Goal: Task Accomplishment & Management: Manage account settings

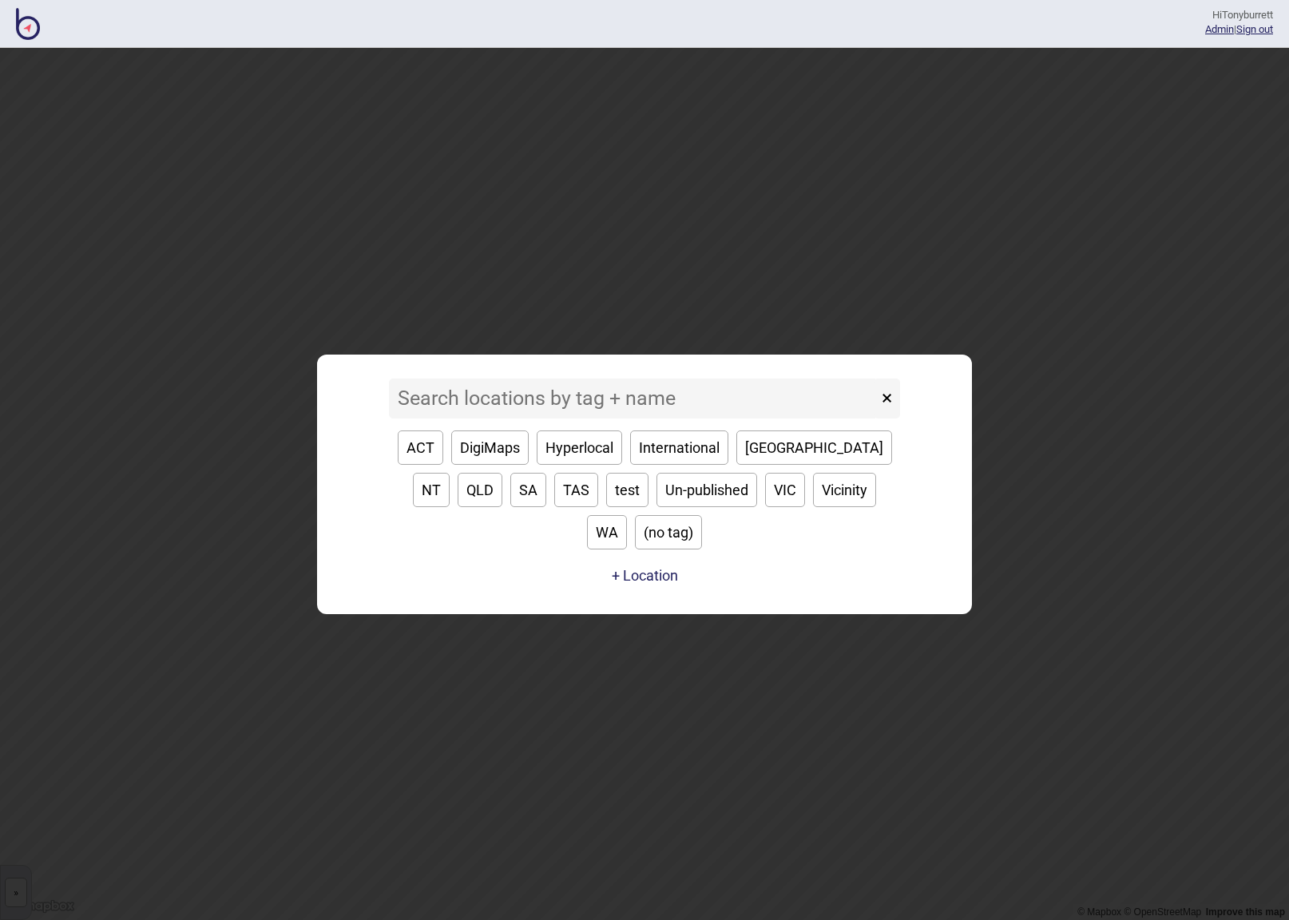
click at [488, 413] on input at bounding box center [633, 399] width 489 height 40
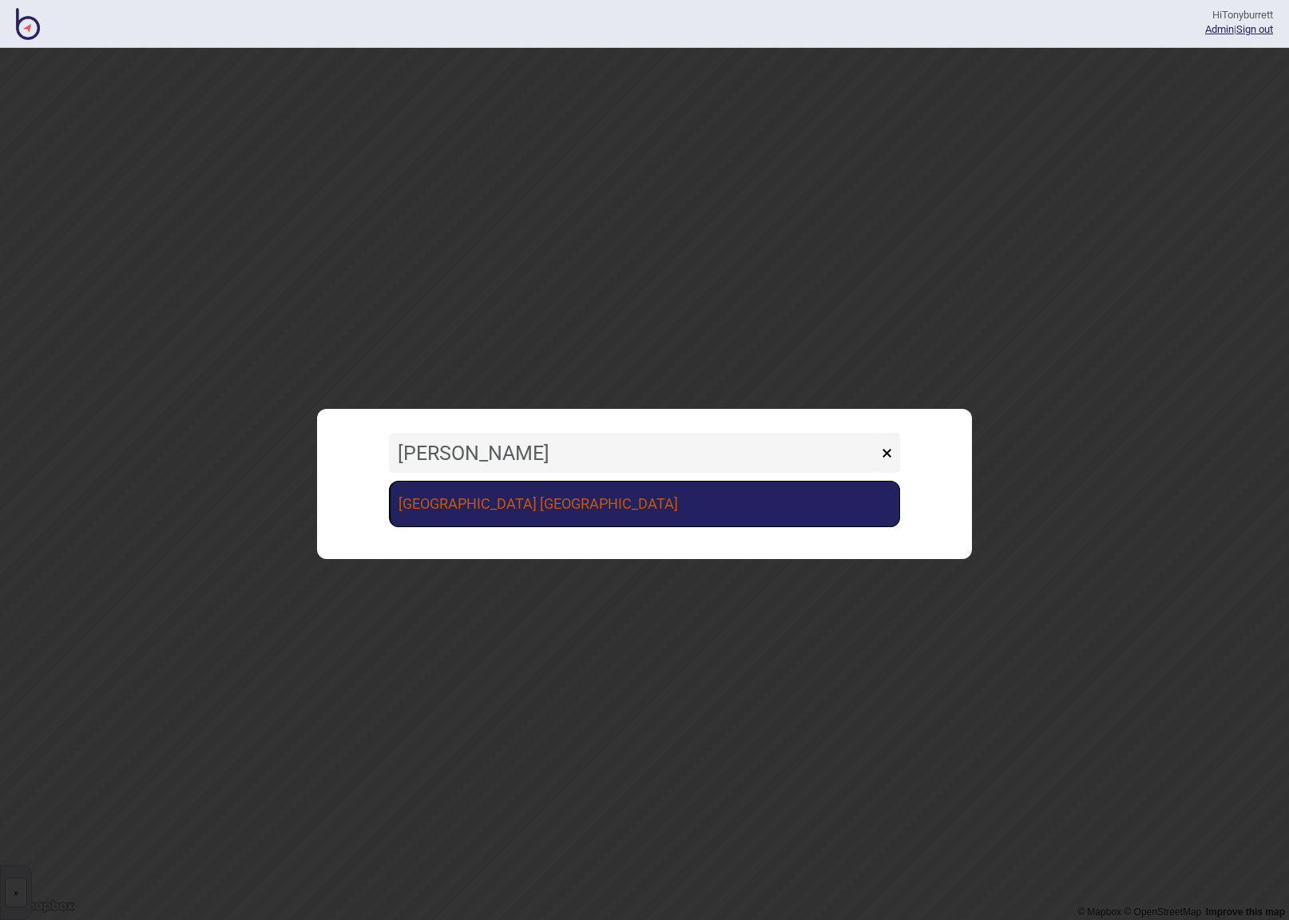
type input "vince"
click at [462, 514] on link "[GEOGRAPHIC_DATA] [GEOGRAPHIC_DATA]" at bounding box center [644, 504] width 511 height 46
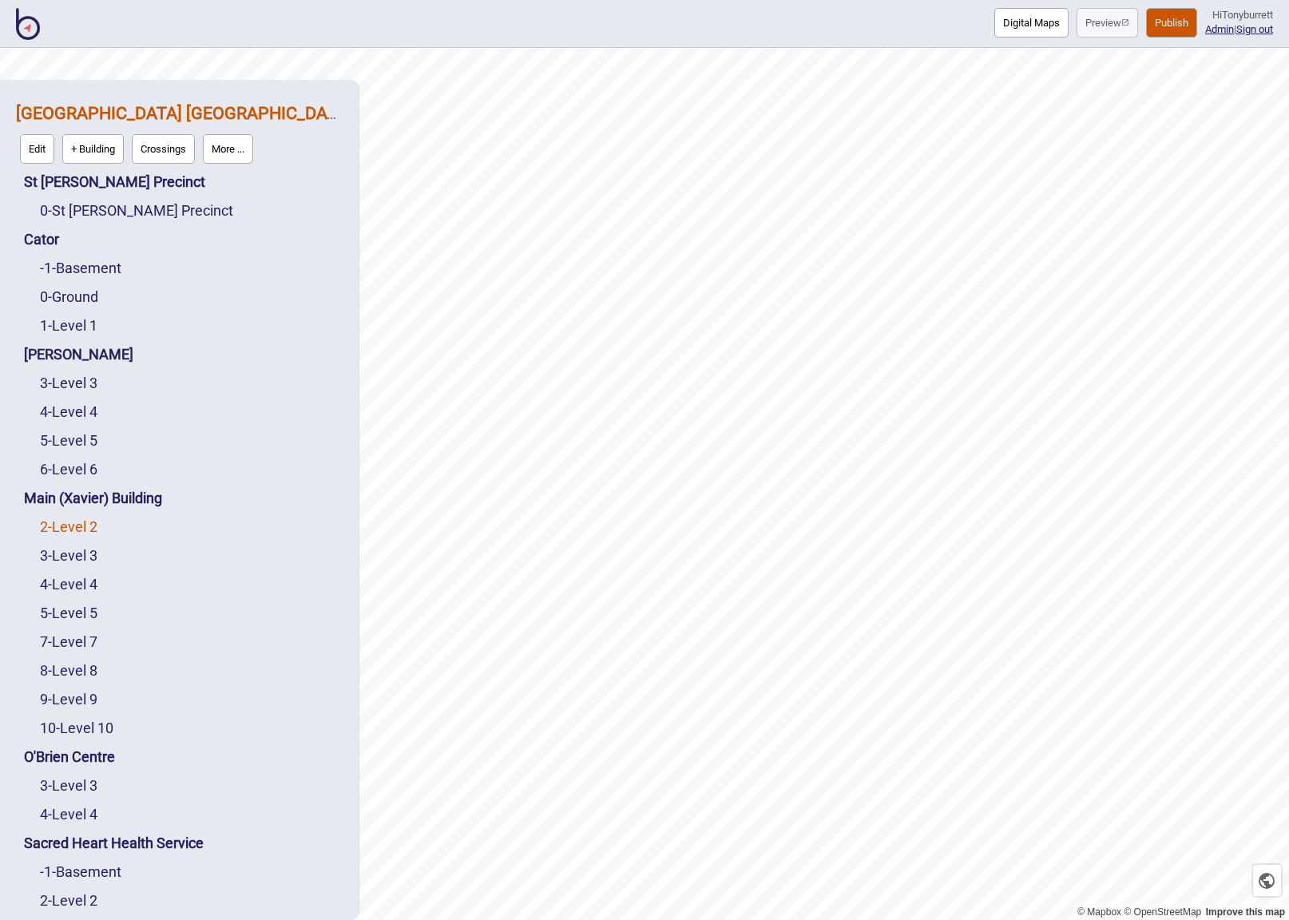
click at [79, 528] on link "2 - Level 2" at bounding box center [69, 526] width 58 height 17
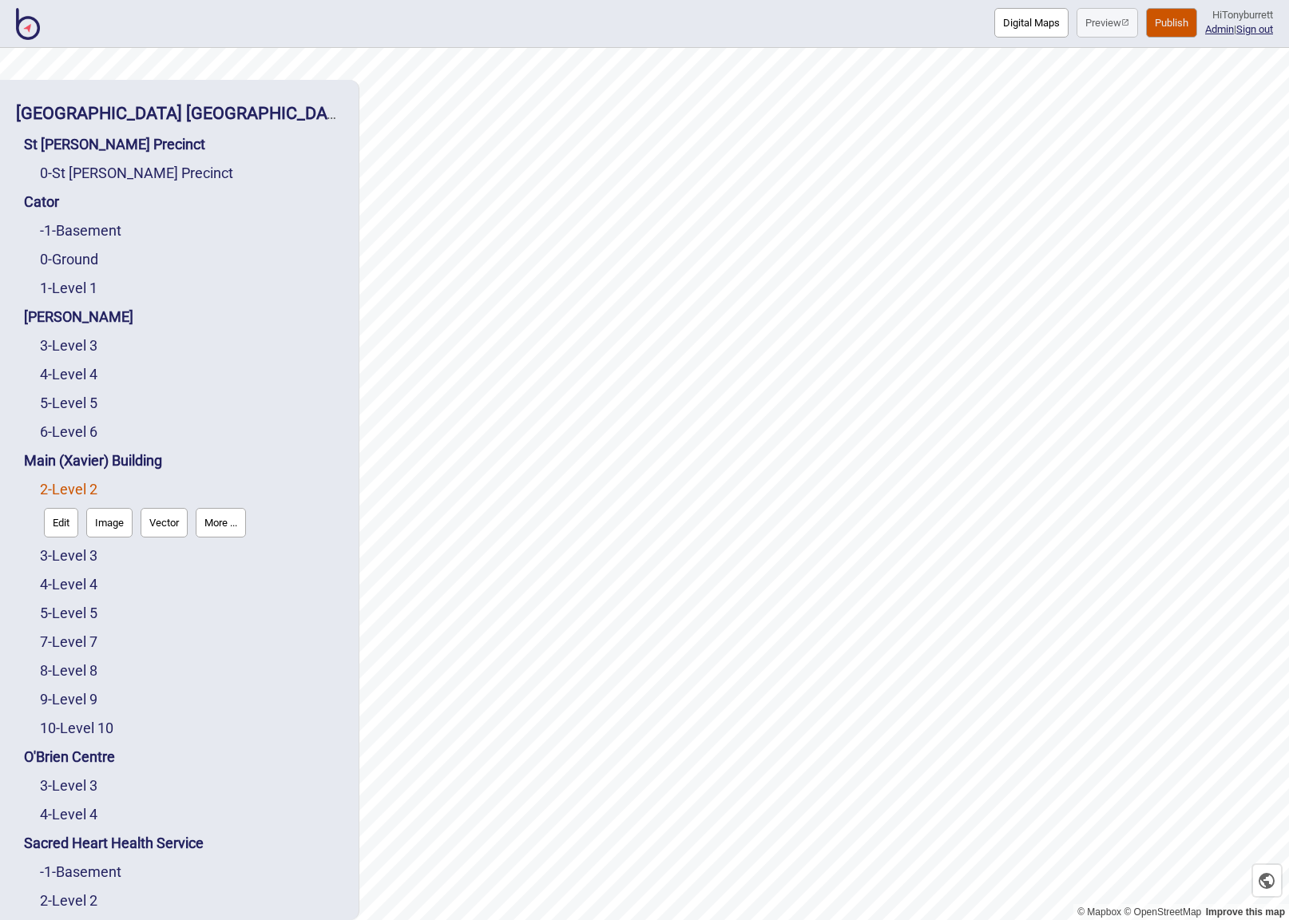
click at [110, 521] on button "Image" at bounding box center [109, 523] width 46 height 30
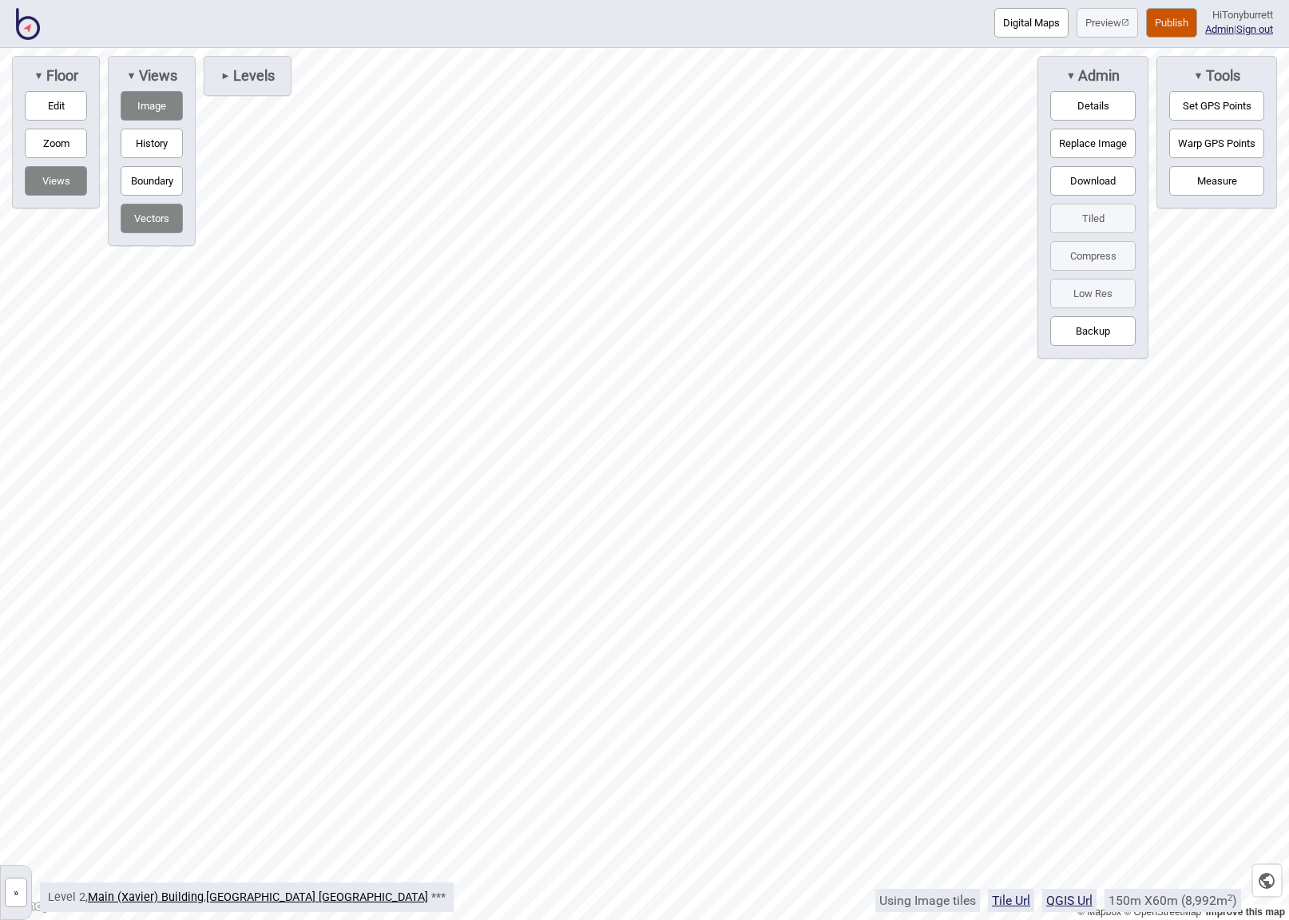
click at [1204, 108] on button "Set GPS Points" at bounding box center [1216, 106] width 95 height 30
click at [158, 221] on button "Vectors" at bounding box center [152, 219] width 62 height 30
click at [151, 220] on button "Vectors" at bounding box center [152, 219] width 62 height 30
click at [1224, 147] on button "Warp GPS Points" at bounding box center [1216, 144] width 95 height 30
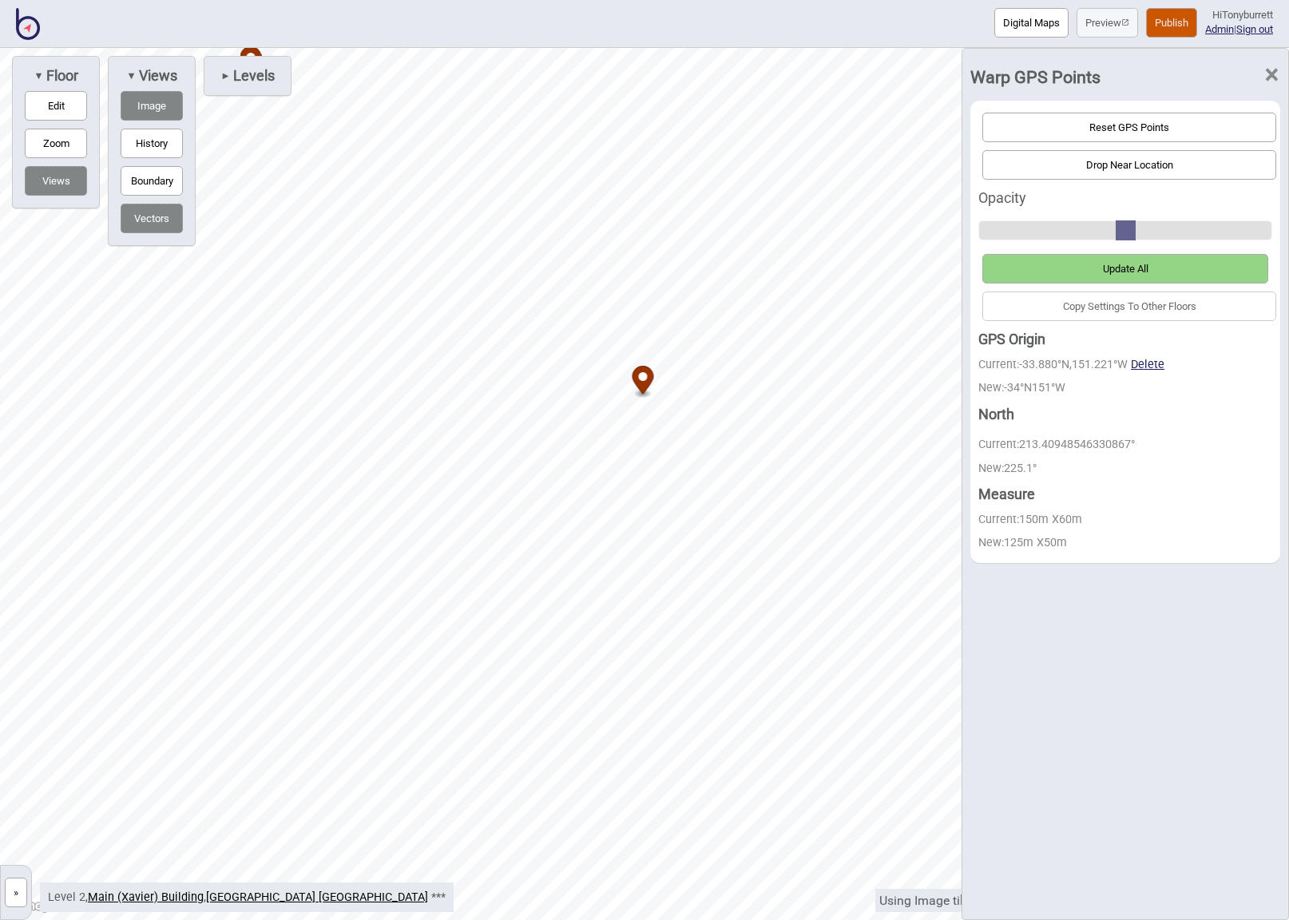
drag, startPoint x: 609, startPoint y: 274, endPoint x: 643, endPoint y: 375, distance: 106.8
drag, startPoint x: 271, startPoint y: 339, endPoint x: 289, endPoint y: 294, distance: 48.4
click at [178, 204] on div "© Mapbox © OpenStreetMap Improve this map » St Vincent's Public Hospital Sydney…" at bounding box center [644, 484] width 1289 height 872
drag, startPoint x: 602, startPoint y: 707, endPoint x: 615, endPoint y: 708, distance: 12.8
drag, startPoint x: 697, startPoint y: 403, endPoint x: 684, endPoint y: 419, distance: 21.0
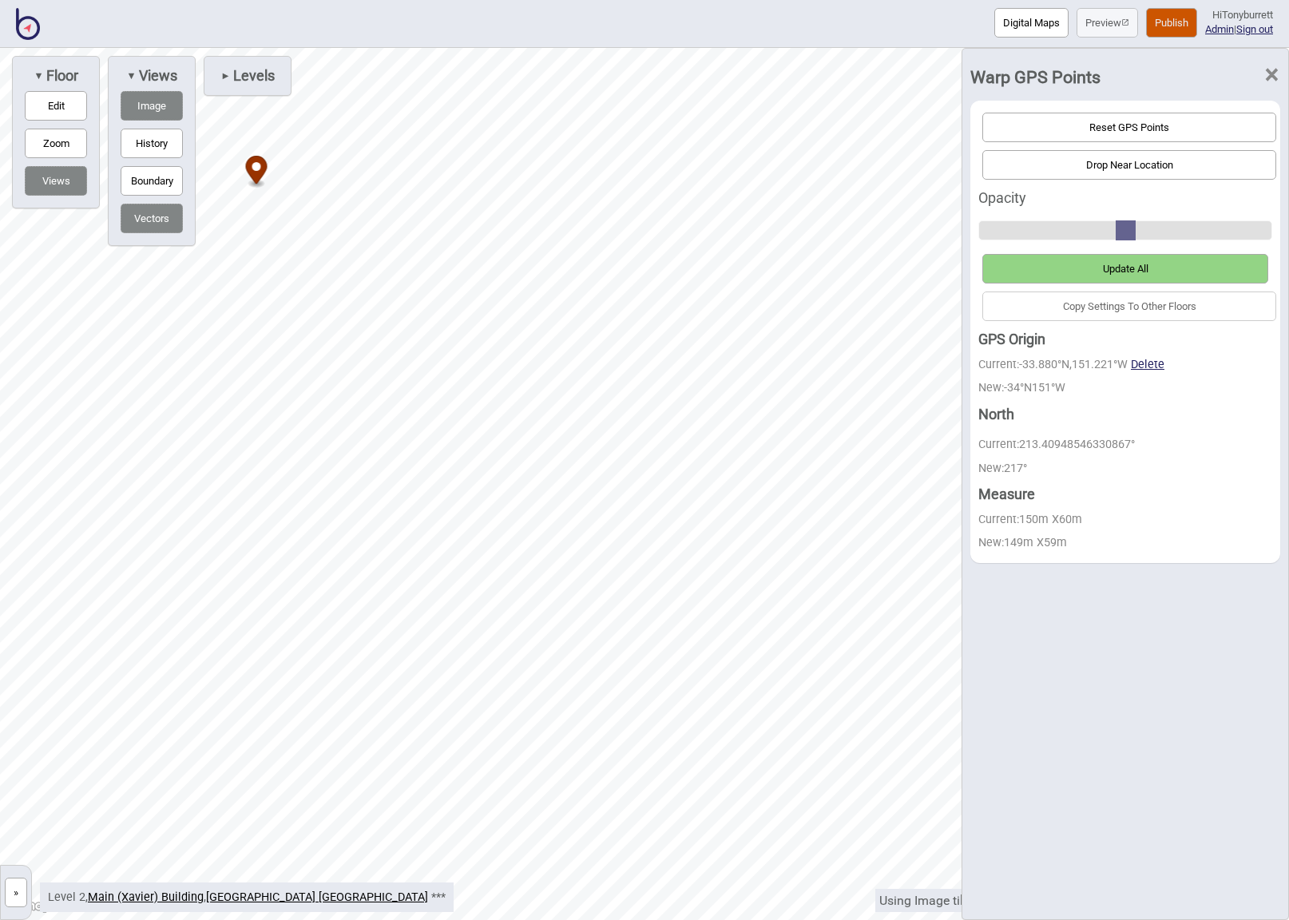
click at [1143, 267] on span "Update All" at bounding box center [1126, 269] width 46 height 12
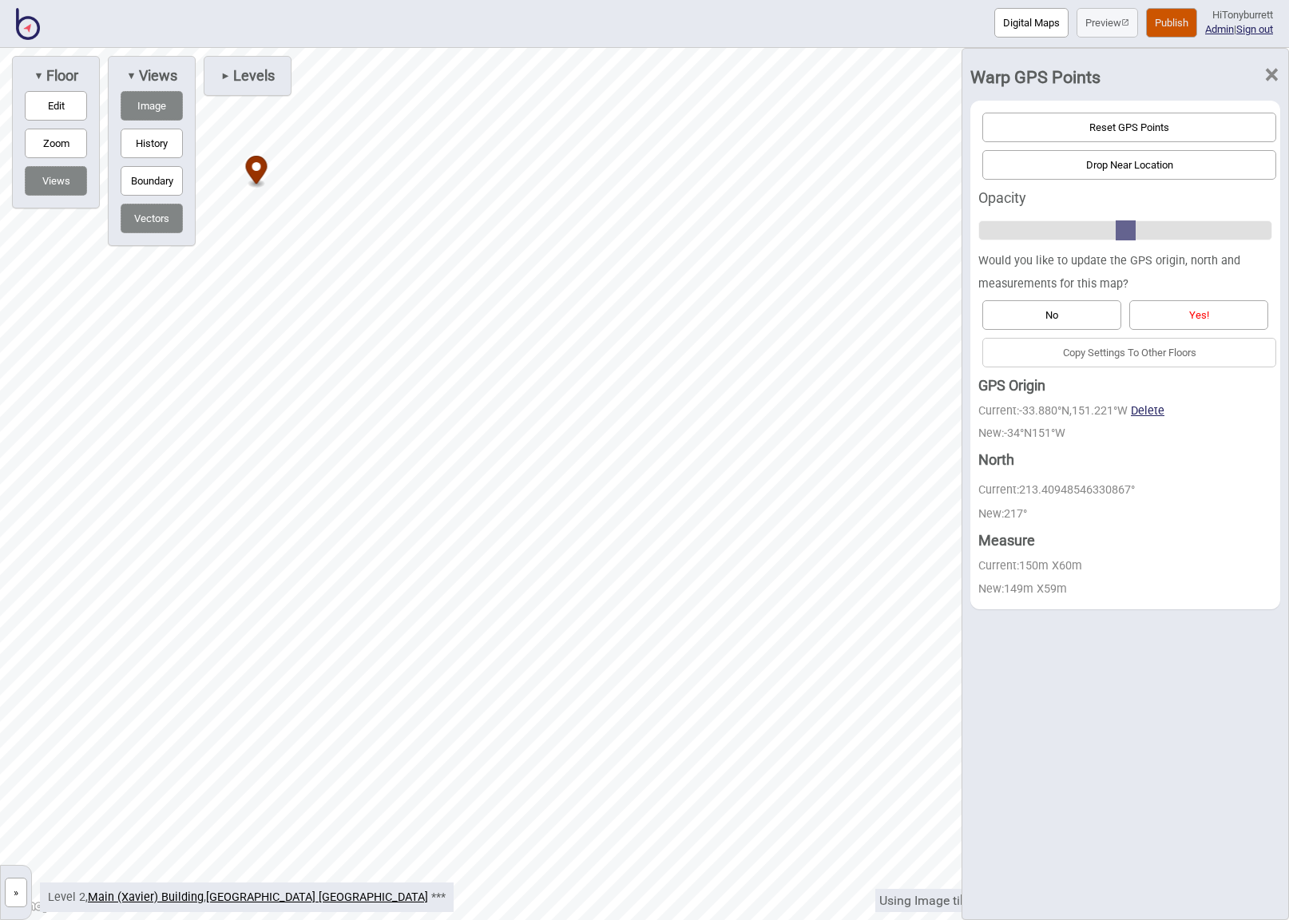
click at [1181, 305] on button "Yes!" at bounding box center [1198, 315] width 139 height 30
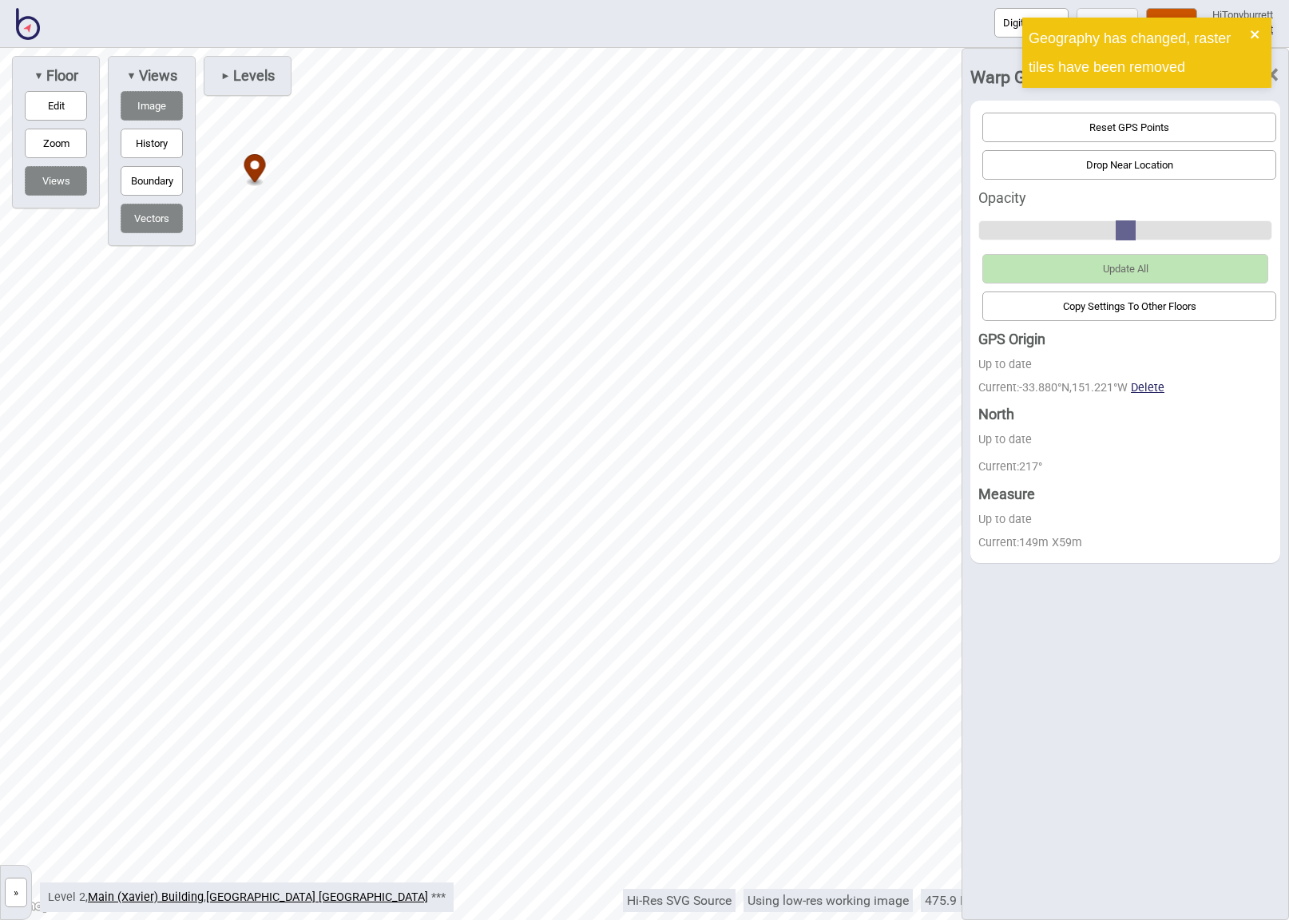
click at [1257, 34] on icon "close" at bounding box center [1255, 34] width 11 height 13
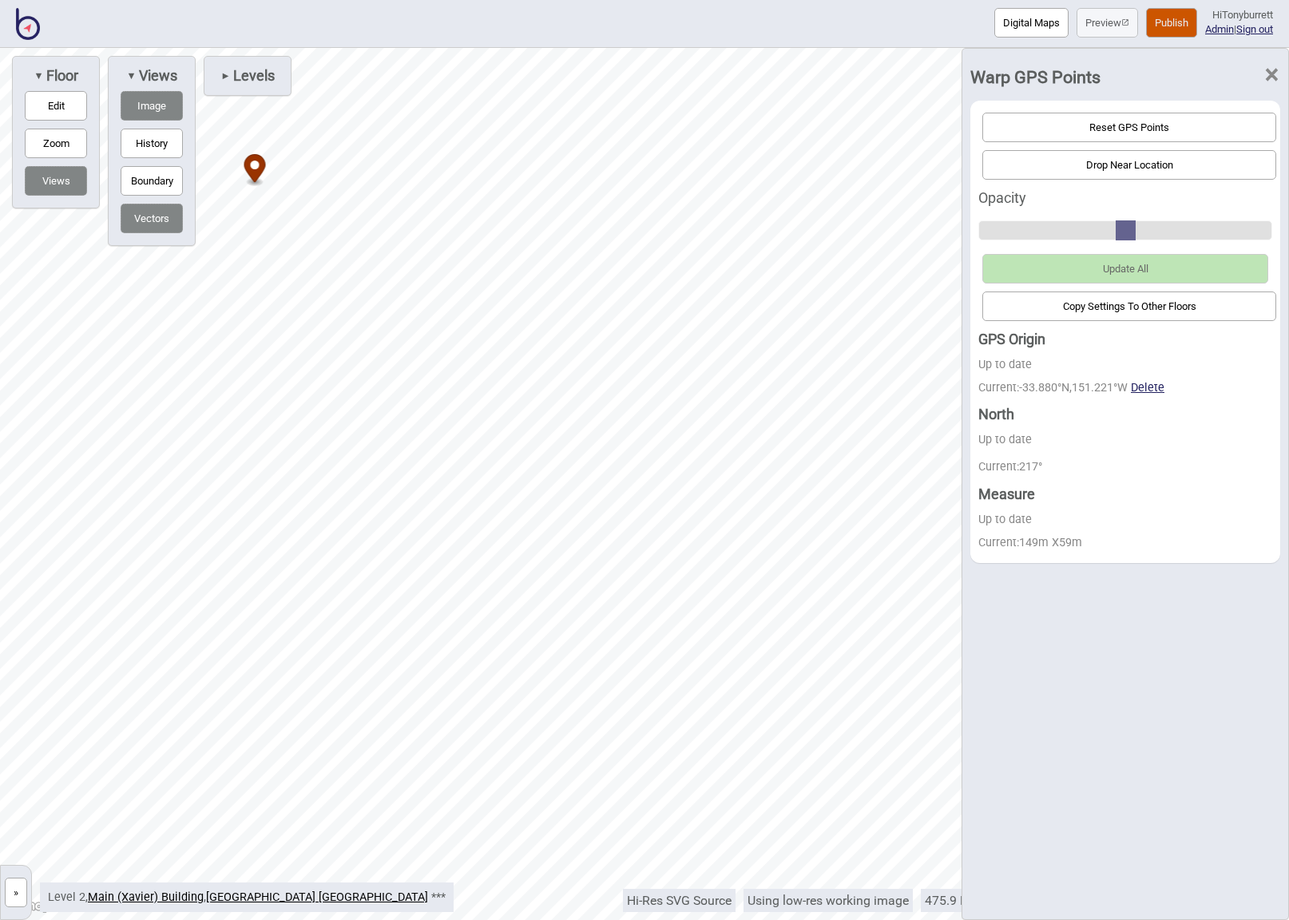
click at [1271, 70] on span "×" at bounding box center [1271, 75] width 17 height 53
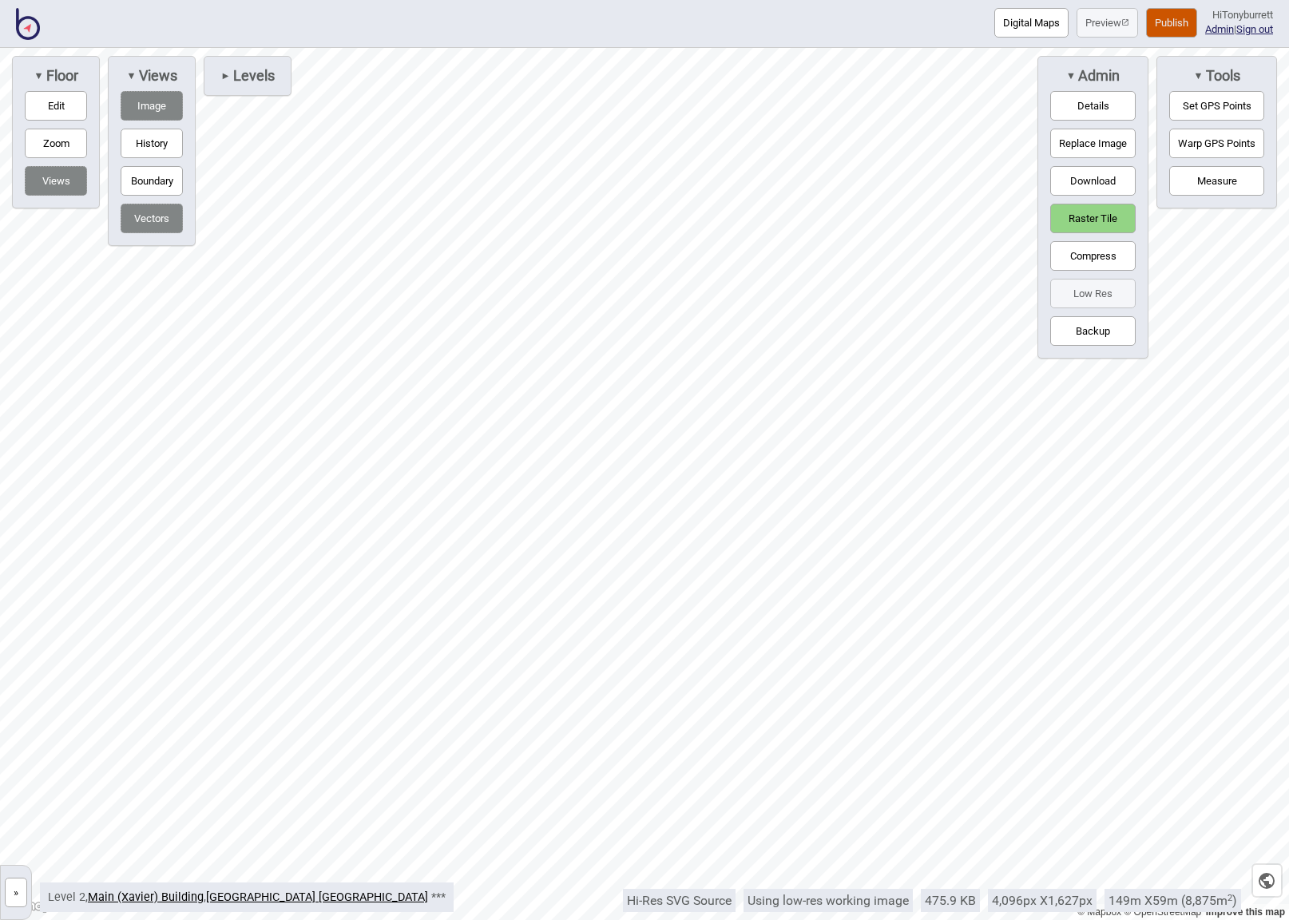
click at [1089, 220] on button "Raster Tile" at bounding box center [1092, 219] width 85 height 30
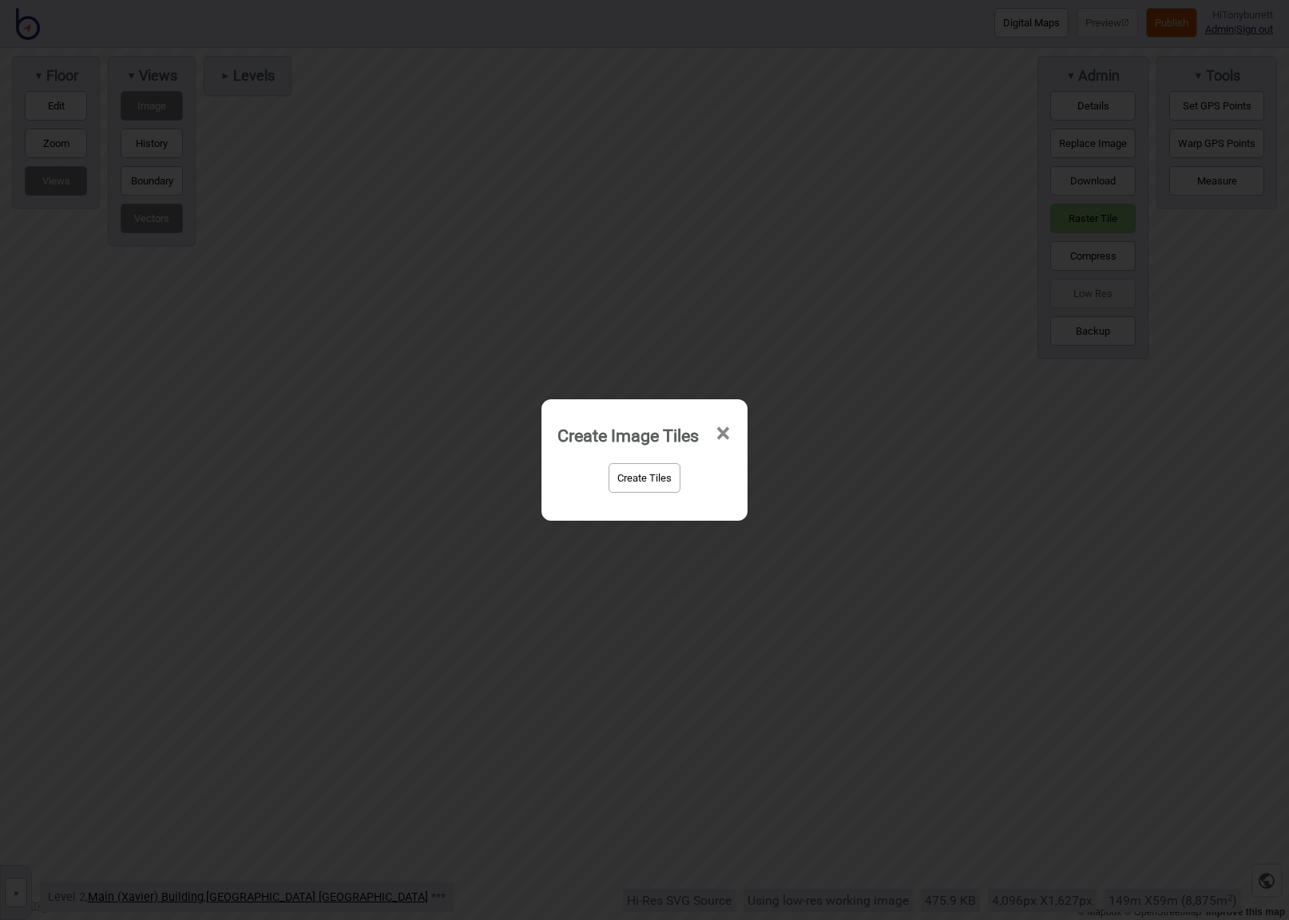
click at [639, 482] on button "Create Tiles" at bounding box center [645, 478] width 72 height 30
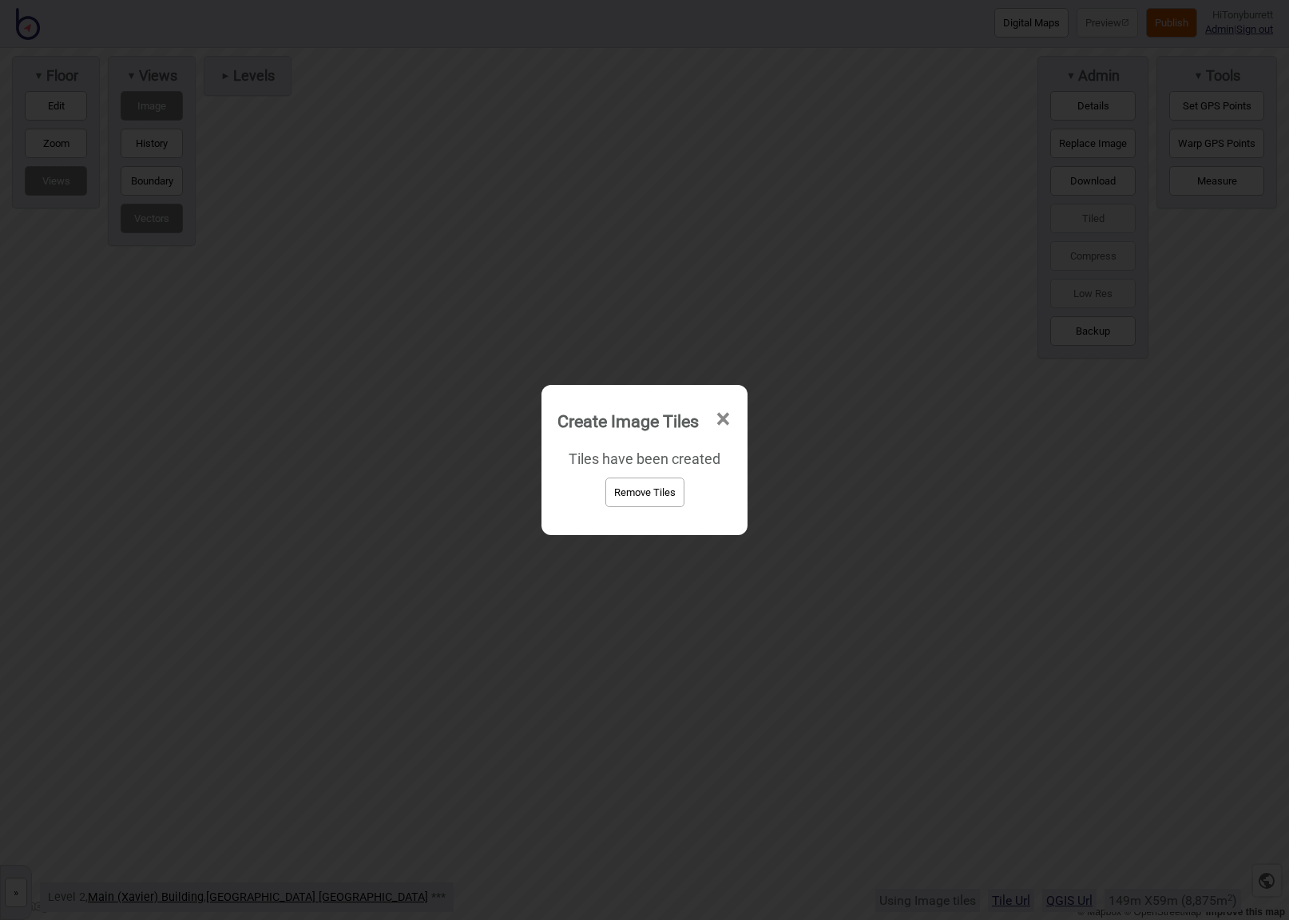
click at [728, 416] on span "×" at bounding box center [723, 419] width 17 height 53
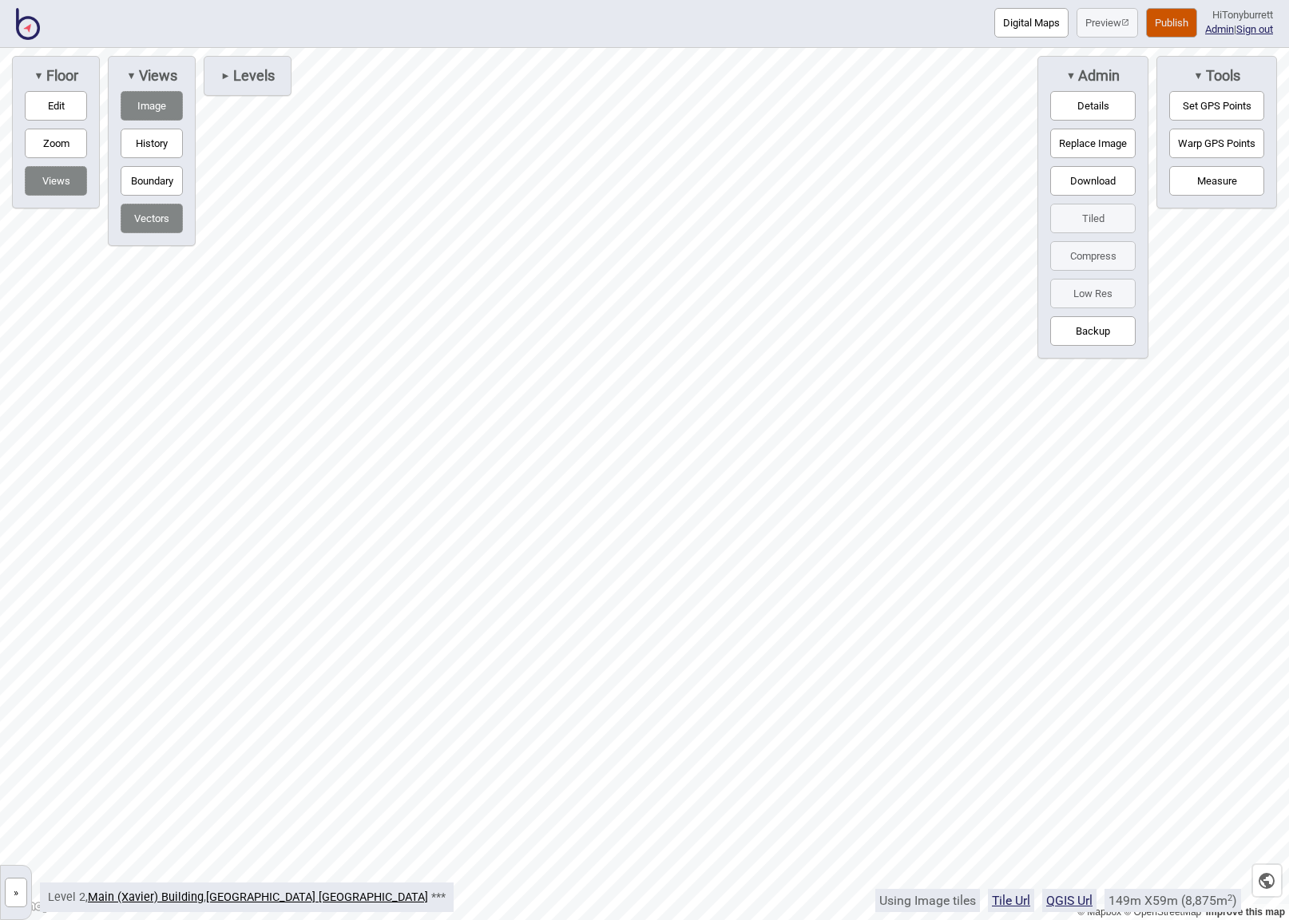
click at [9, 899] on button "»" at bounding box center [16, 893] width 22 height 30
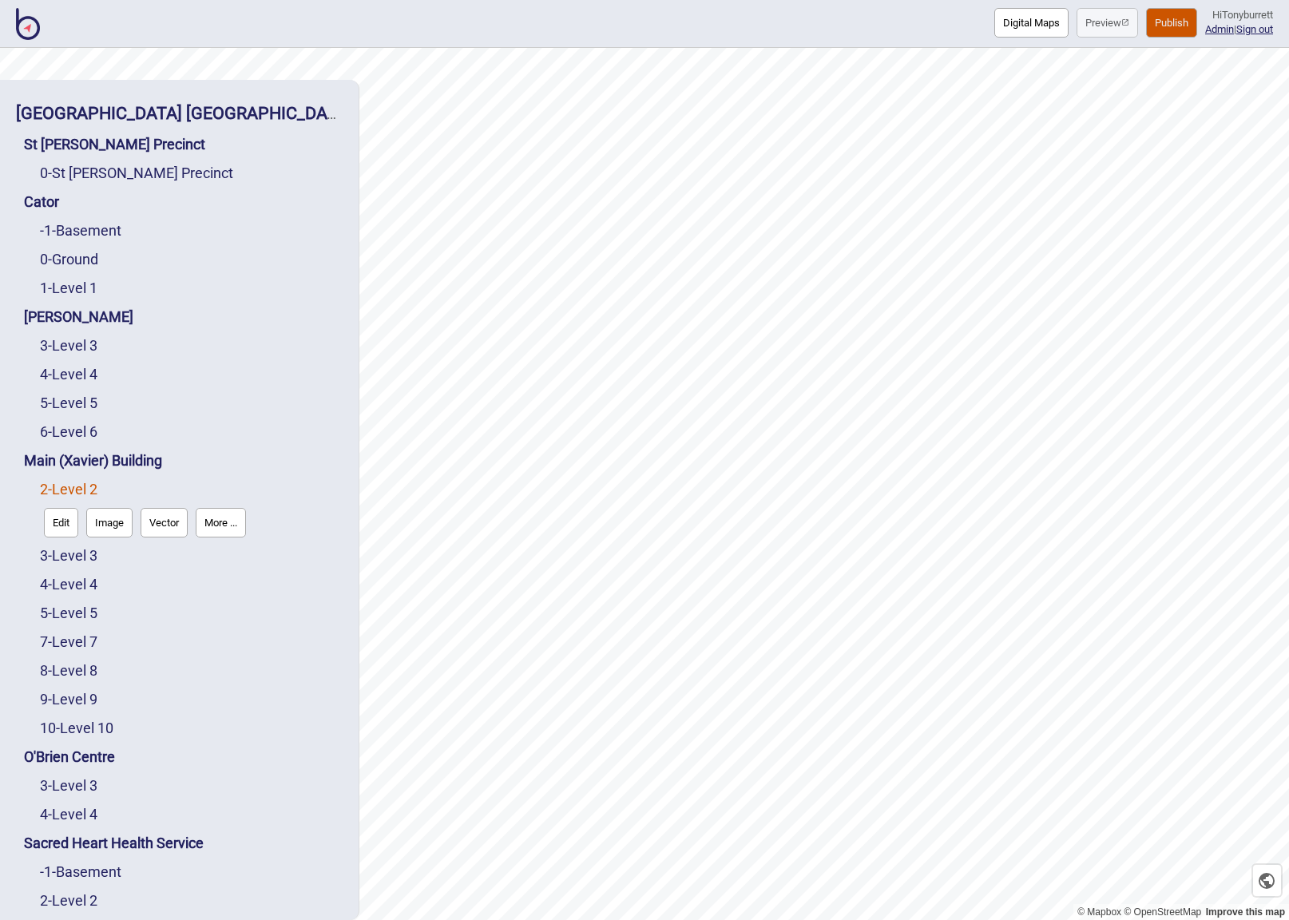
click at [204, 513] on button "More ..." at bounding box center [221, 523] width 50 height 30
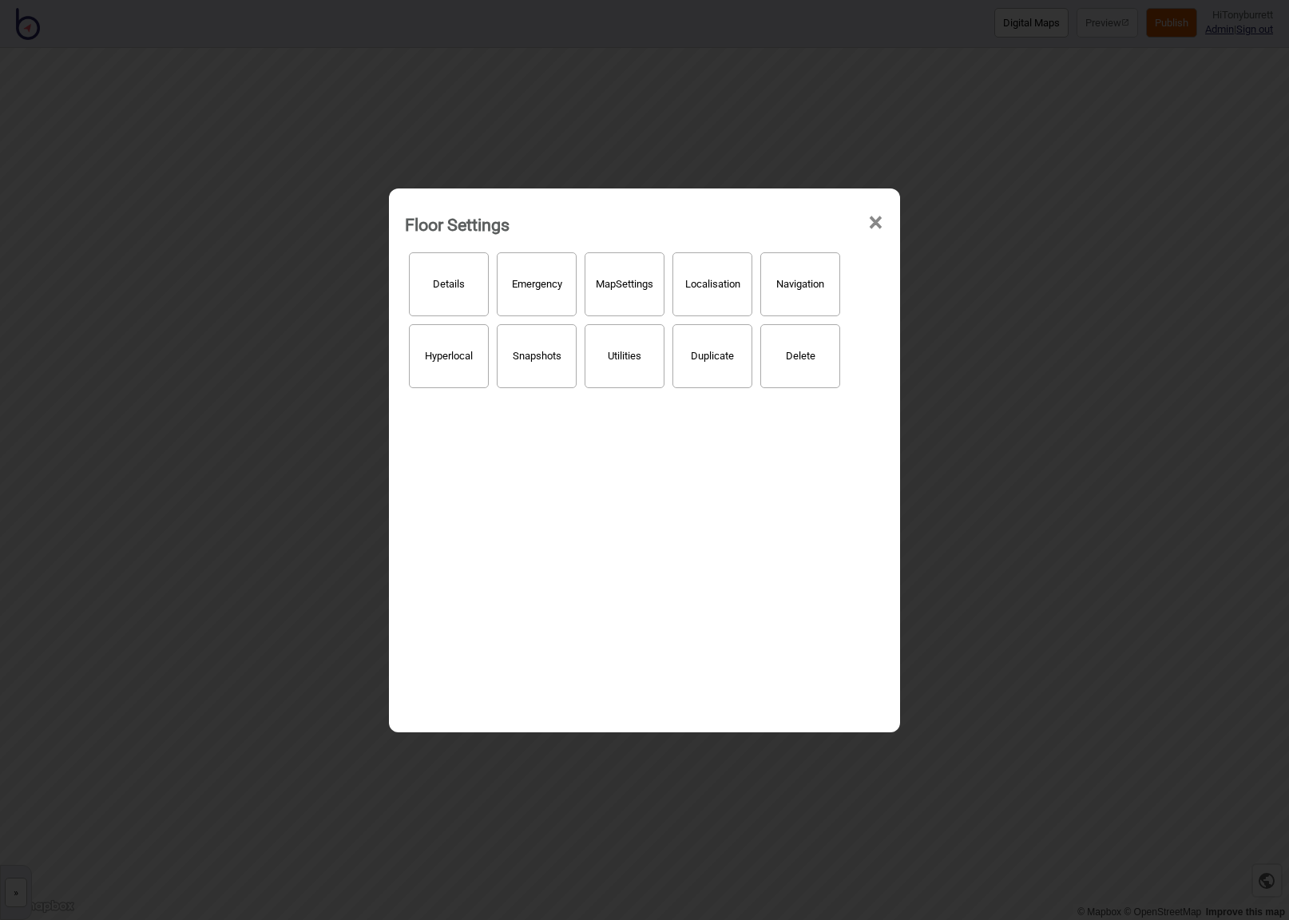
click at [430, 358] on button "Hyperlocal" at bounding box center [449, 356] width 80 height 64
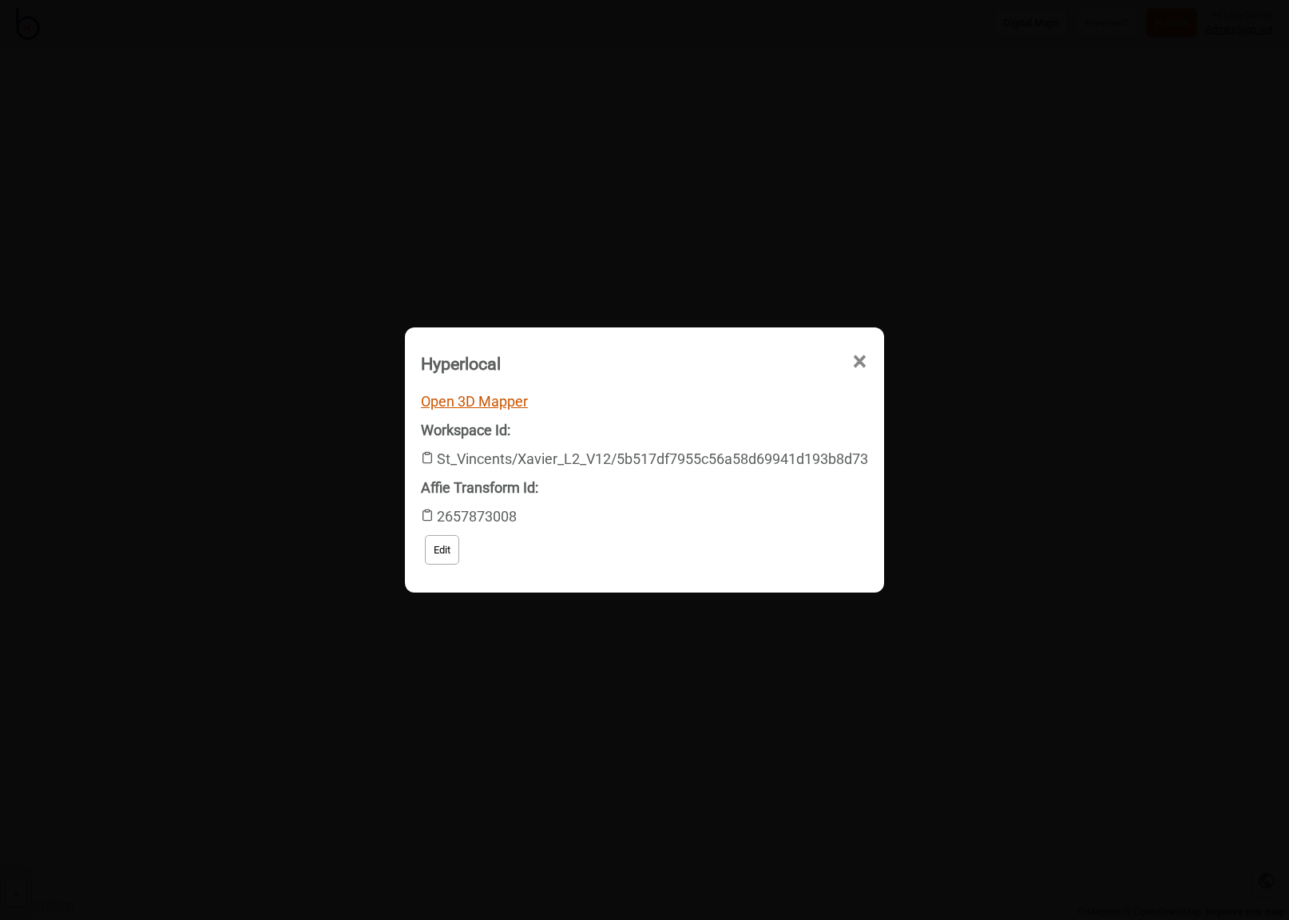
click at [458, 399] on link "Open 3D Mapper" at bounding box center [474, 401] width 107 height 17
click at [713, 426] on span "×" at bounding box center [704, 452] width 17 height 53
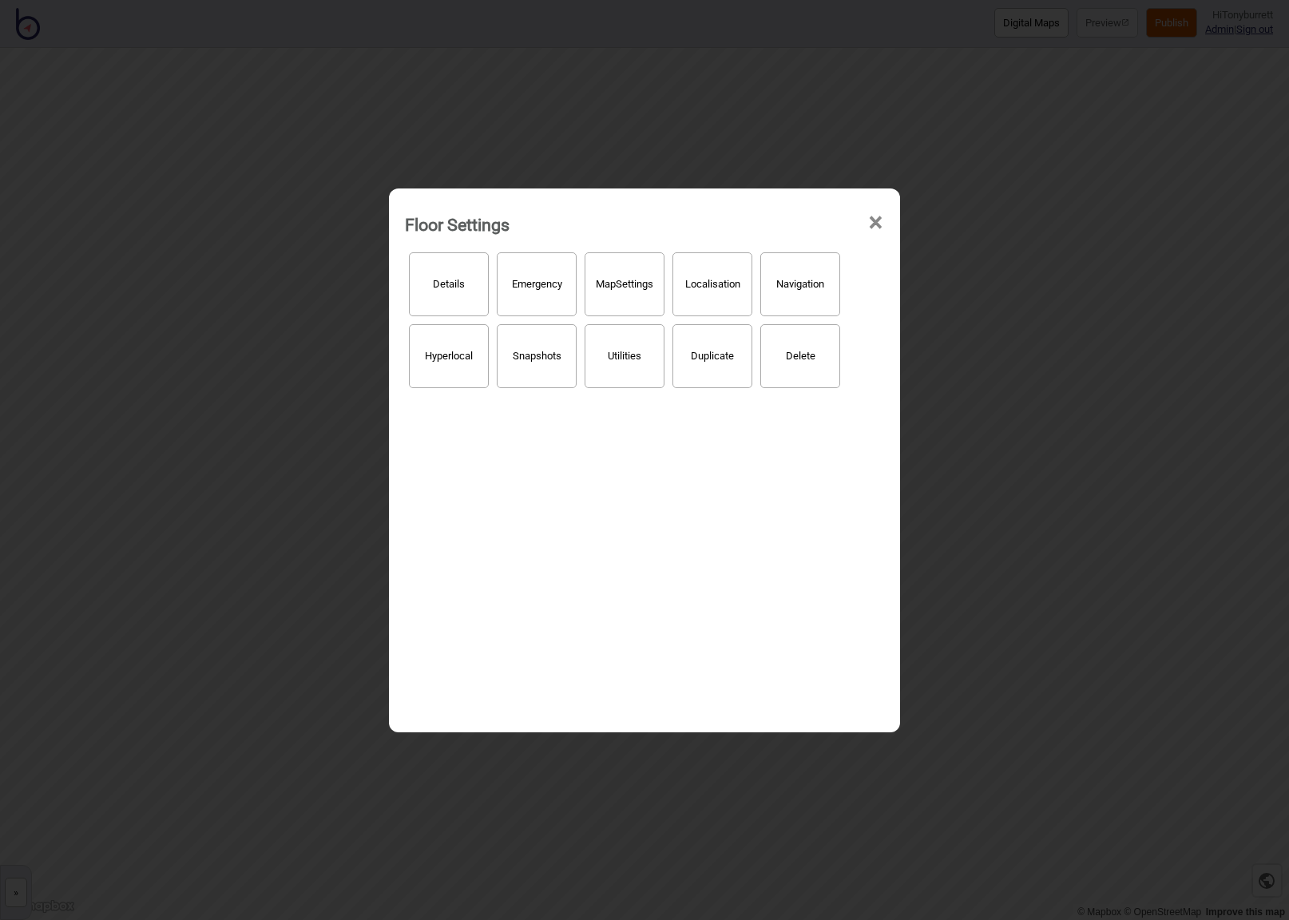
click at [873, 220] on span "×" at bounding box center [875, 222] width 17 height 53
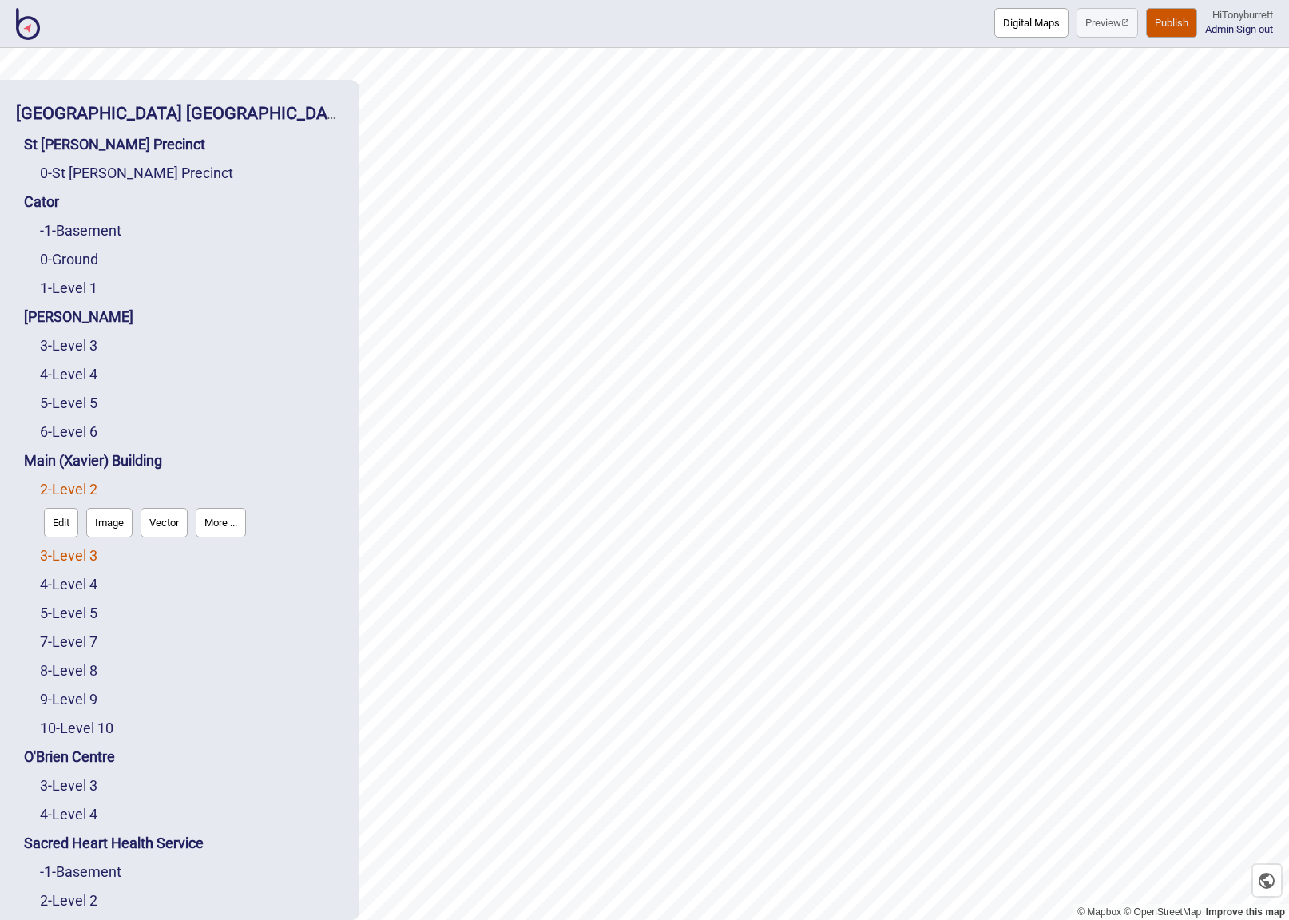
click at [92, 554] on link "3 - Level 3" at bounding box center [69, 555] width 58 height 17
click at [221, 554] on button "More ..." at bounding box center [221, 552] width 50 height 30
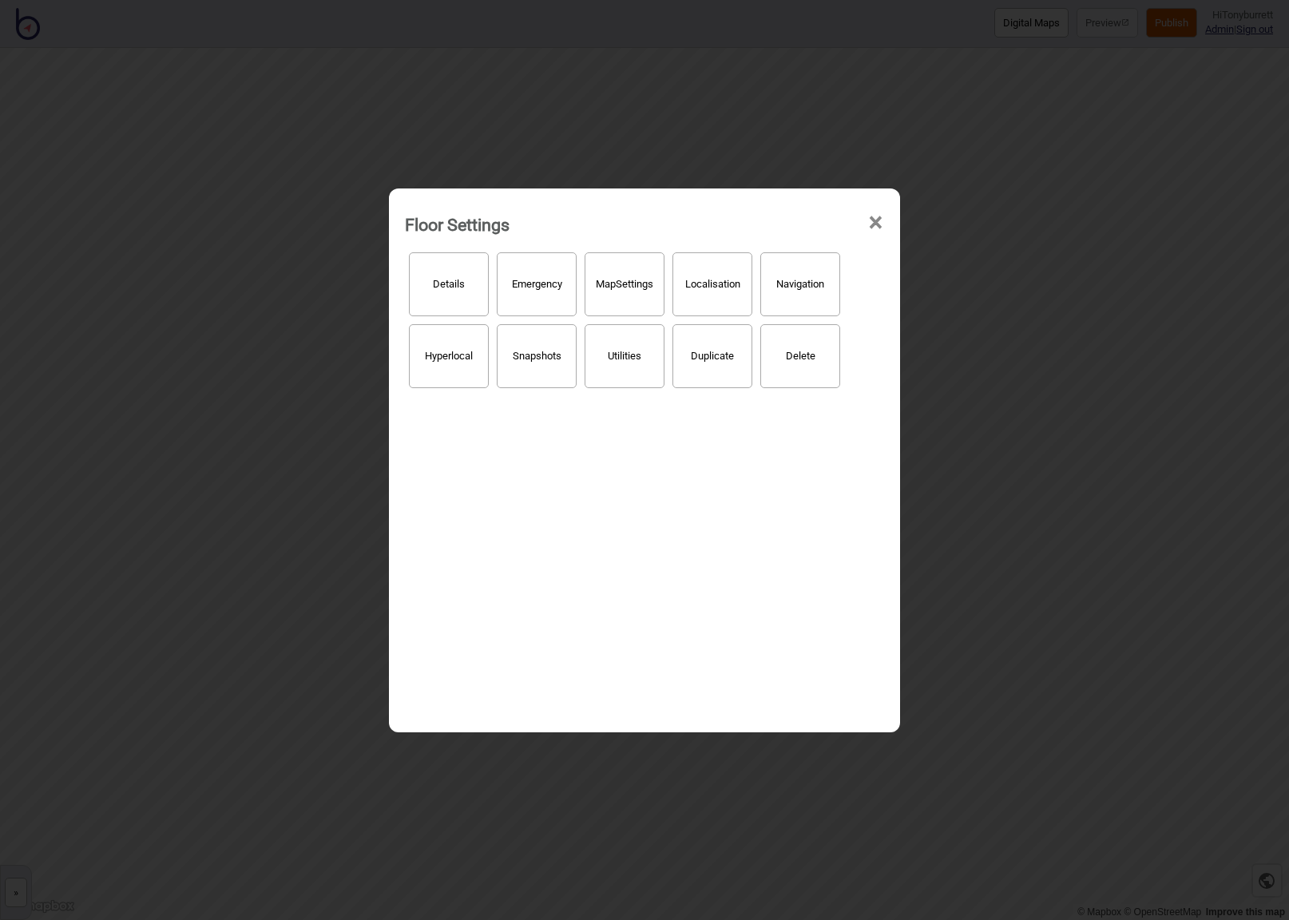
click at [477, 281] on button "Details" at bounding box center [449, 284] width 80 height 64
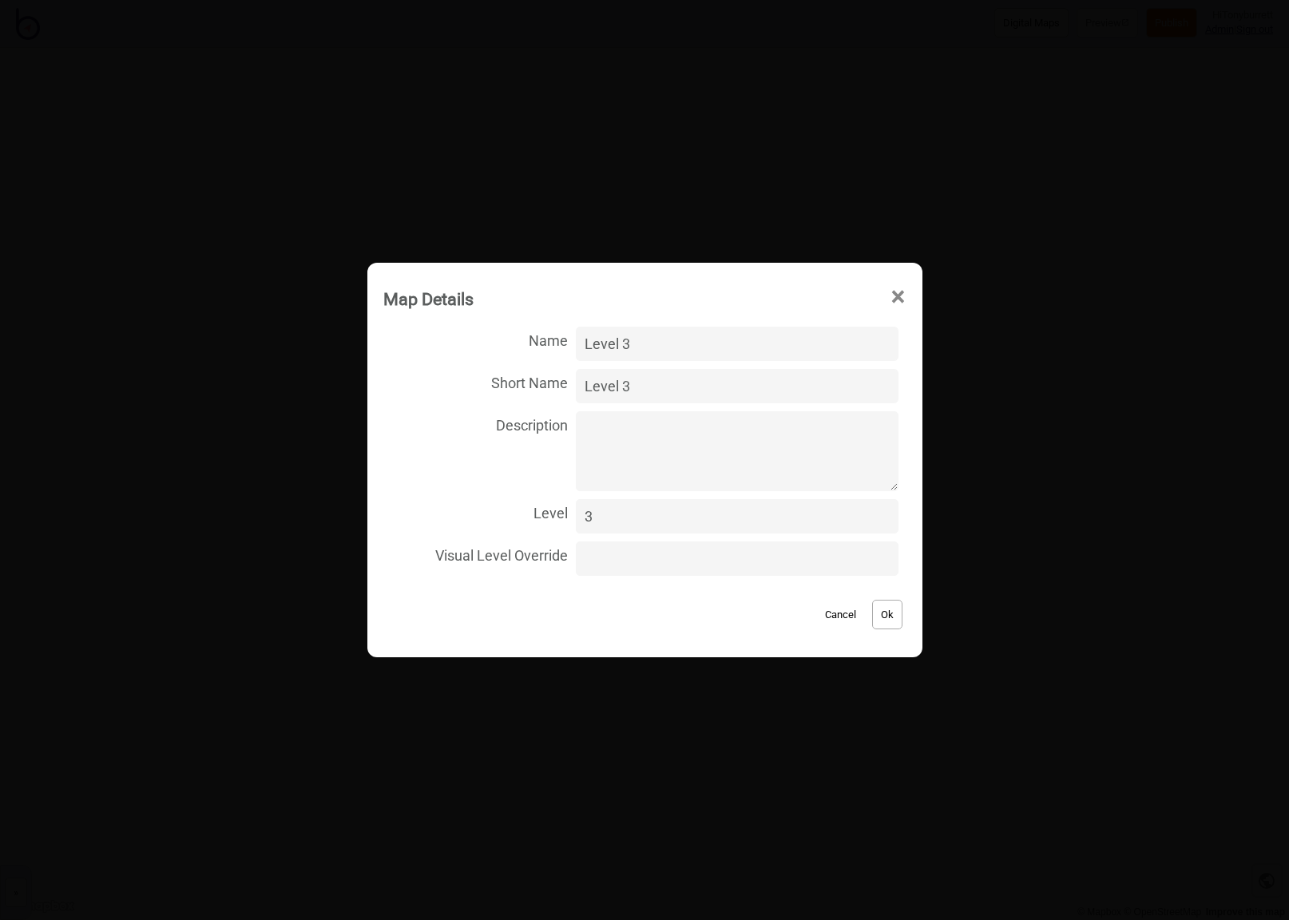
click at [824, 613] on button "Cancel" at bounding box center [840, 615] width 47 height 30
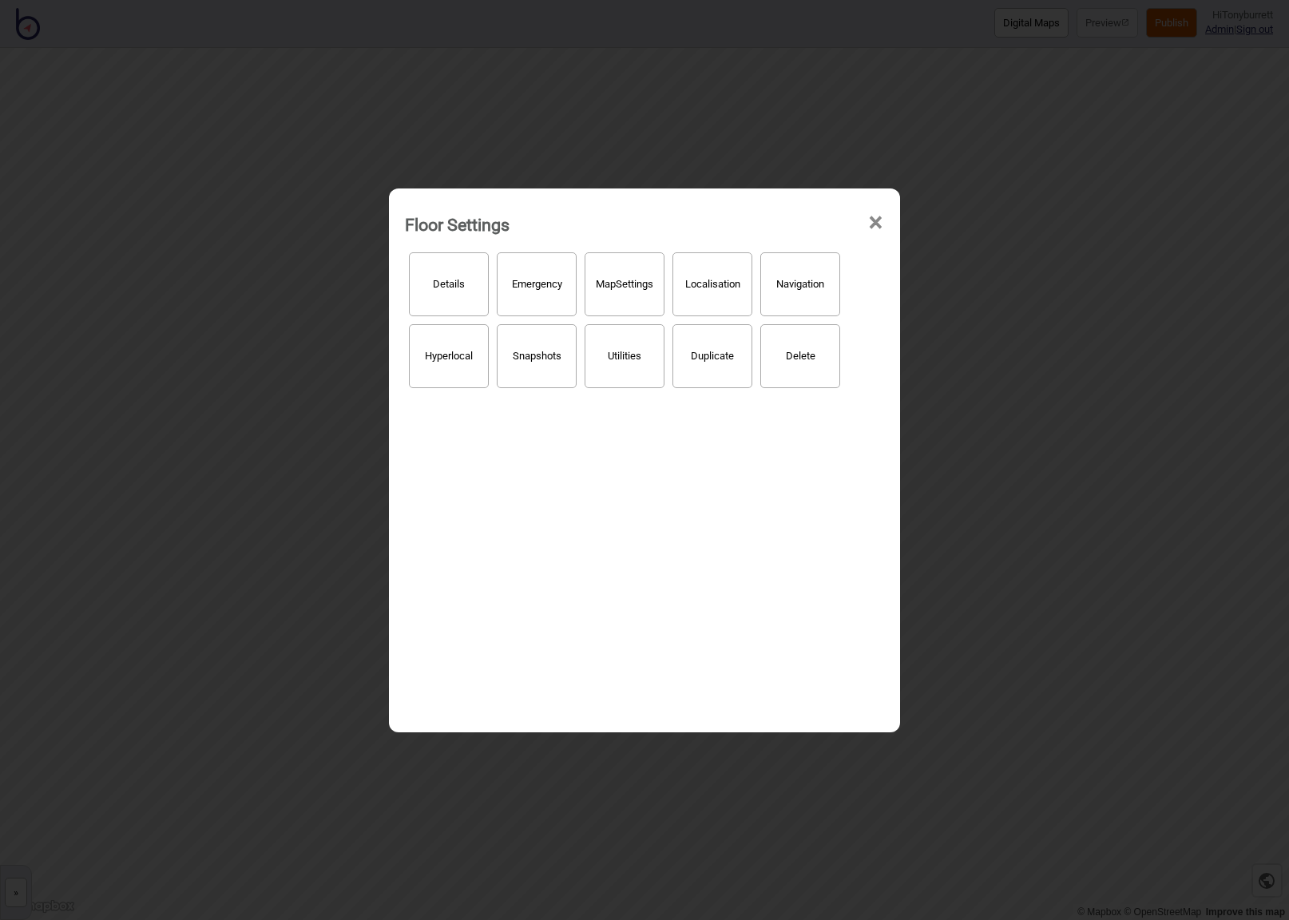
click at [440, 364] on button "Hyperlocal" at bounding box center [449, 356] width 80 height 64
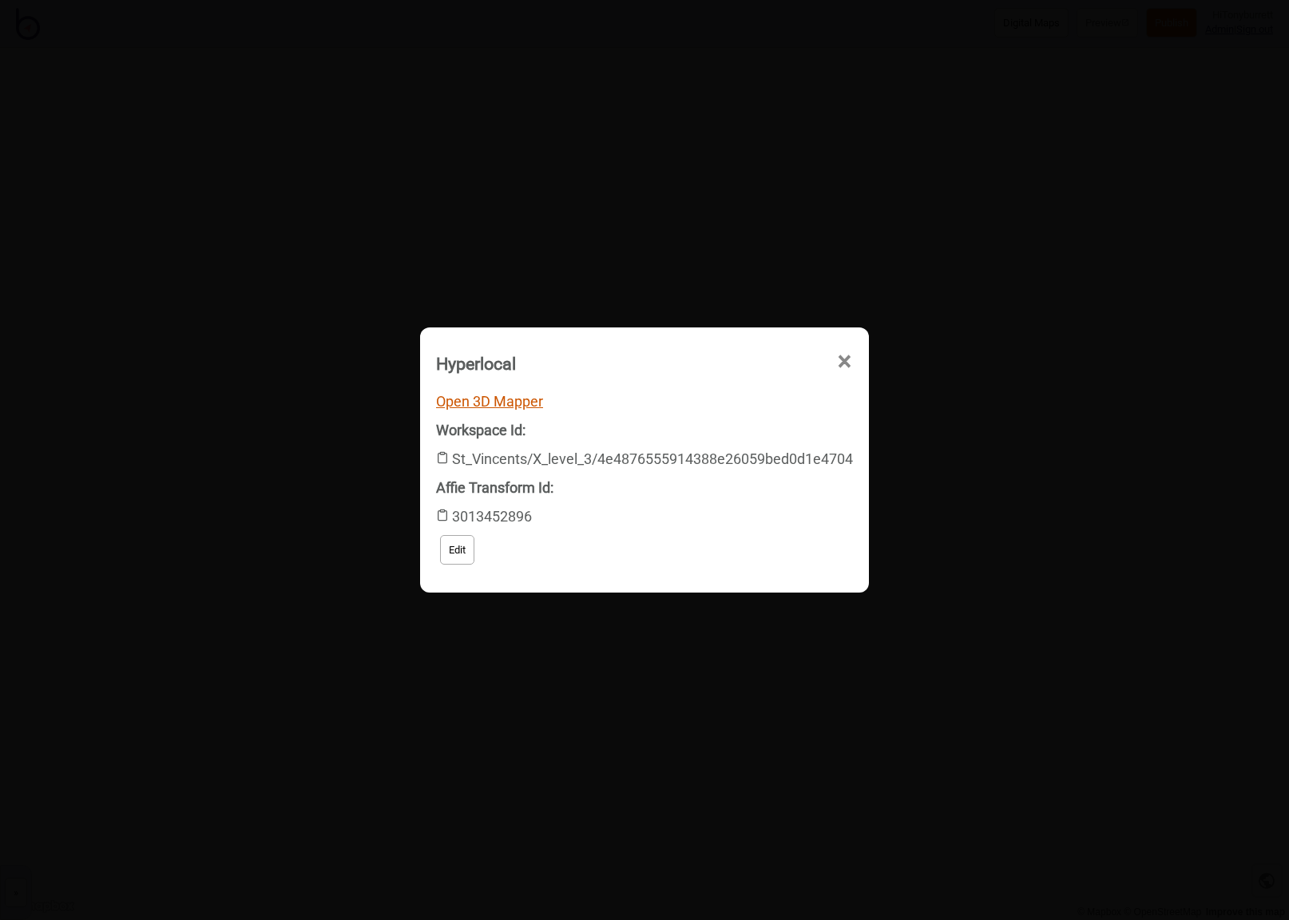
click at [460, 395] on link "Open 3D Mapper" at bounding box center [489, 401] width 107 height 17
click at [713, 426] on span "×" at bounding box center [704, 452] width 17 height 53
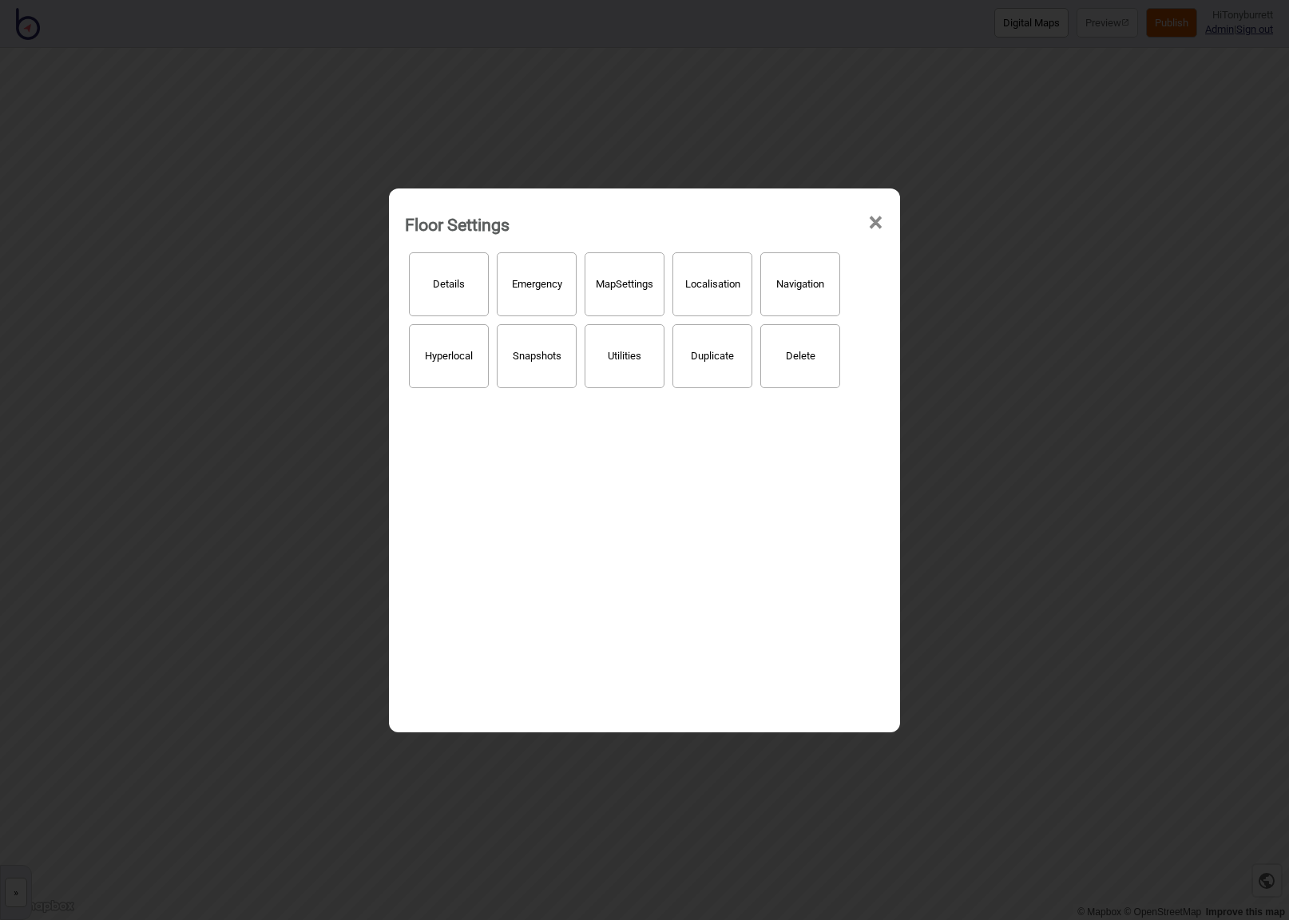
click at [870, 219] on span "×" at bounding box center [875, 222] width 17 height 53
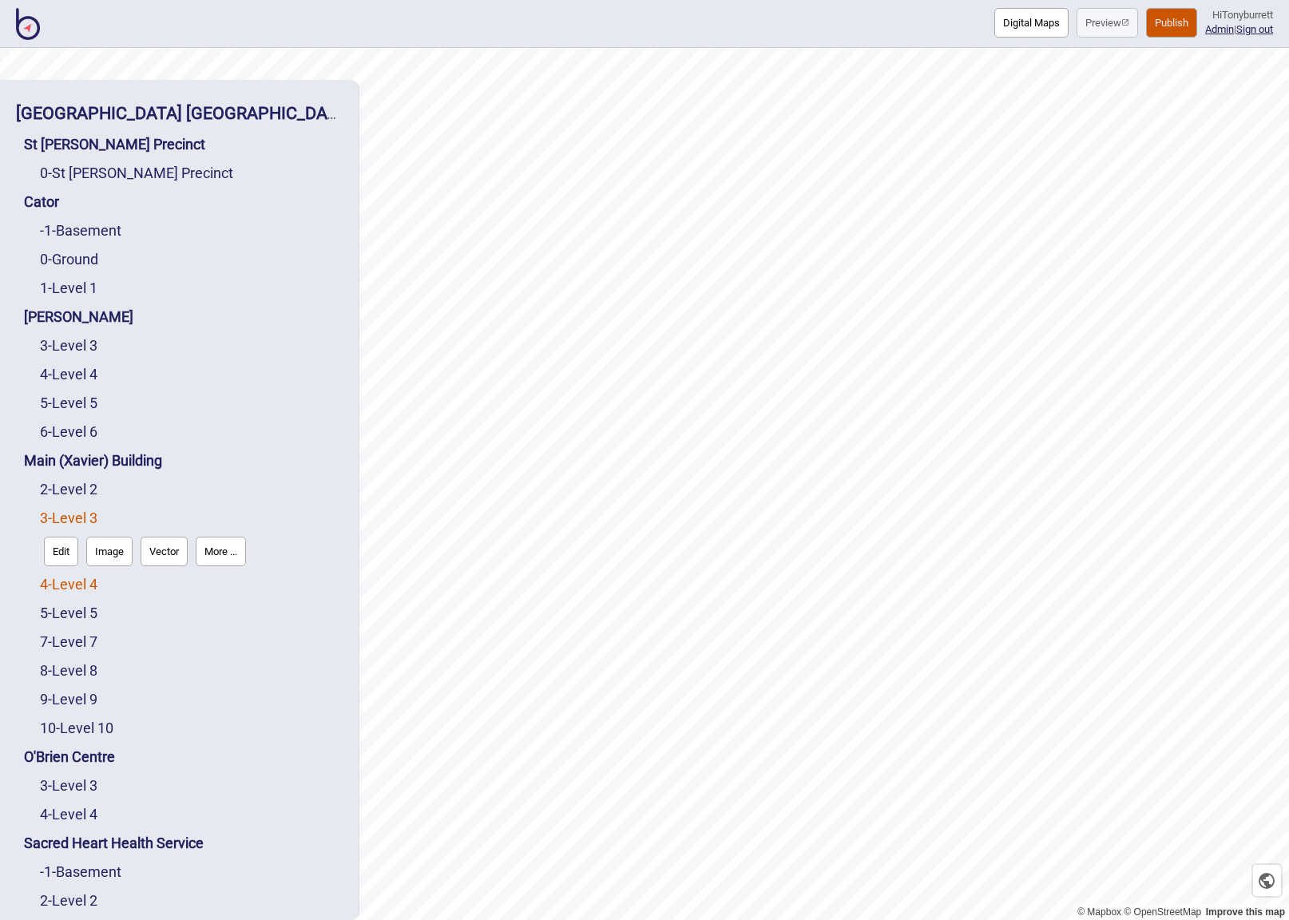
click at [80, 584] on link "4 - Level 4" at bounding box center [69, 584] width 58 height 17
click at [201, 579] on button "More ..." at bounding box center [221, 580] width 50 height 30
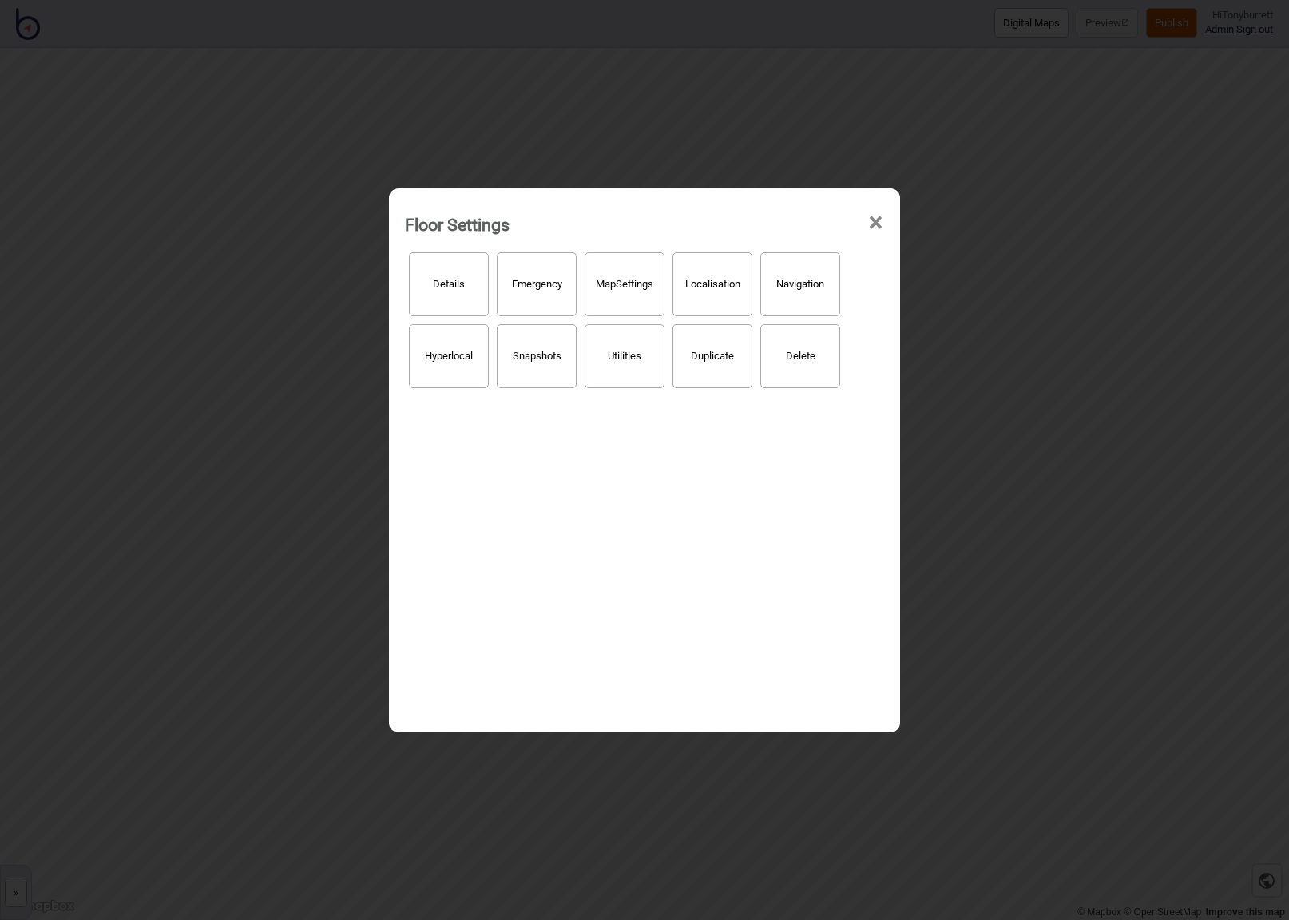
click at [445, 366] on button "Hyperlocal" at bounding box center [449, 356] width 80 height 64
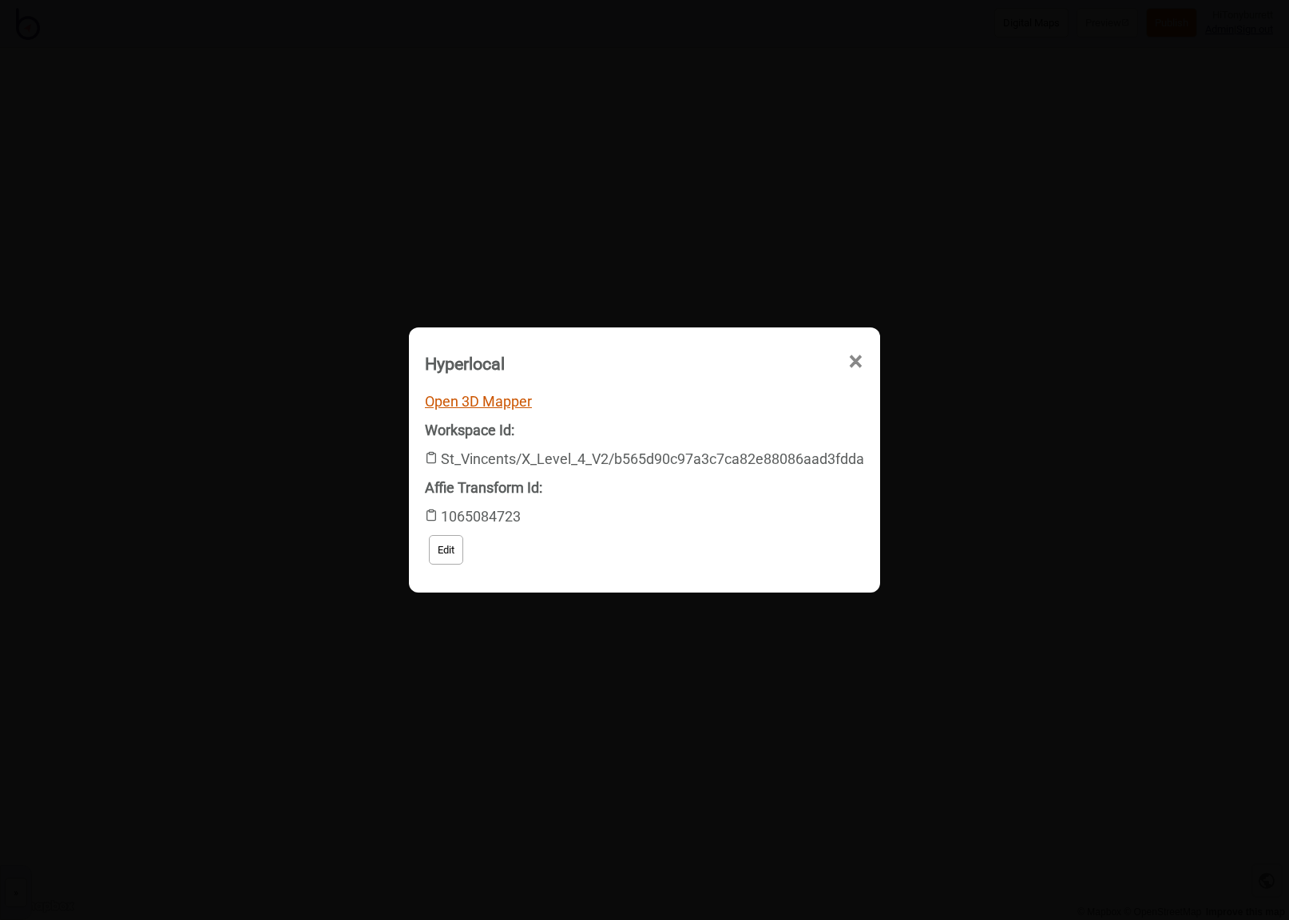
click at [446, 397] on link "Open 3D Mapper" at bounding box center [478, 401] width 107 height 17
click at [713, 426] on span "×" at bounding box center [704, 452] width 17 height 53
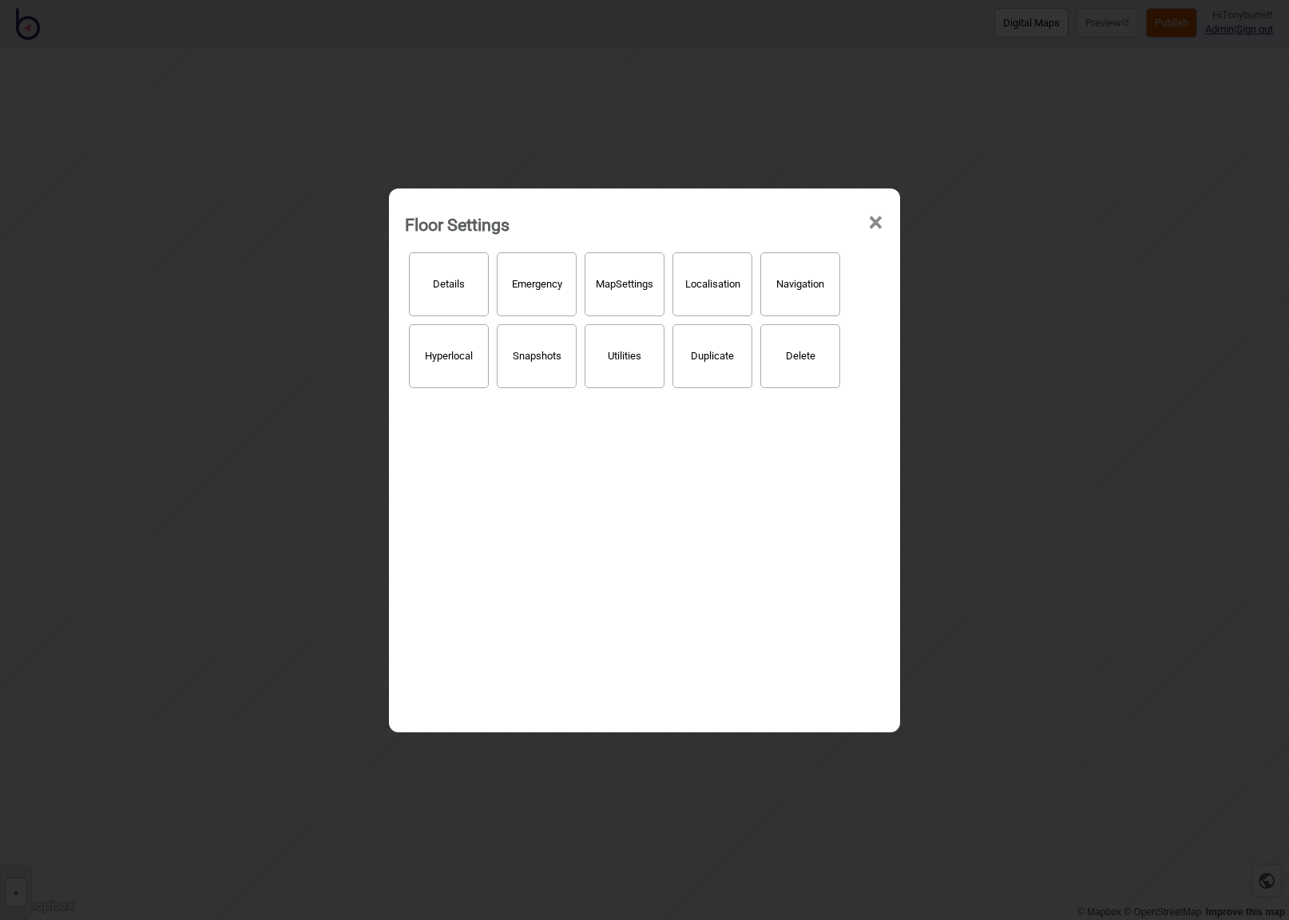
click at [874, 220] on span "×" at bounding box center [875, 222] width 17 height 53
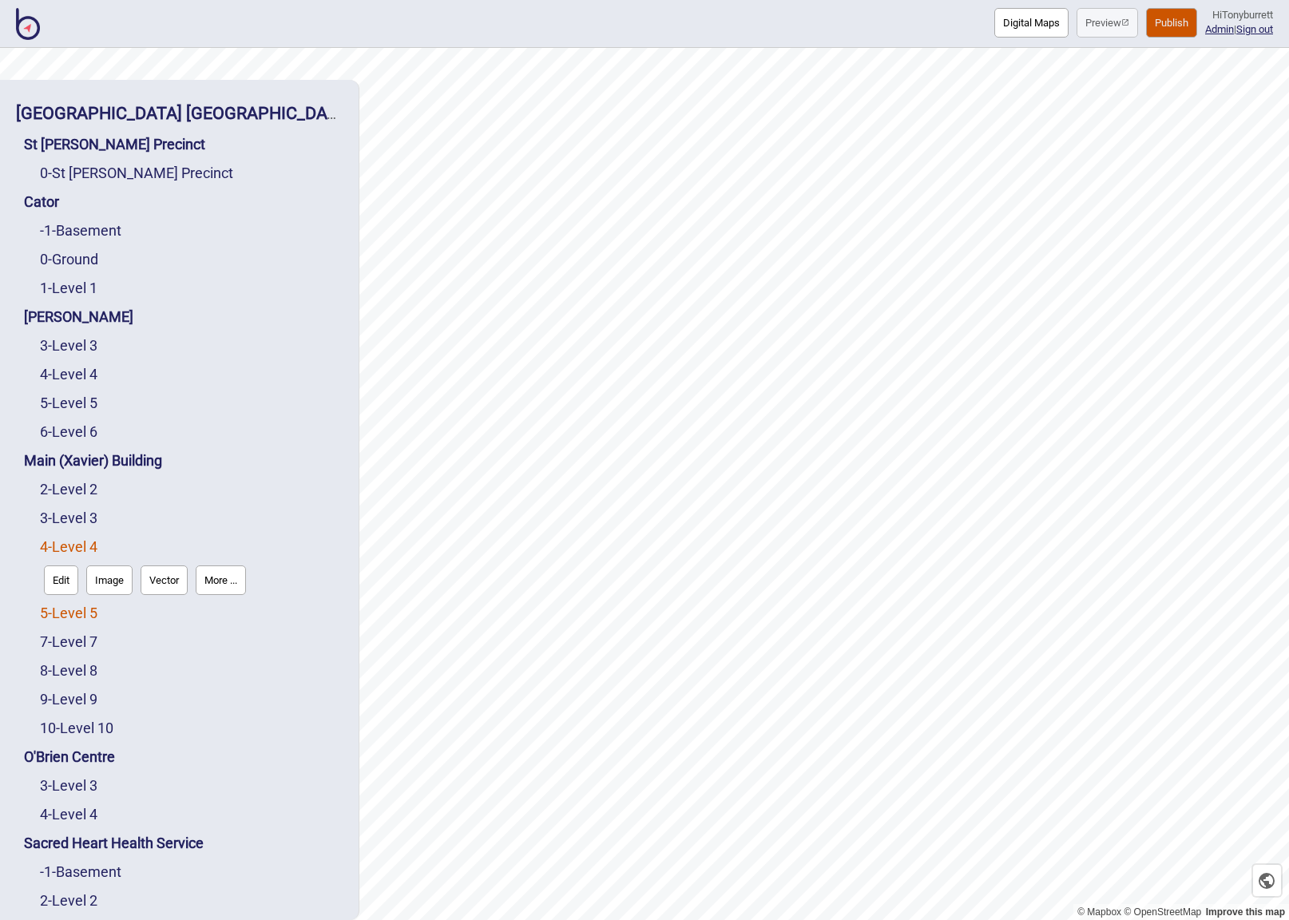
click at [80, 611] on link "5 - Level 5" at bounding box center [69, 613] width 58 height 17
click at [236, 606] on button "More ..." at bounding box center [221, 609] width 50 height 30
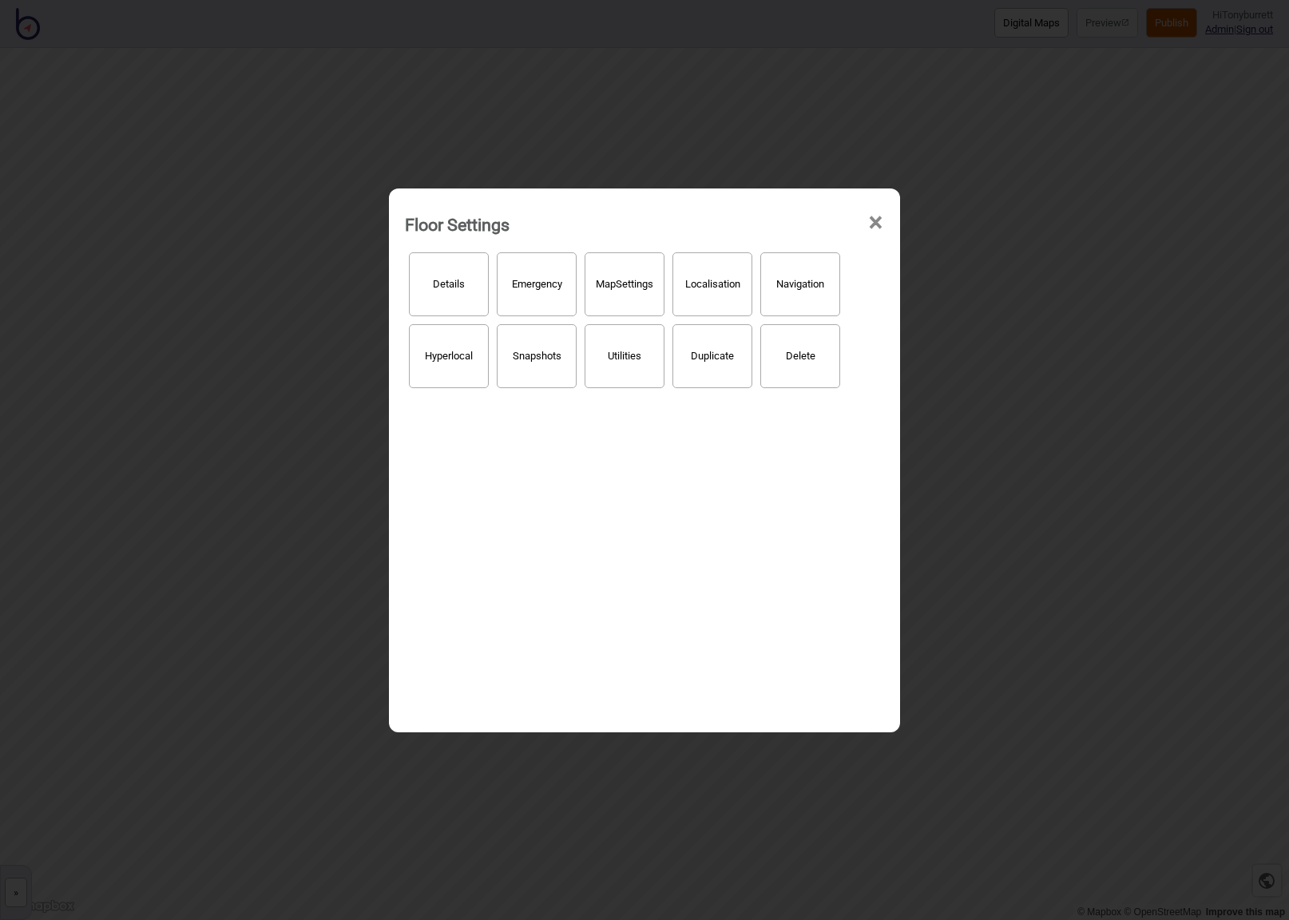
click at [463, 352] on button "Hyperlocal" at bounding box center [449, 356] width 80 height 64
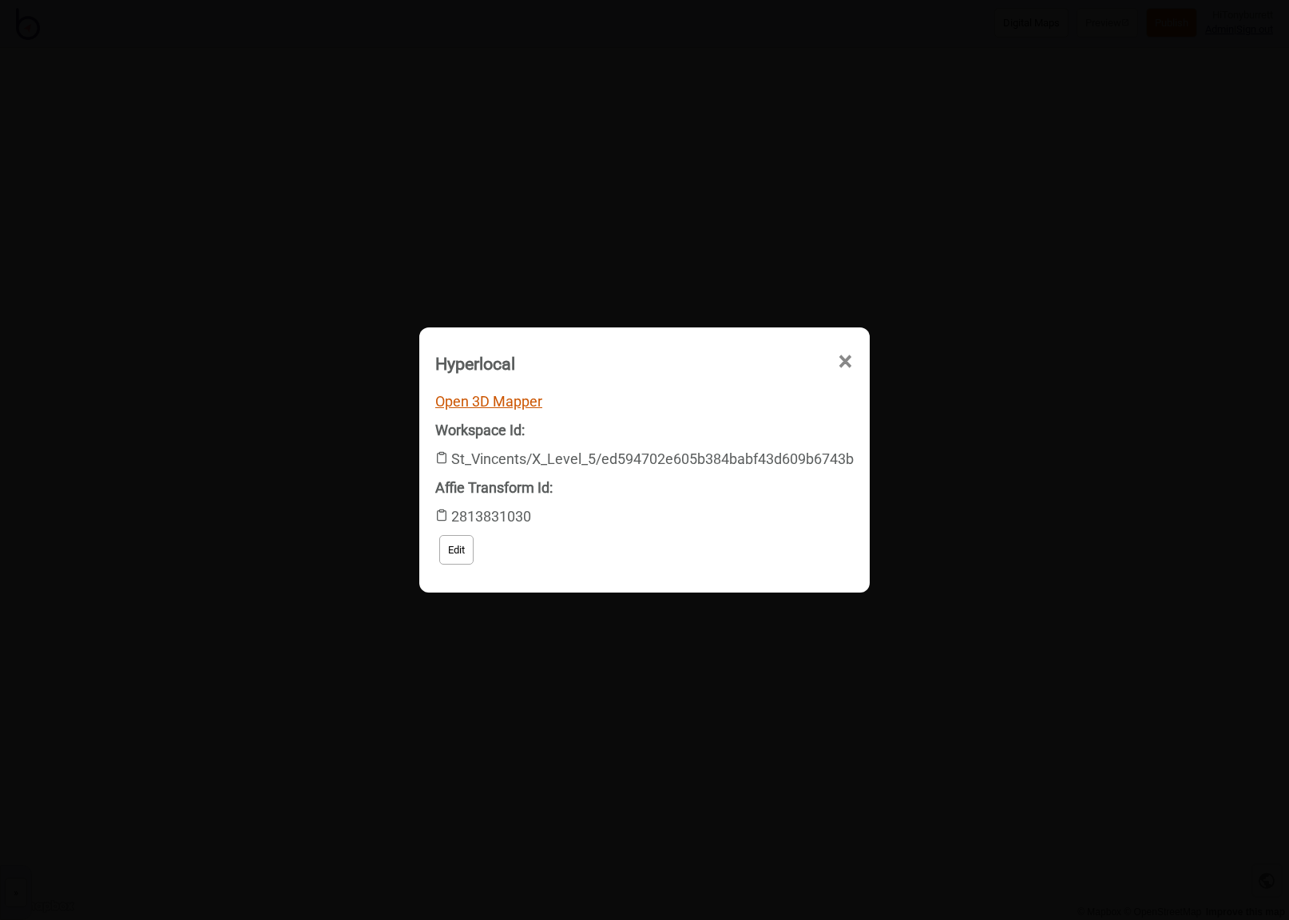
click at [482, 405] on link "Open 3D Mapper" at bounding box center [488, 401] width 107 height 17
click at [713, 426] on span "×" at bounding box center [704, 452] width 17 height 53
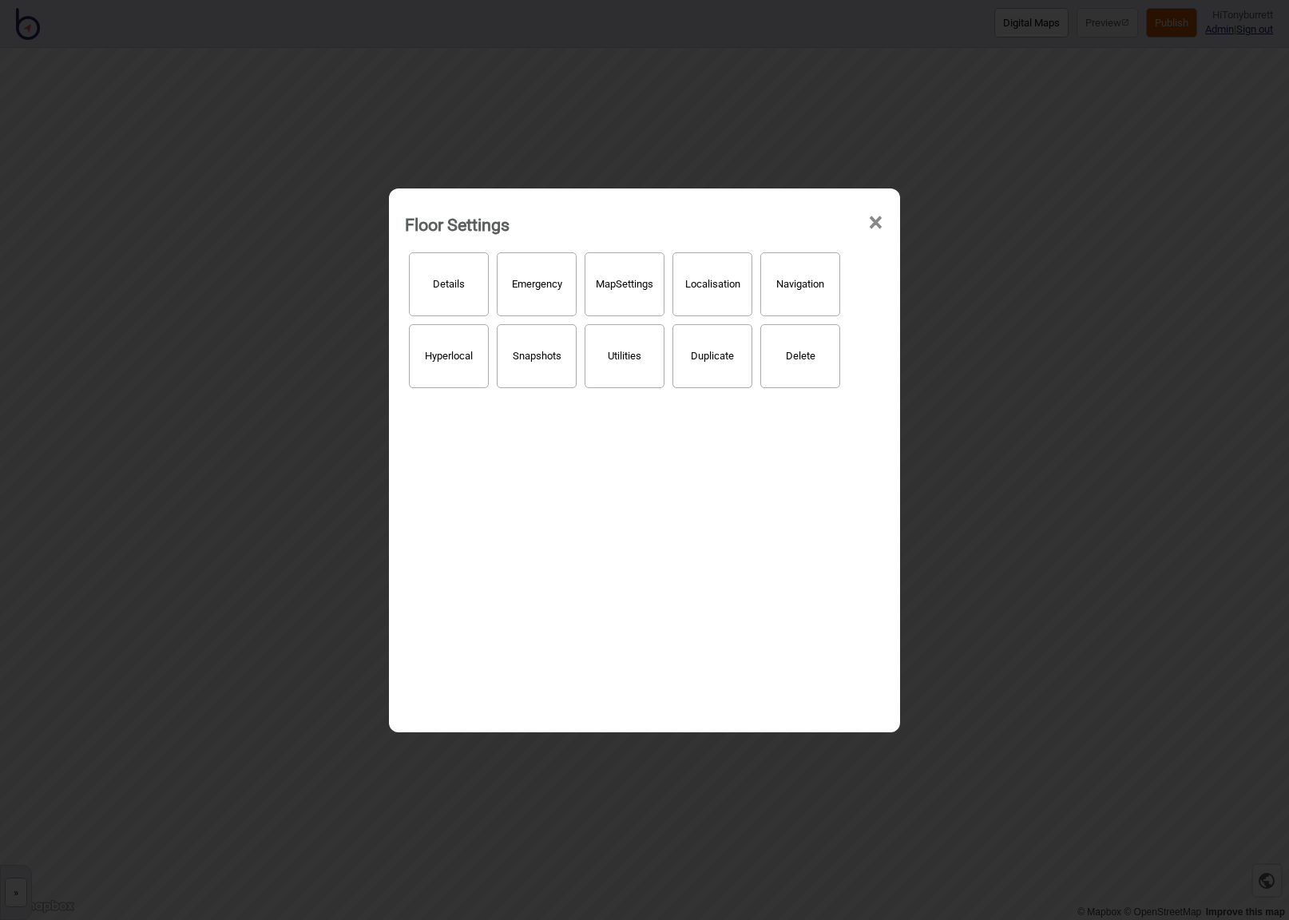
click at [885, 225] on div "Floor Settings ×" at bounding box center [644, 220] width 495 height 48
click at [878, 222] on span "×" at bounding box center [875, 222] width 17 height 53
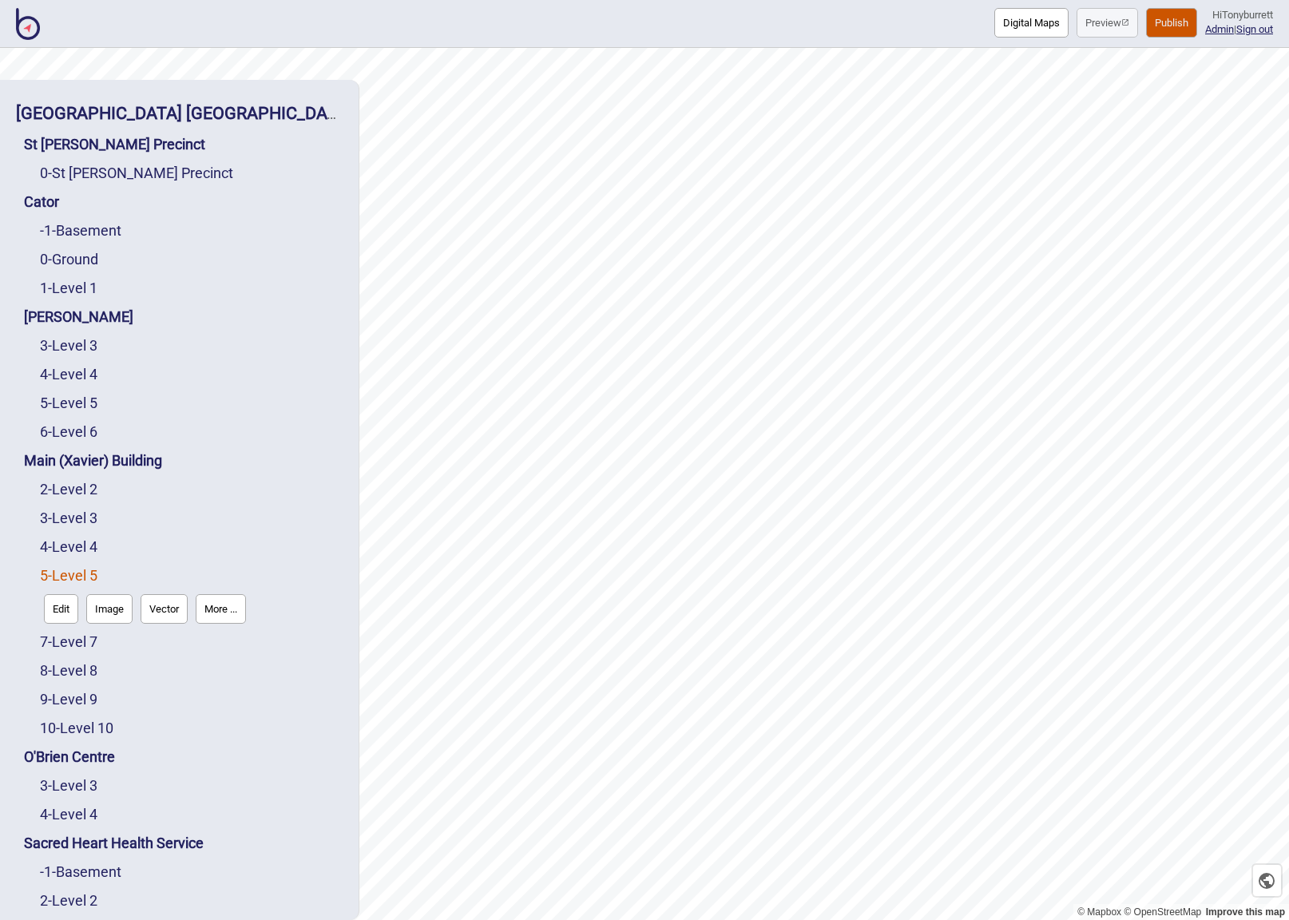
click at [43, 613] on link "Edit" at bounding box center [61, 609] width 42 height 38
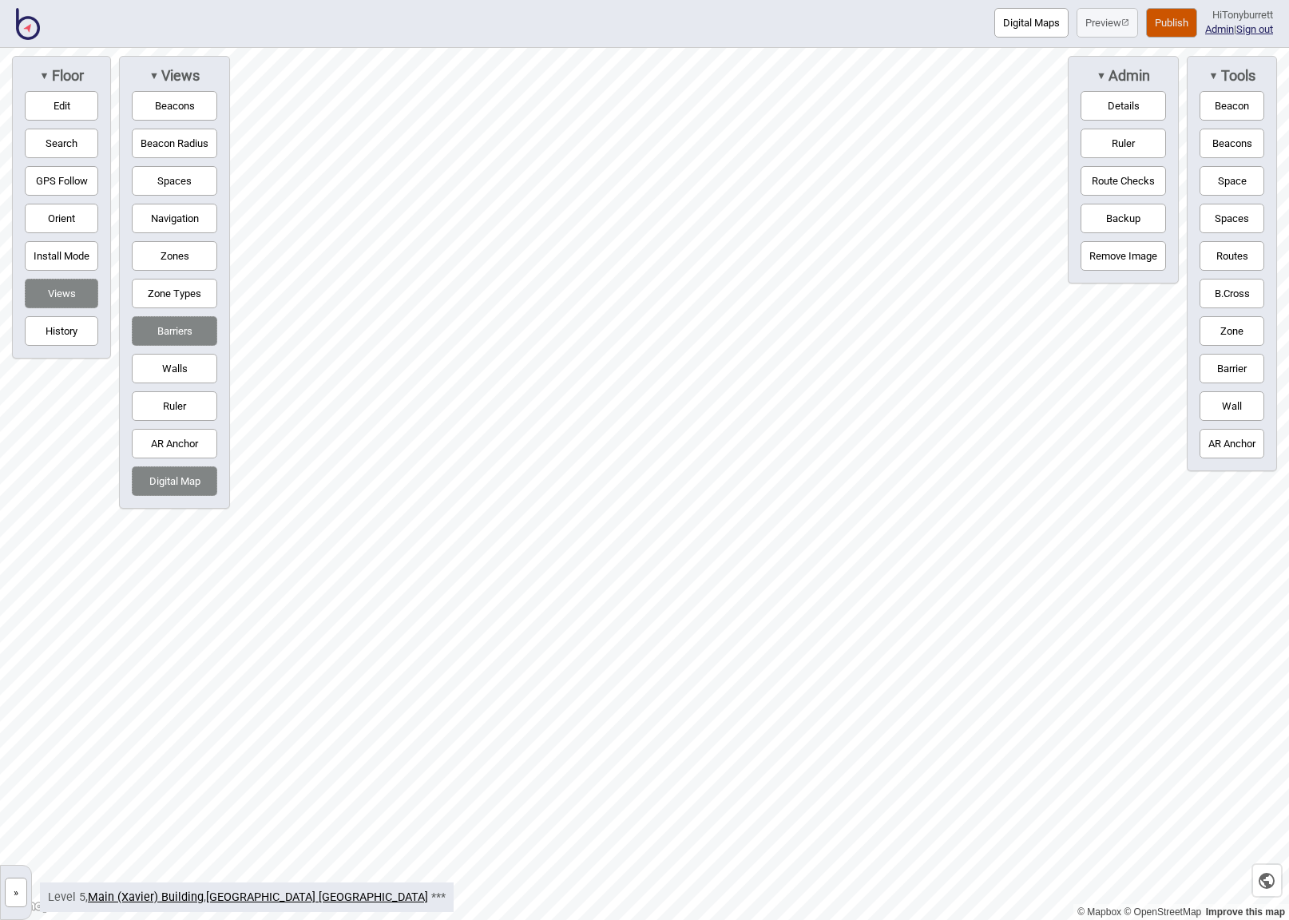
click at [180, 488] on button "Digital Map" at bounding box center [174, 481] width 85 height 30
click at [174, 174] on button "Spaces" at bounding box center [174, 181] width 85 height 30
click at [193, 323] on button "Barriers" at bounding box center [174, 331] width 85 height 30
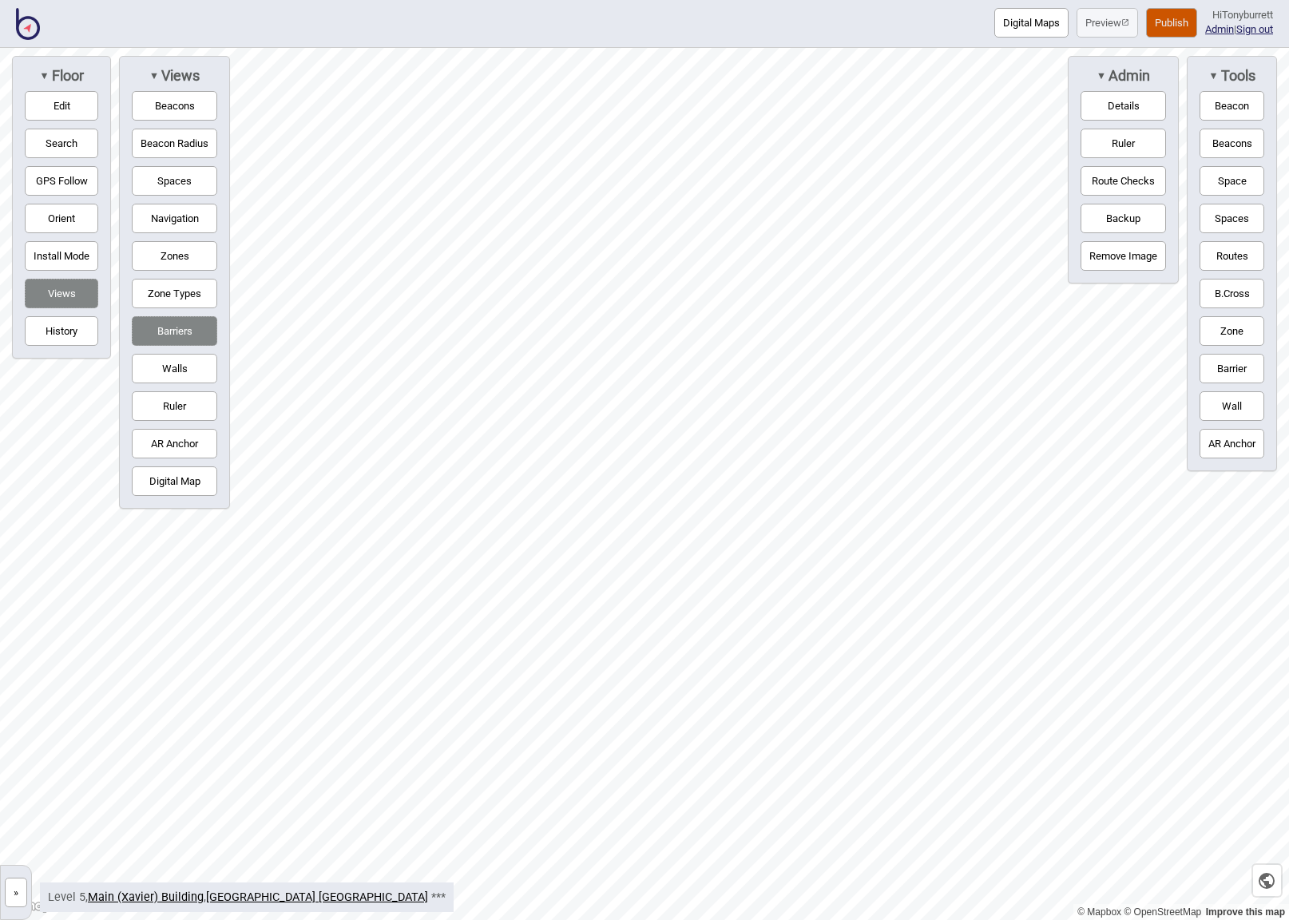
click at [166, 334] on button "Barriers" at bounding box center [174, 331] width 85 height 30
click at [165, 328] on button "Barriers" at bounding box center [174, 331] width 85 height 30
click at [172, 335] on button "Barriers" at bounding box center [174, 331] width 85 height 30
click at [167, 328] on button "Barriers" at bounding box center [174, 331] width 85 height 30
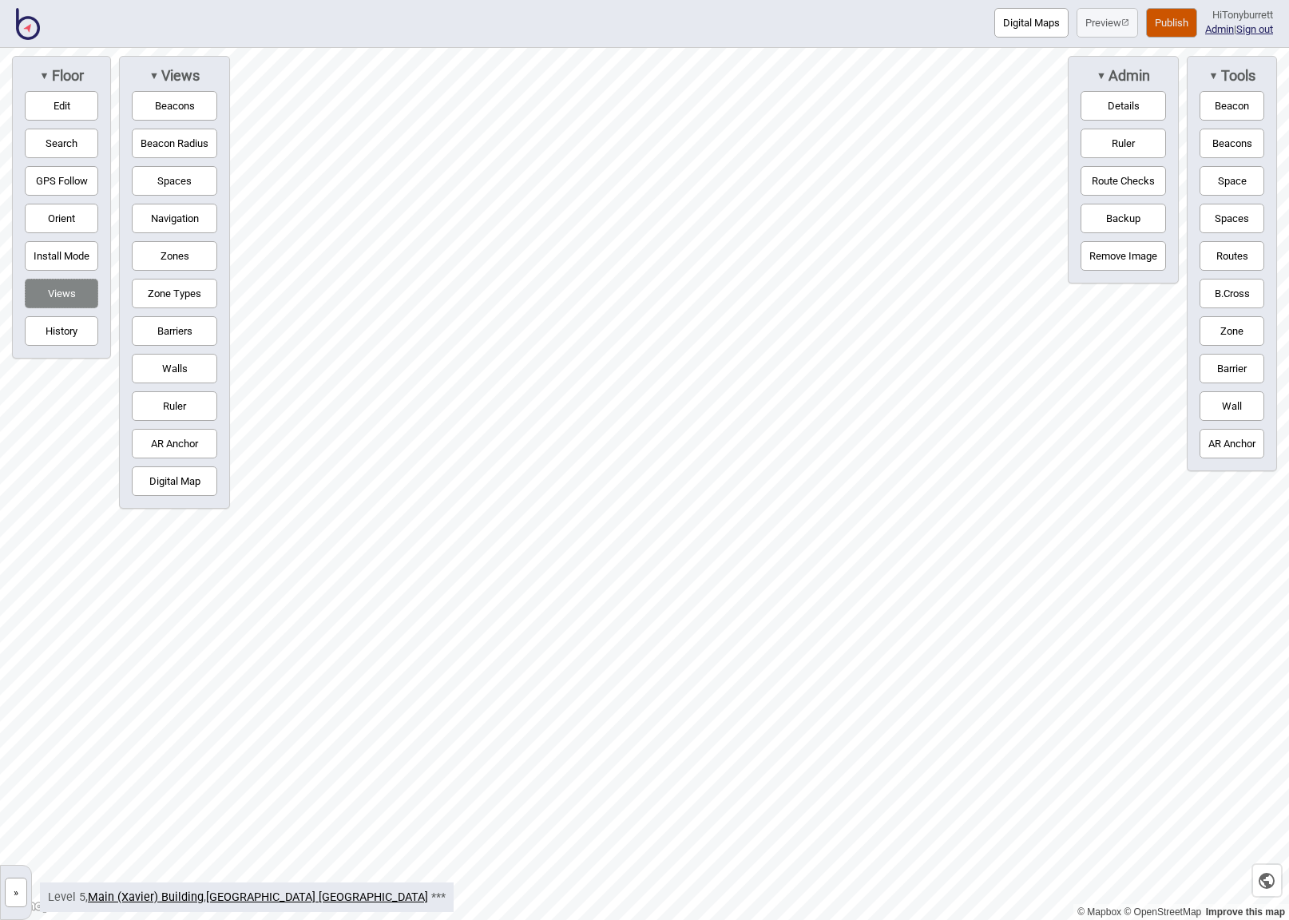
click at [167, 328] on button "Barriers" at bounding box center [174, 331] width 85 height 30
click at [17, 887] on button "»" at bounding box center [16, 893] width 22 height 30
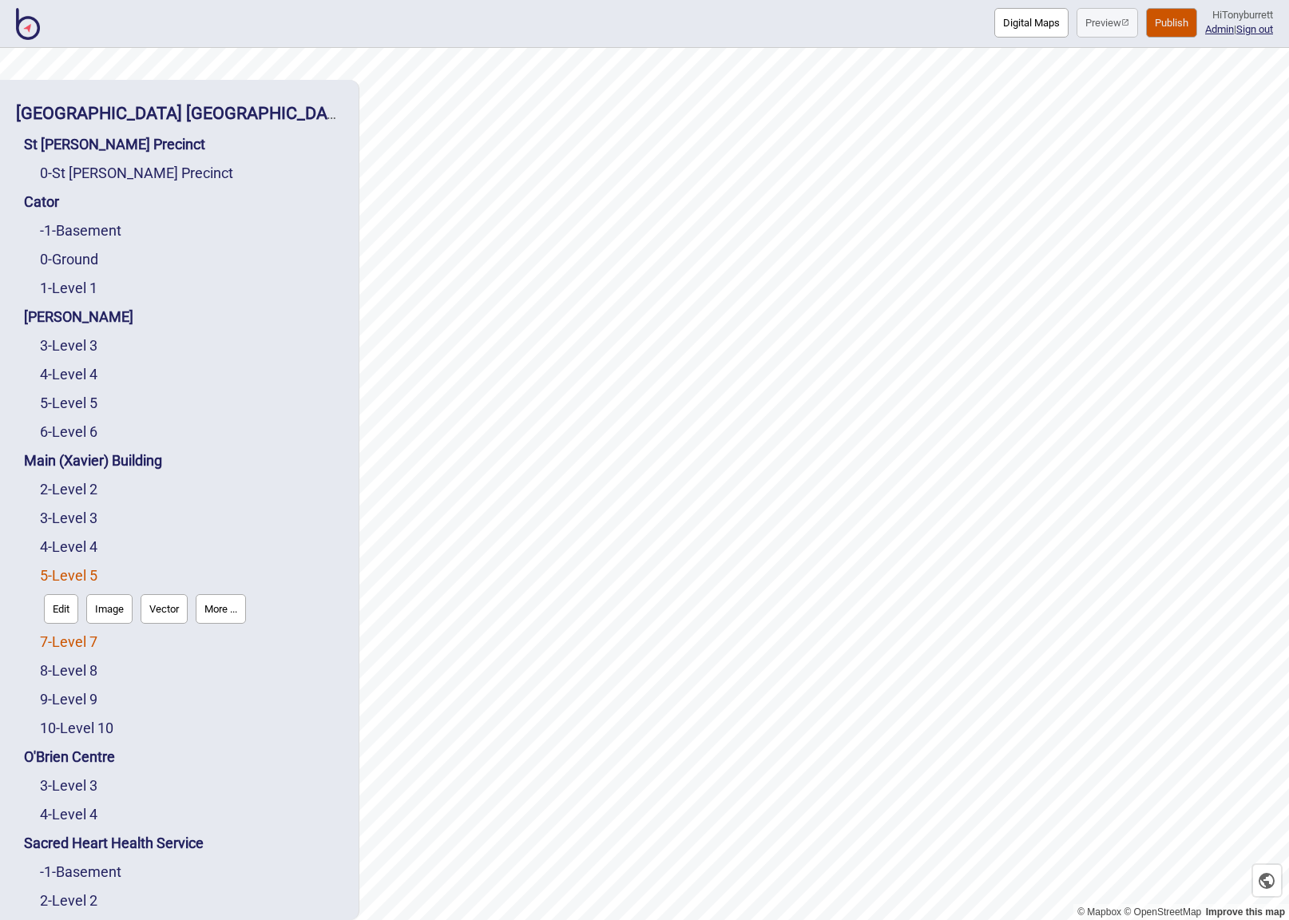
click at [80, 646] on link "7 - Level 7" at bounding box center [69, 641] width 58 height 17
click at [224, 643] on button "More ..." at bounding box center [221, 638] width 50 height 30
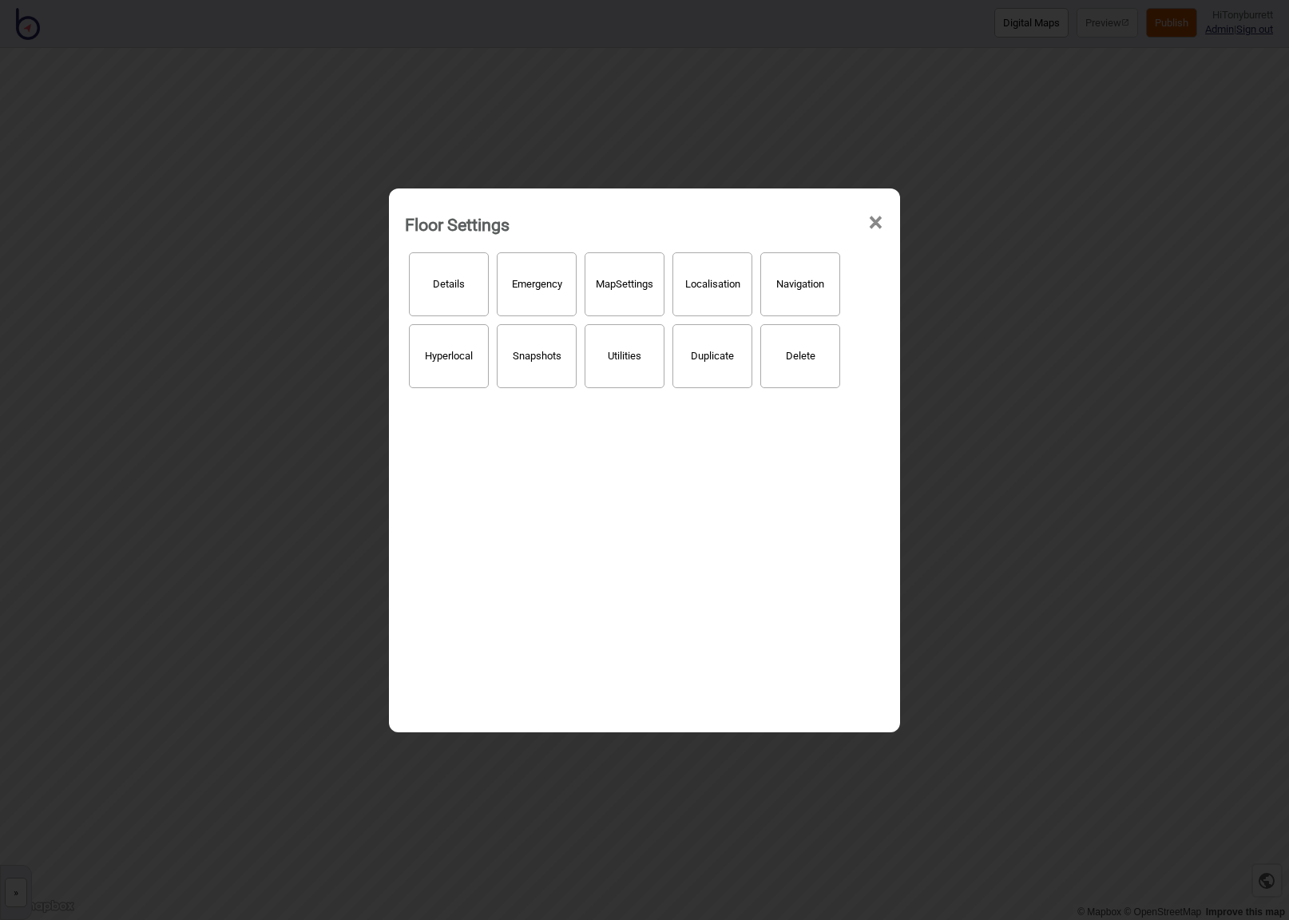
click at [878, 217] on span "×" at bounding box center [875, 222] width 17 height 53
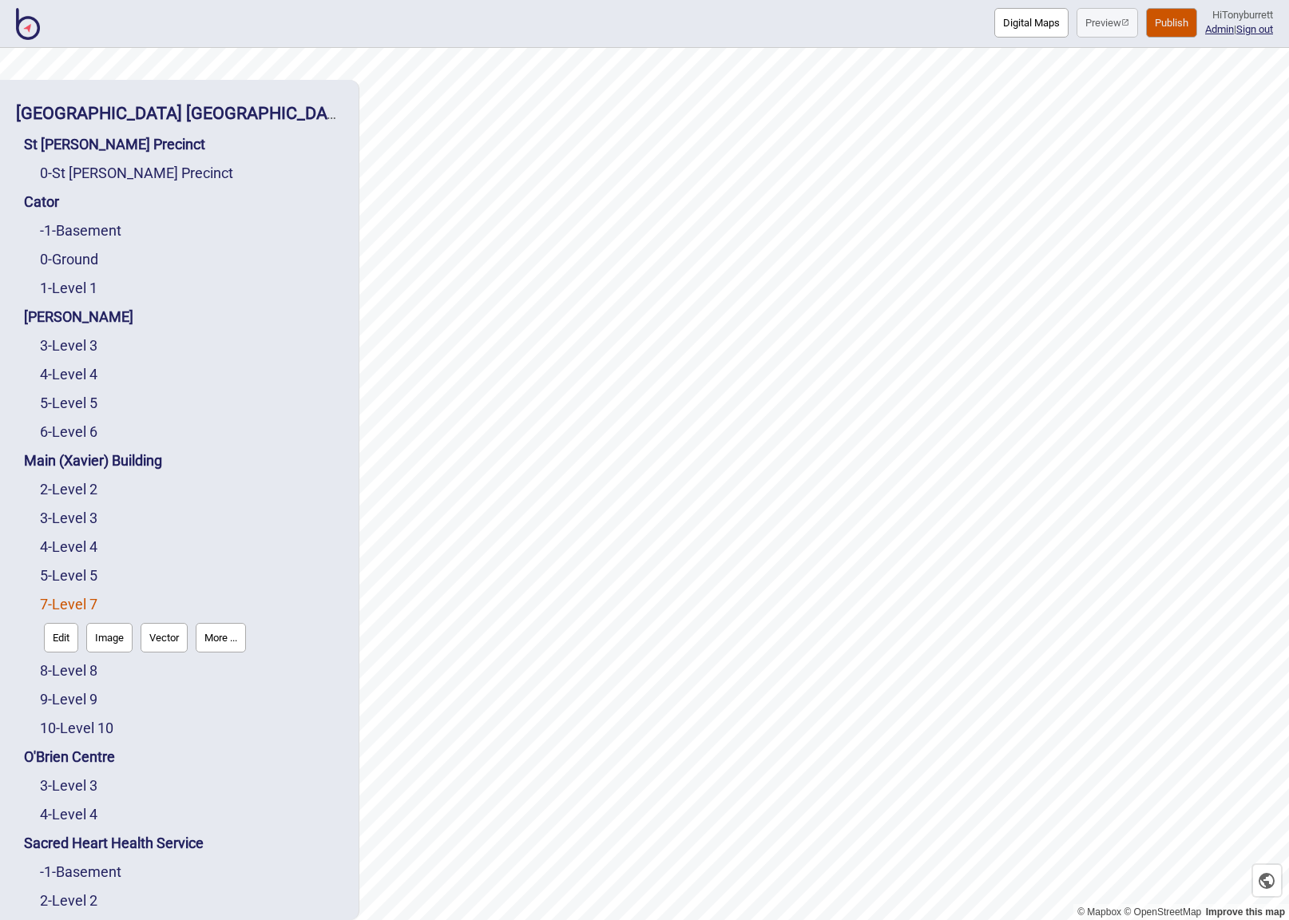
click at [99, 637] on button "Image" at bounding box center [109, 638] width 46 height 30
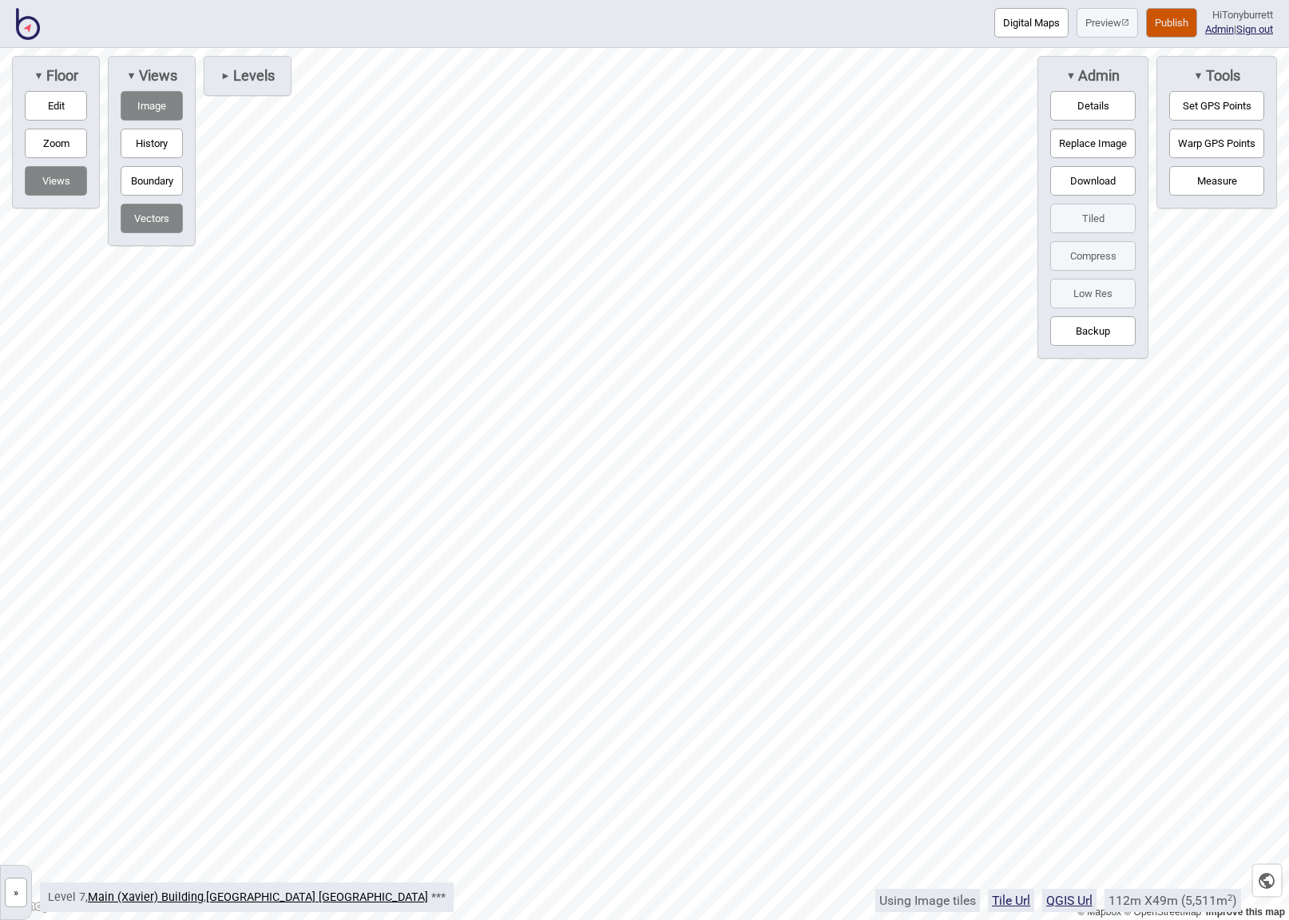
click at [13, 896] on button "»" at bounding box center [16, 893] width 22 height 30
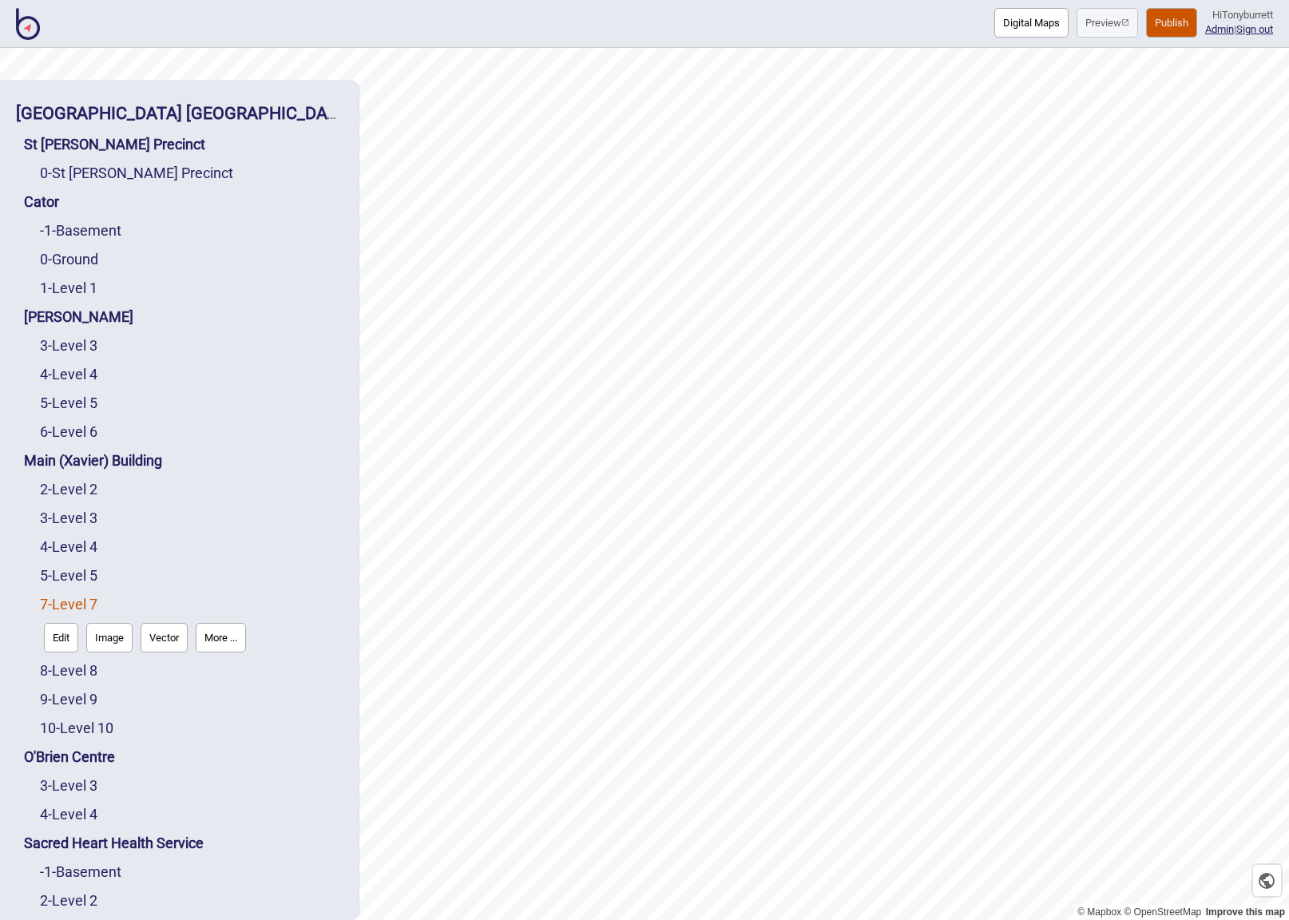
click at [229, 642] on button "More ..." at bounding box center [221, 638] width 50 height 30
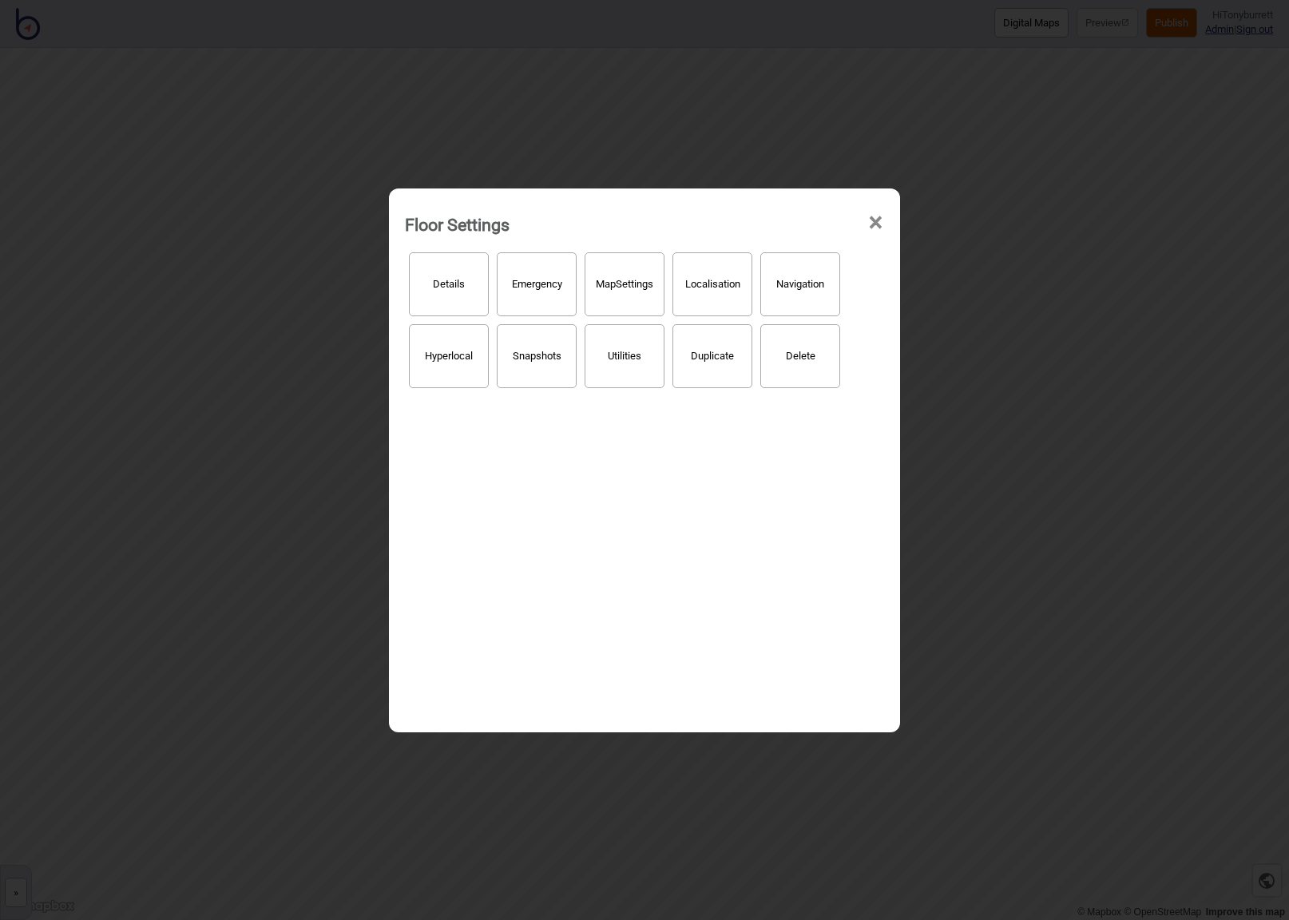
click at [434, 354] on button "Hyperlocal" at bounding box center [449, 356] width 80 height 64
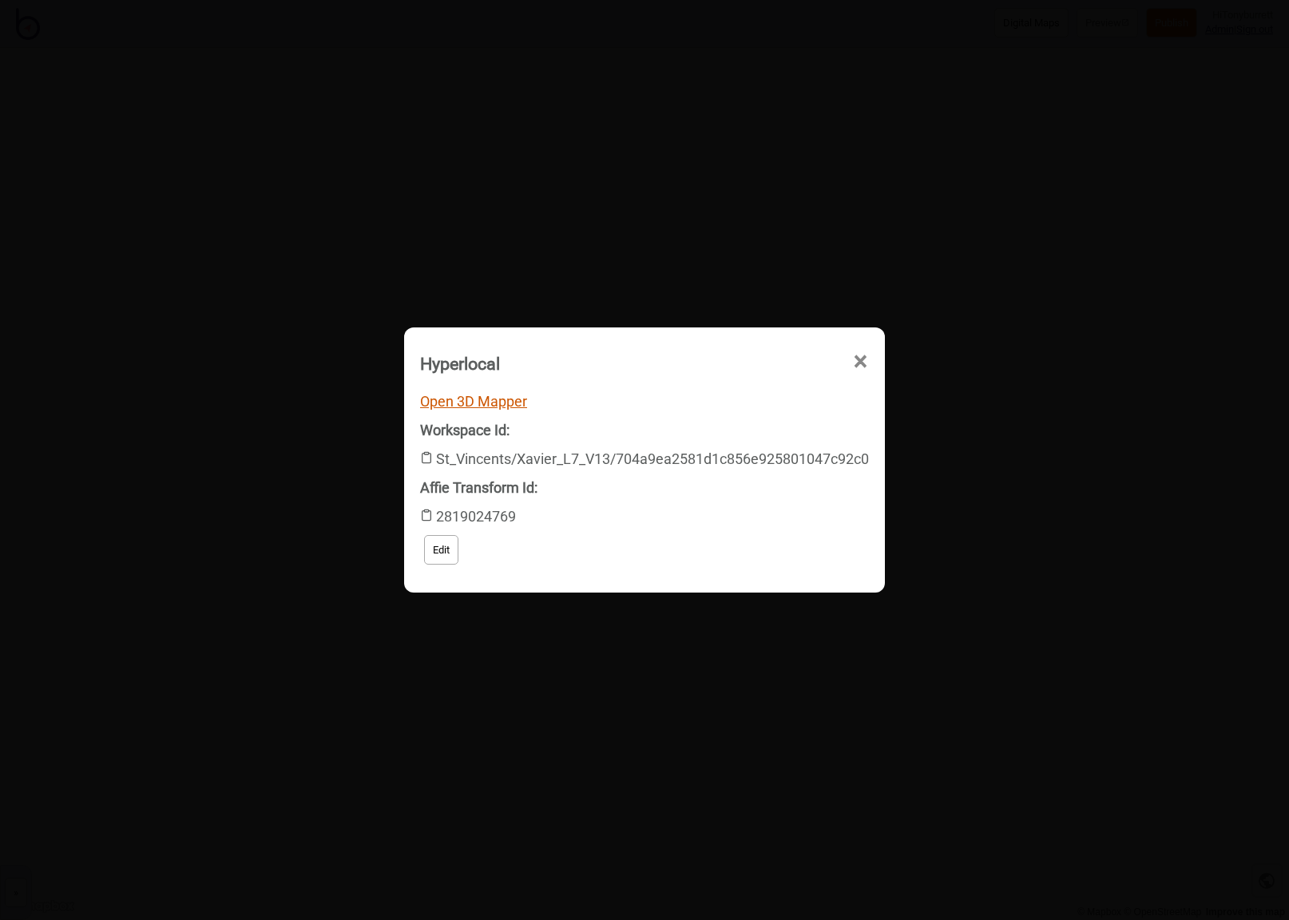
click at [449, 399] on link "Open 3D Mapper" at bounding box center [473, 401] width 107 height 17
click at [713, 426] on span "×" at bounding box center [704, 452] width 17 height 53
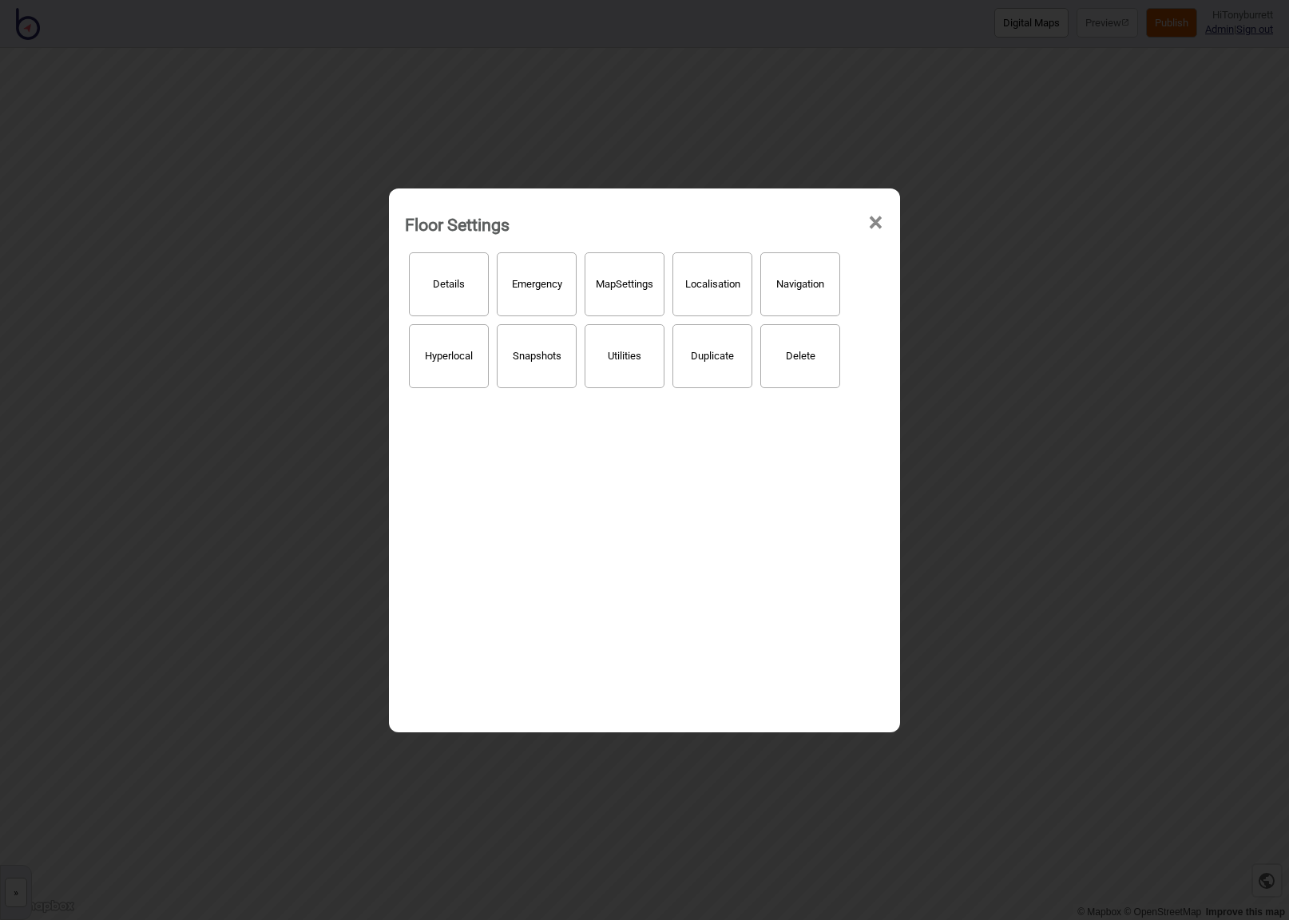
click at [883, 229] on span "×" at bounding box center [875, 222] width 17 height 53
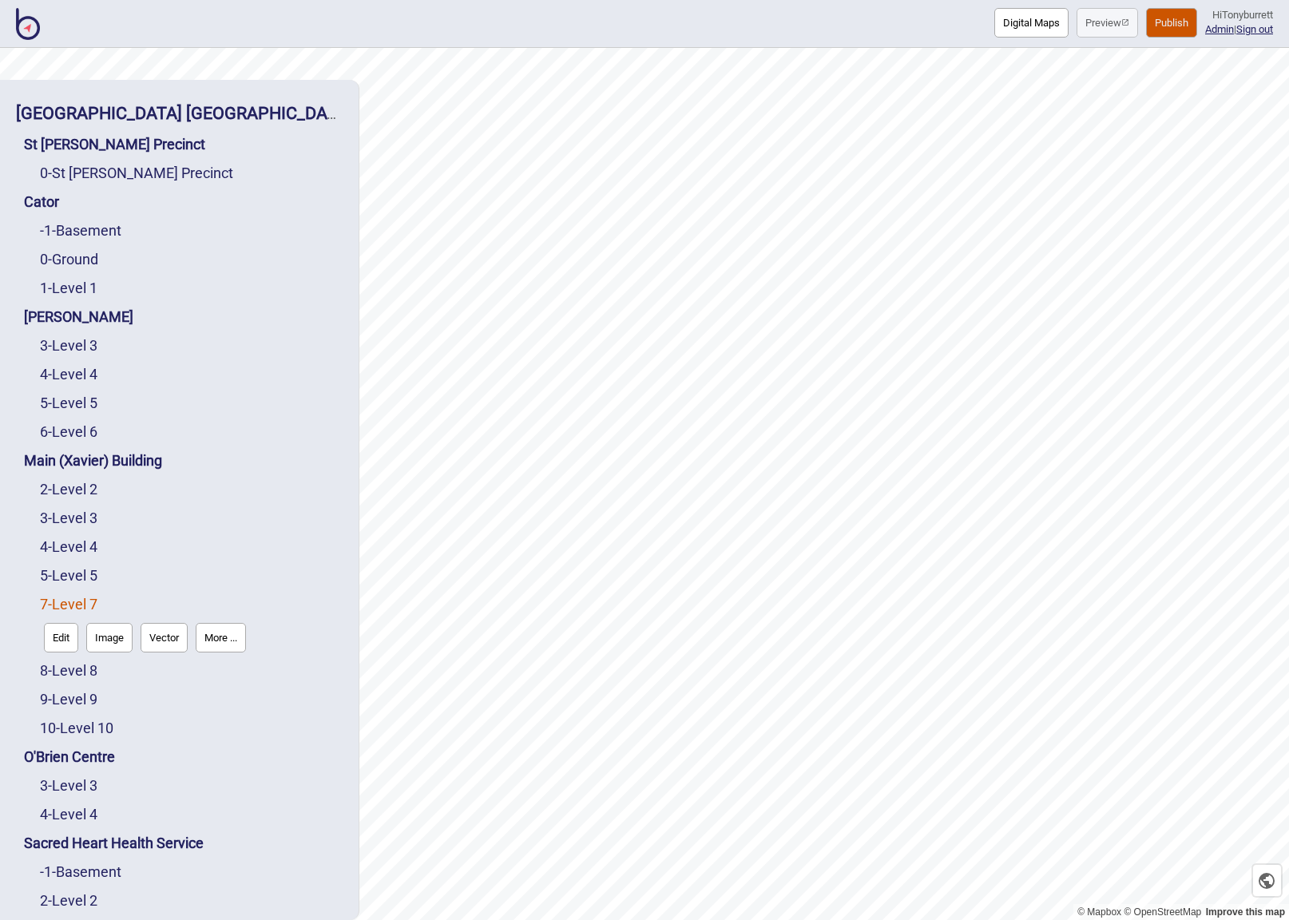
click at [58, 636] on button "Edit" at bounding box center [61, 638] width 34 height 30
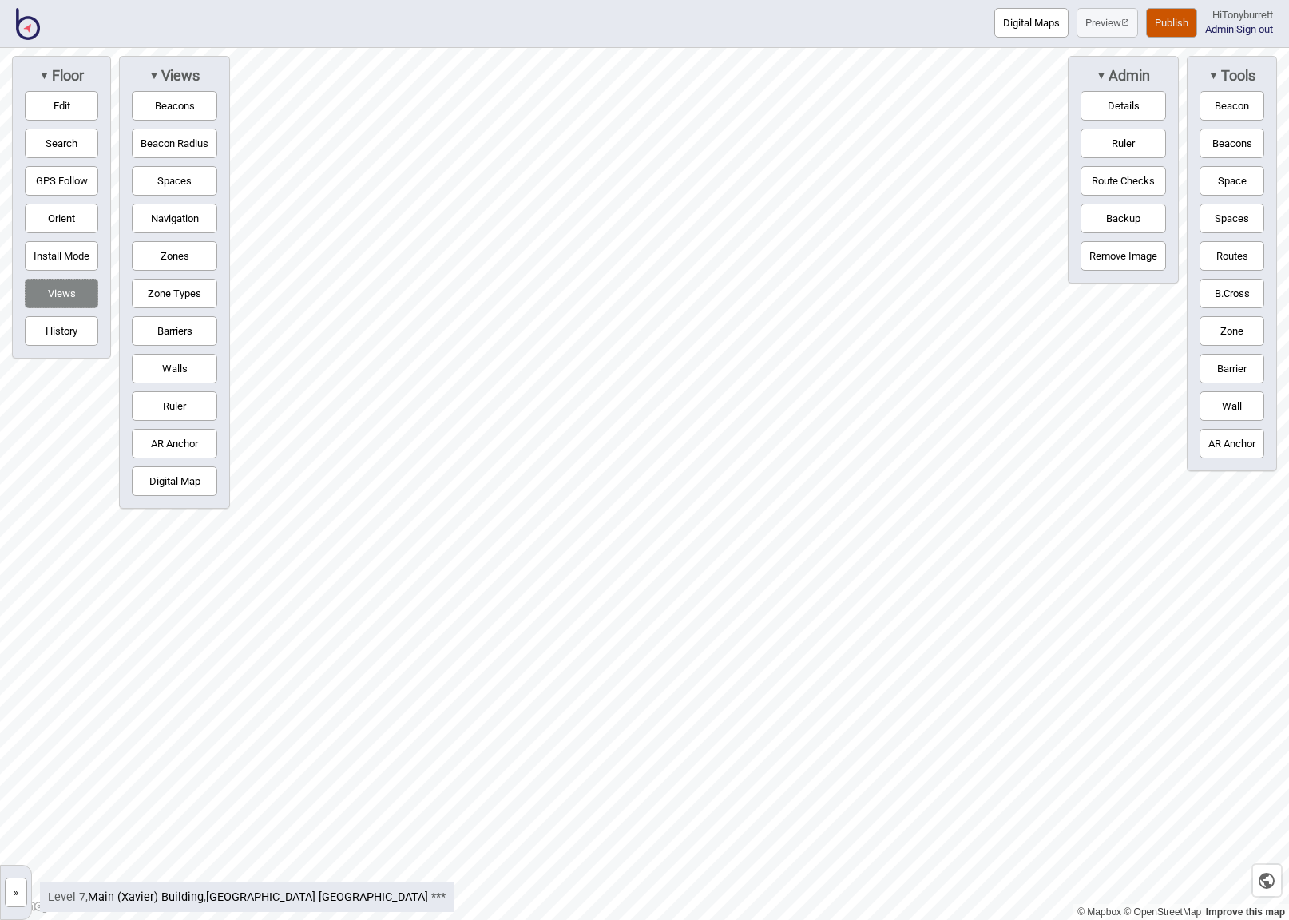
click at [154, 337] on button "Barriers" at bounding box center [174, 331] width 85 height 30
click at [180, 478] on button "Digital Map" at bounding box center [174, 481] width 85 height 30
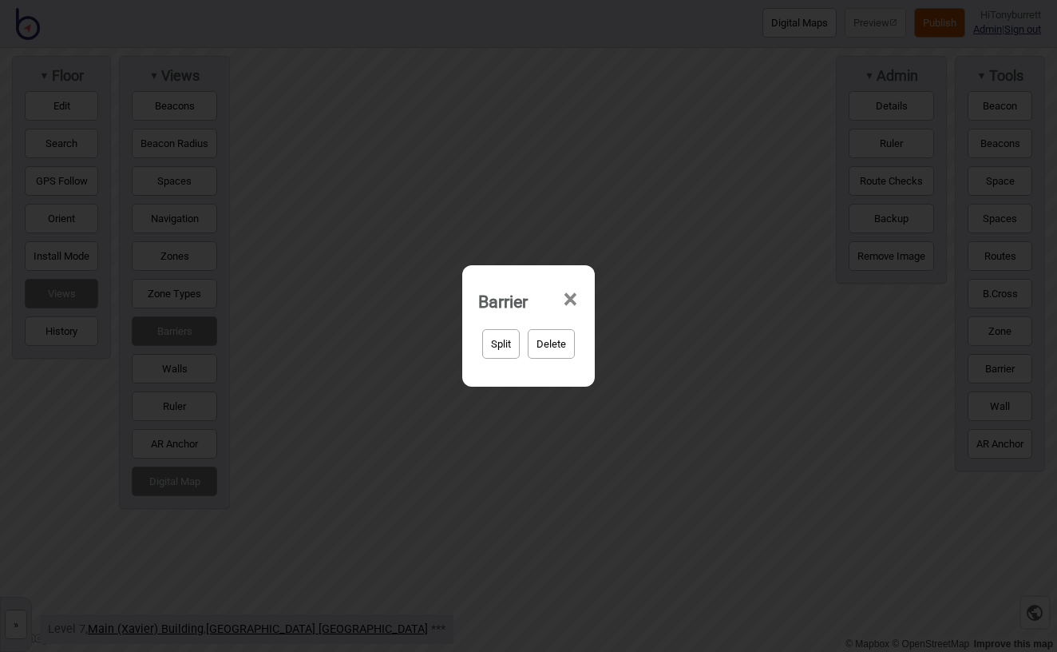
click at [569, 301] on span "×" at bounding box center [570, 299] width 17 height 53
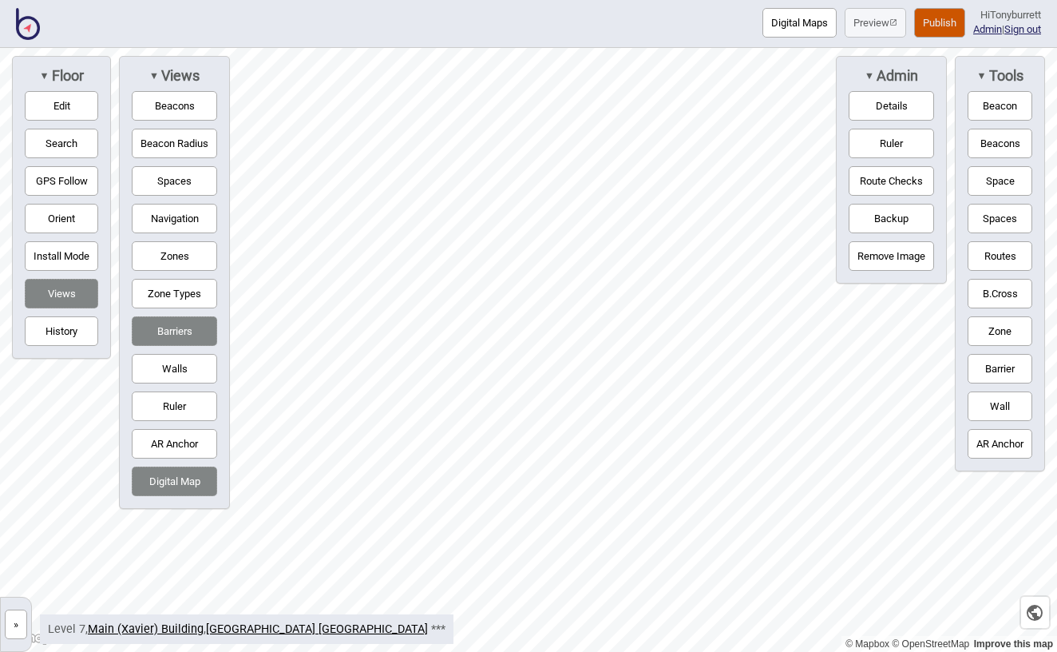
click at [154, 325] on button "Barriers" at bounding box center [174, 331] width 85 height 30
click at [172, 490] on button "Digital Map" at bounding box center [174, 481] width 85 height 30
click at [157, 74] on span "▼" at bounding box center [154, 75] width 10 height 12
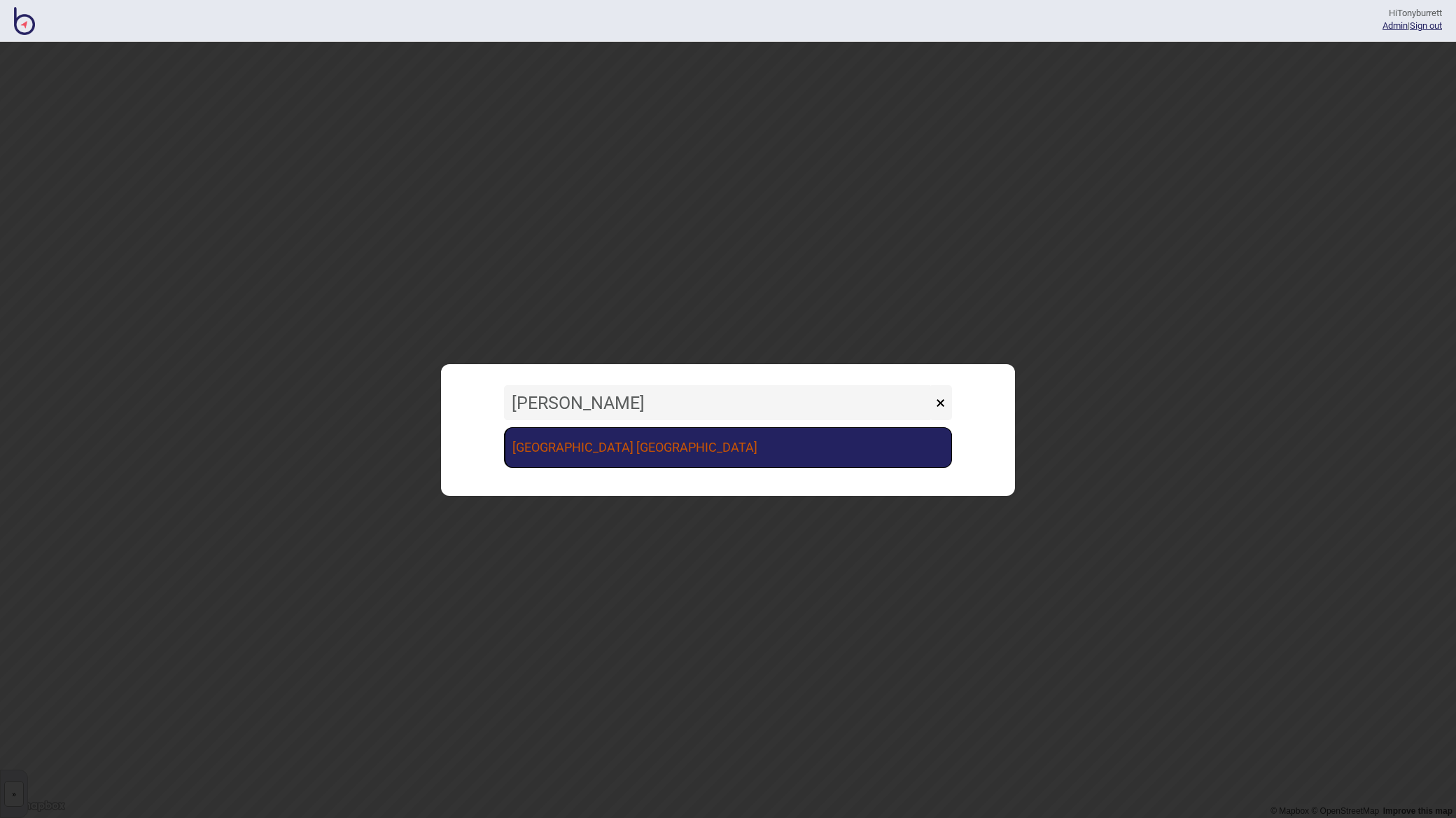
type input "vince"
click at [558, 454] on link "[GEOGRAPHIC_DATA] [GEOGRAPHIC_DATA]" at bounding box center [728, 447] width 448 height 40
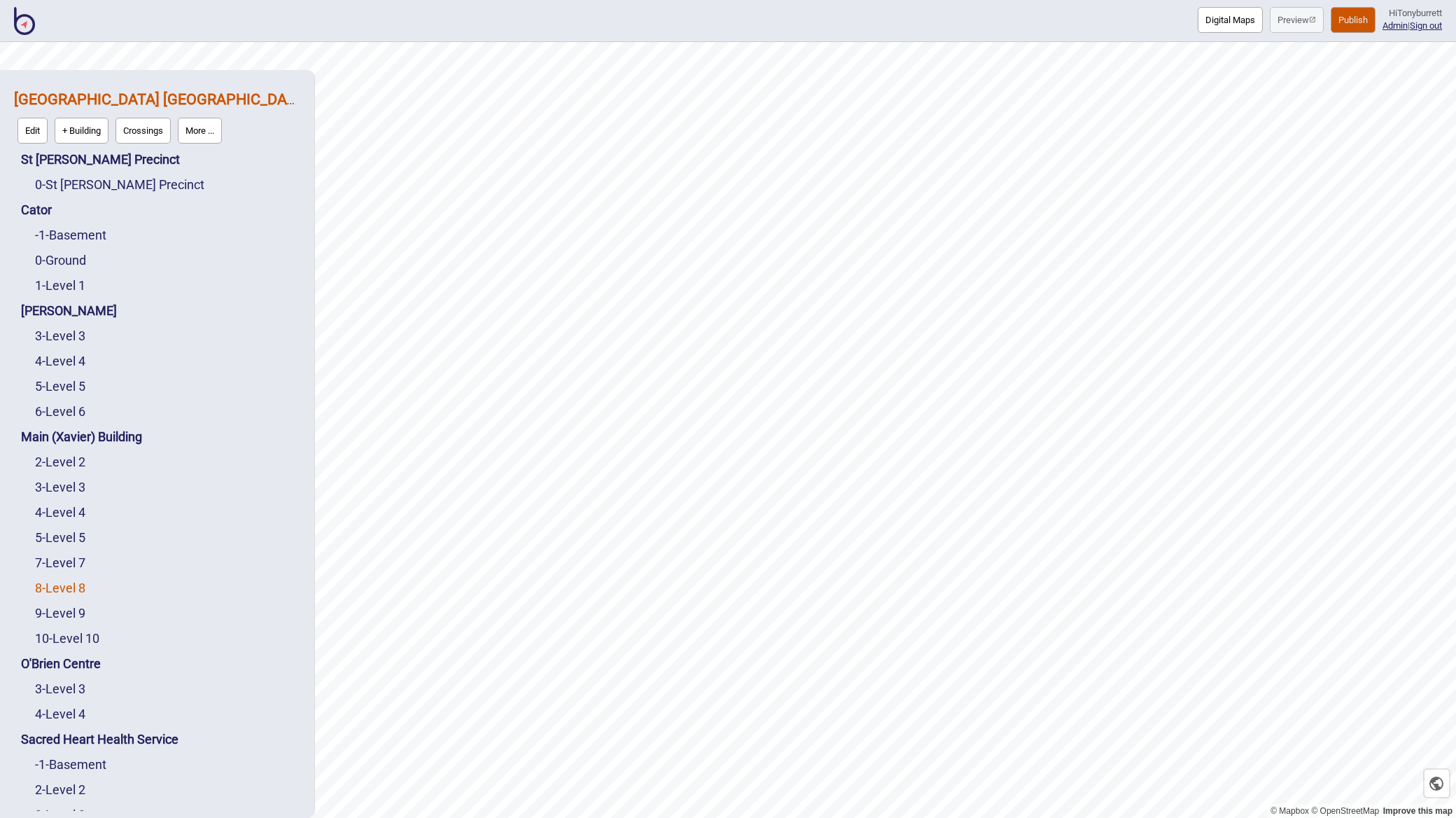
click at [77, 589] on link "8 - Level 8" at bounding box center [60, 587] width 51 height 15
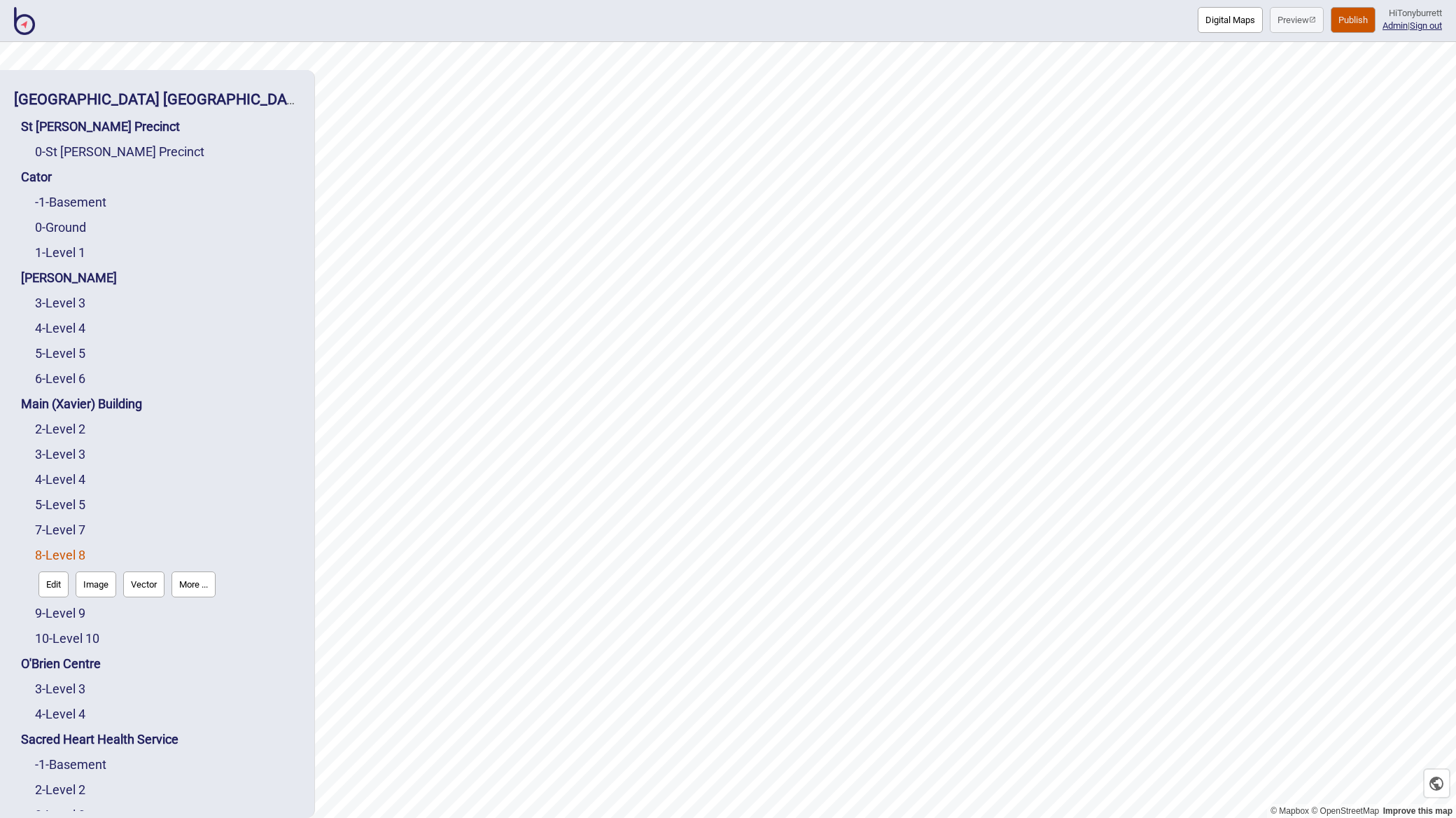
click at [189, 587] on button "More ..." at bounding box center [194, 585] width 44 height 26
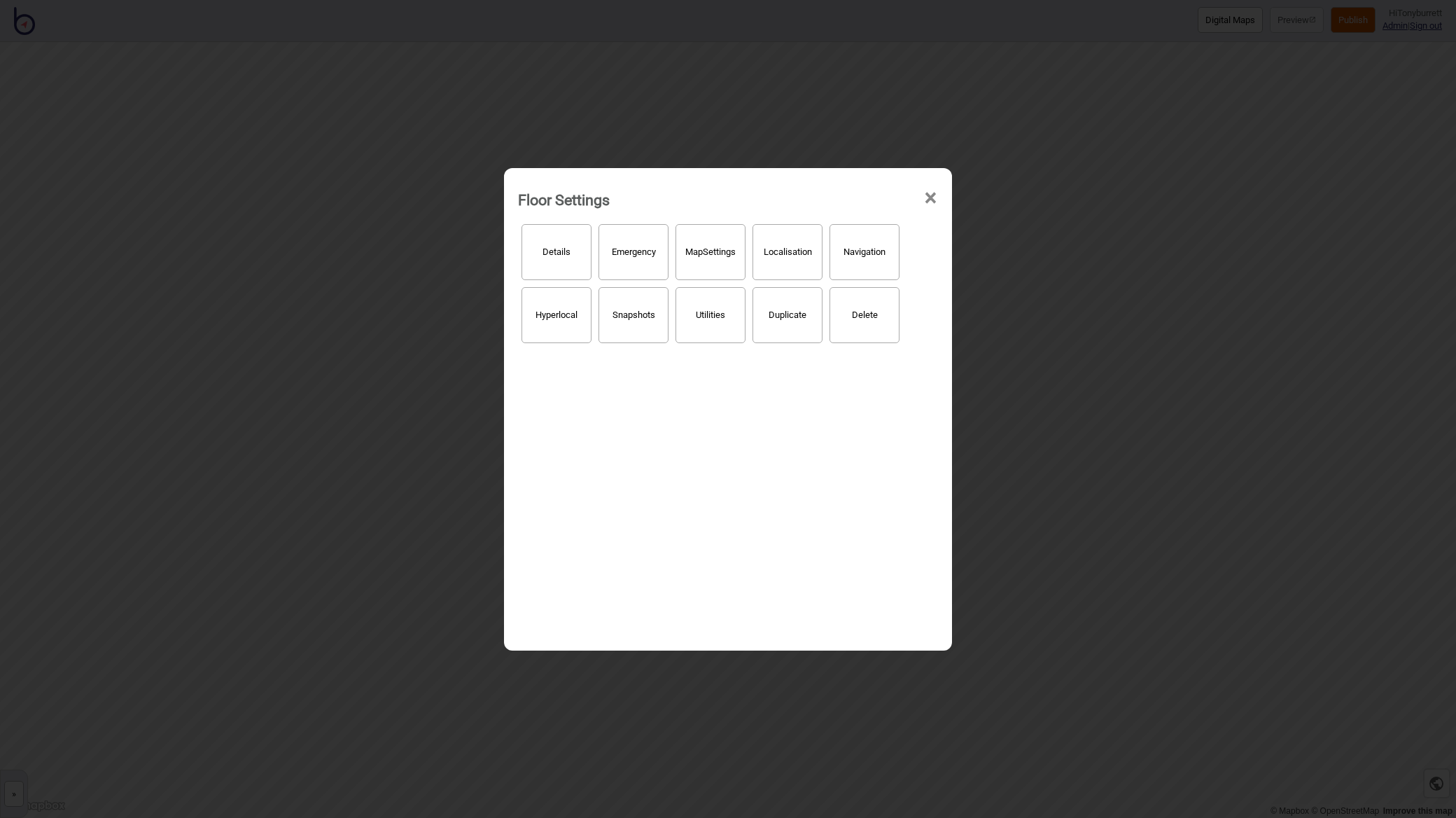
click at [572, 330] on button "Hyperlocal" at bounding box center [557, 315] width 70 height 56
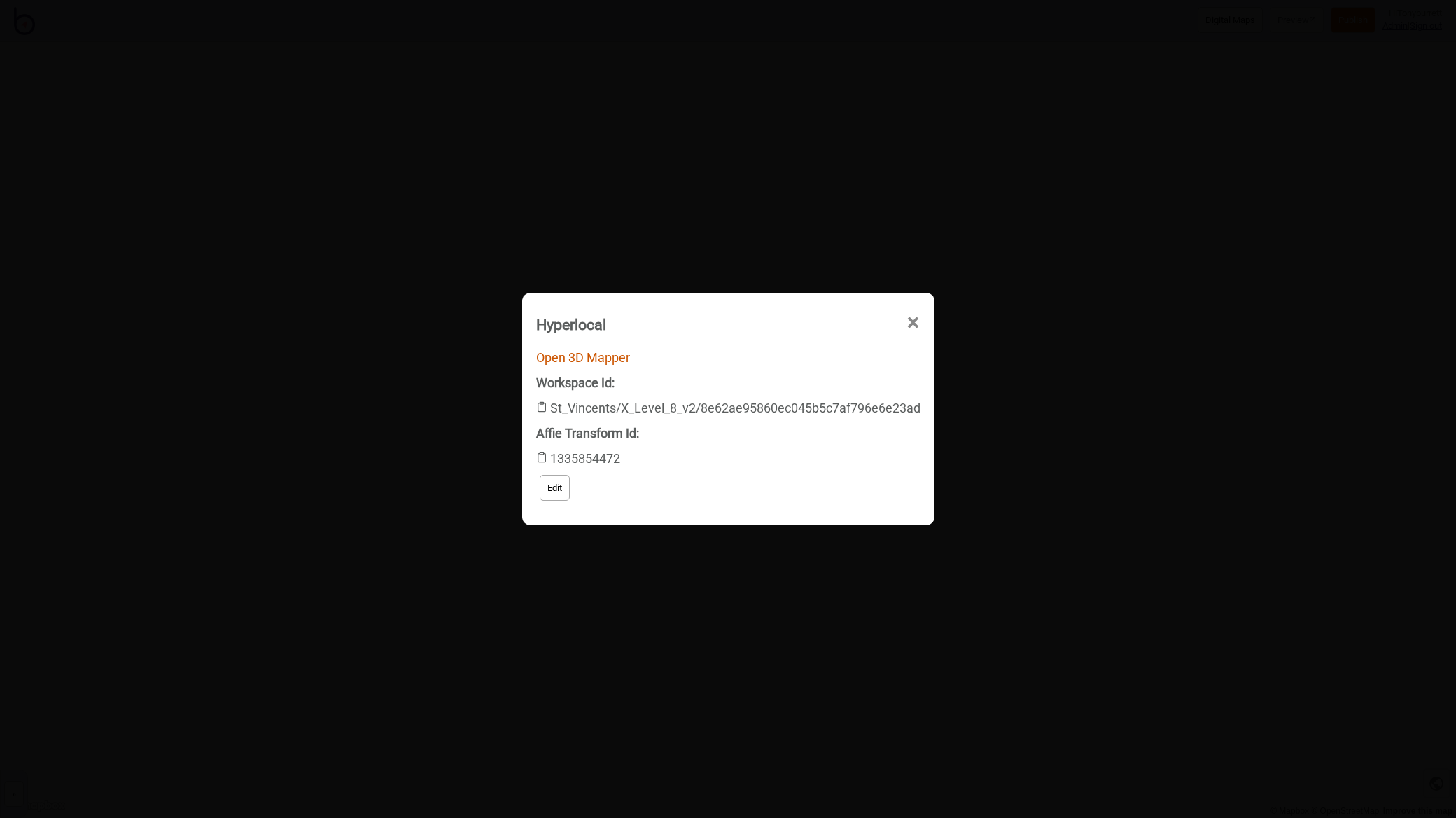
click at [561, 352] on link "Open 3D Mapper" at bounding box center [583, 357] width 94 height 15
click at [788, 380] on span "×" at bounding box center [781, 402] width 15 height 46
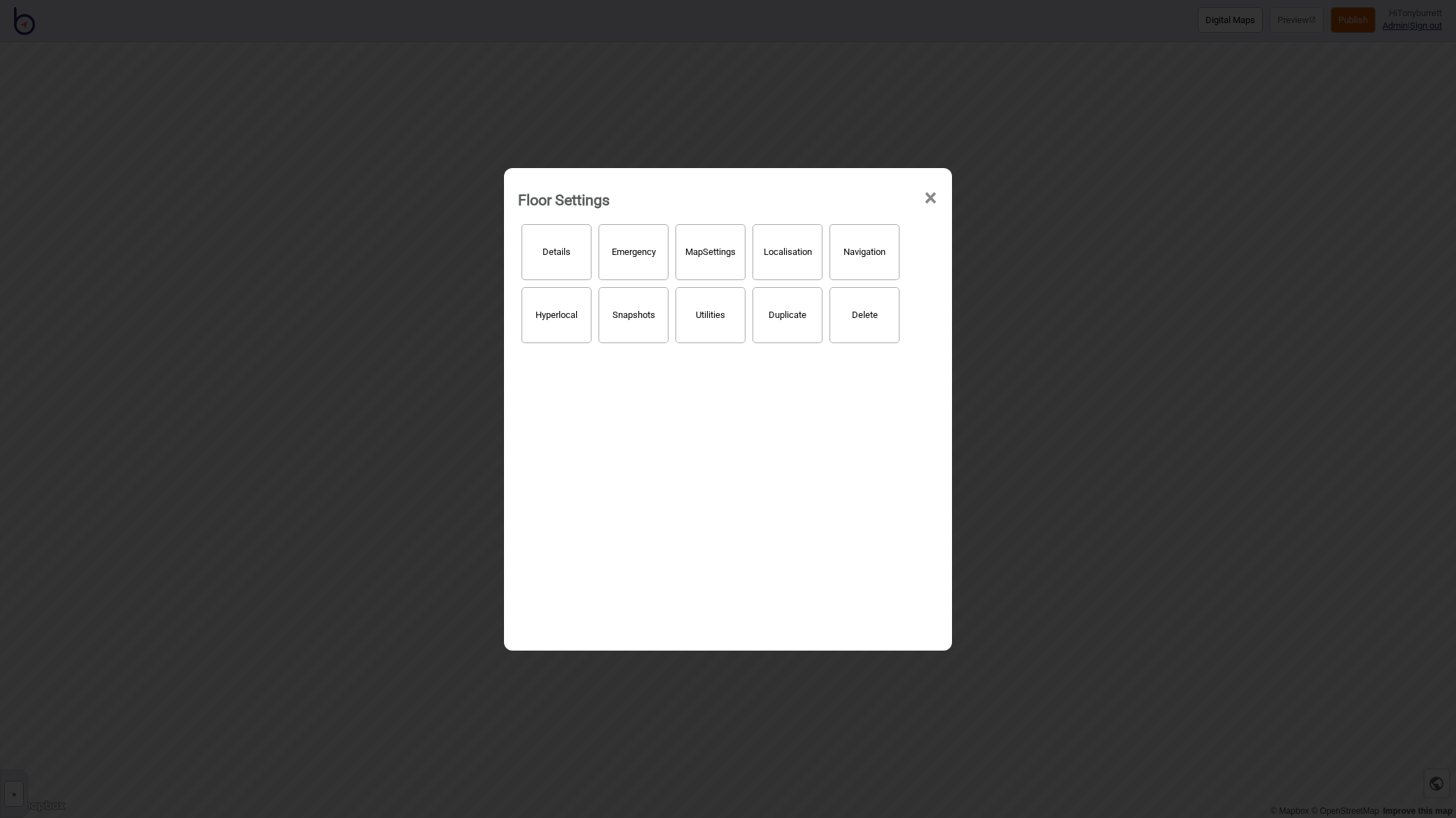
click at [929, 195] on span "×" at bounding box center [930, 198] width 15 height 46
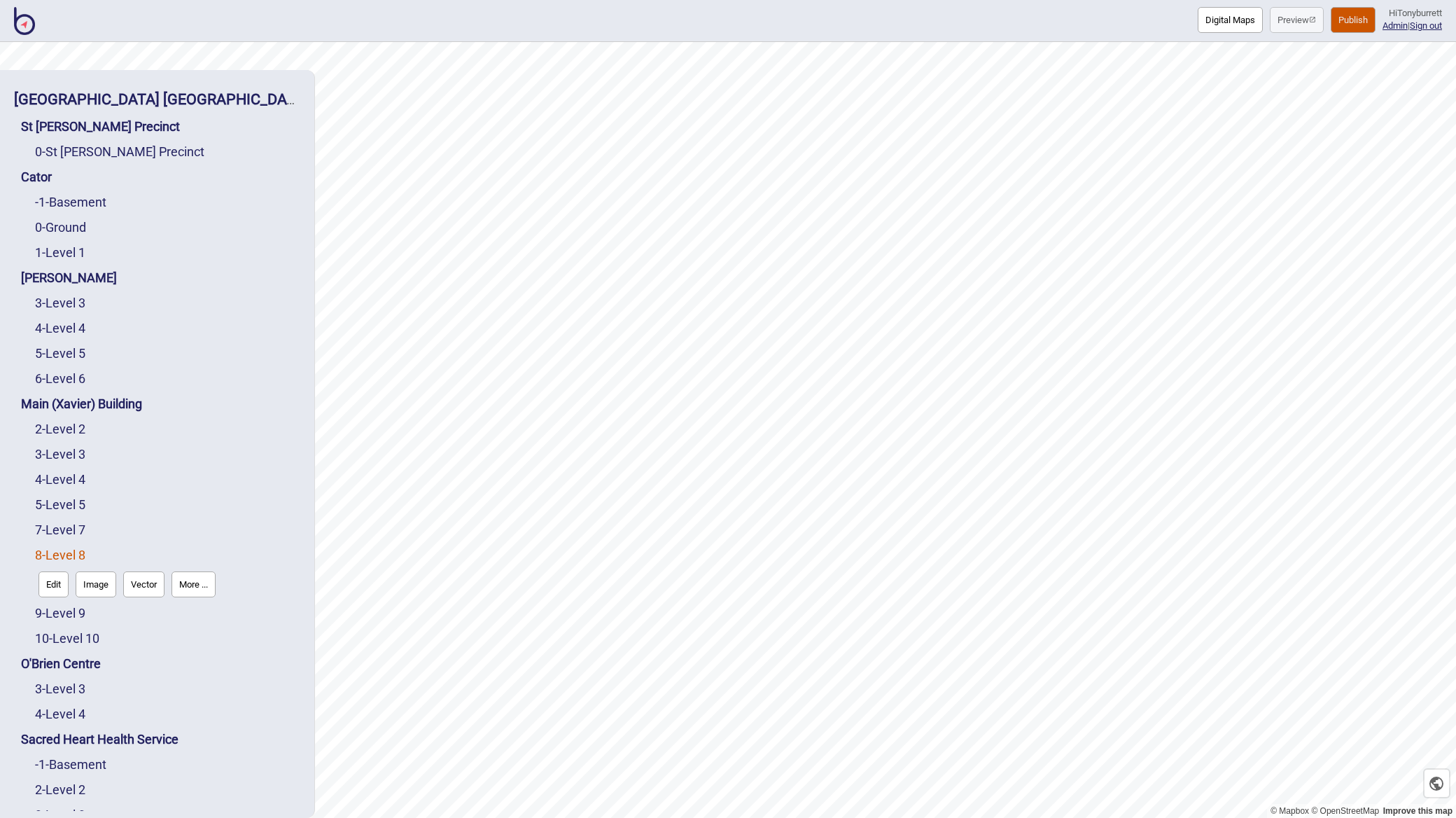
click at [96, 594] on button "Image" at bounding box center [96, 585] width 40 height 26
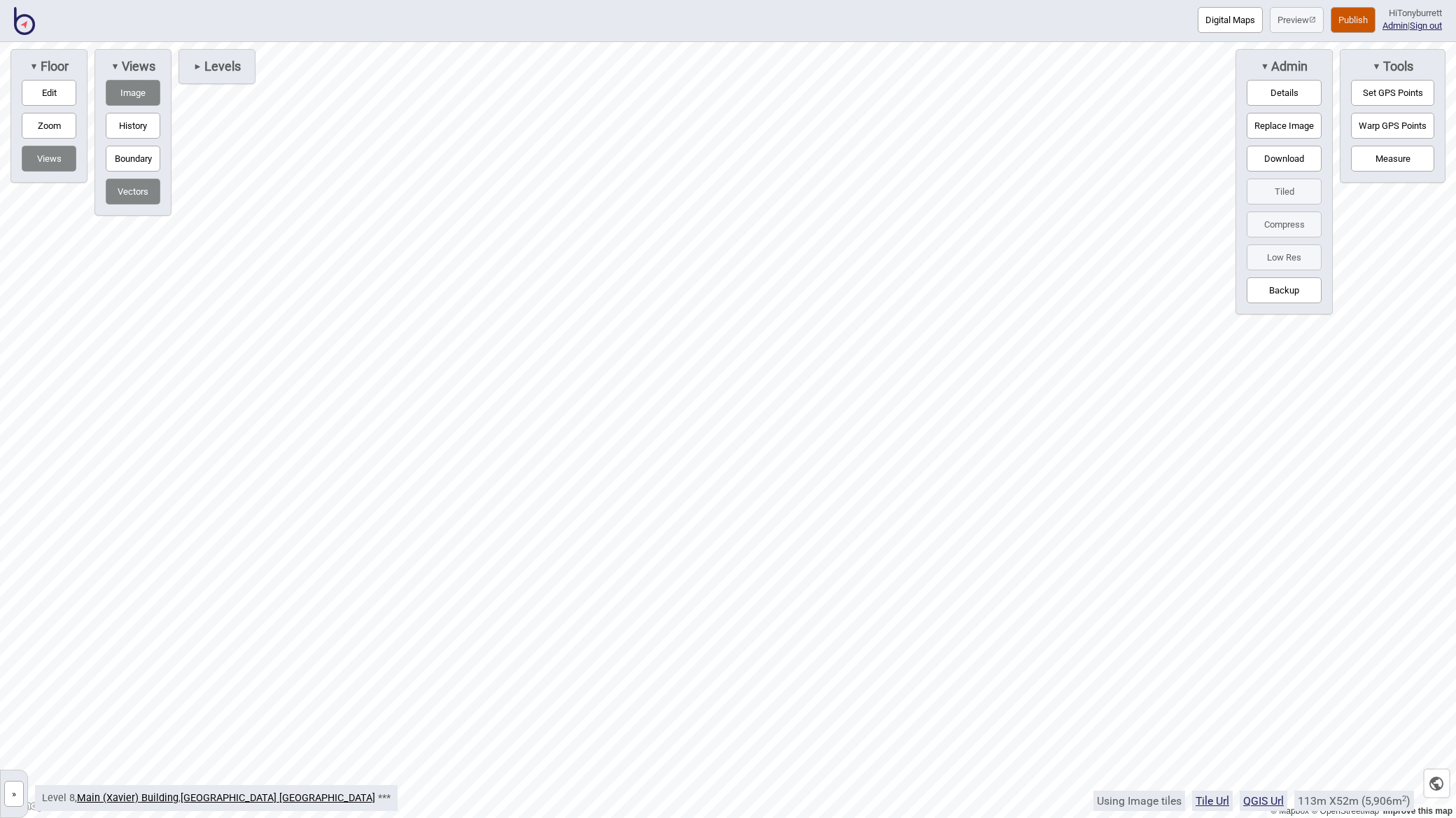
click at [124, 197] on button "Vectors" at bounding box center [133, 192] width 54 height 26
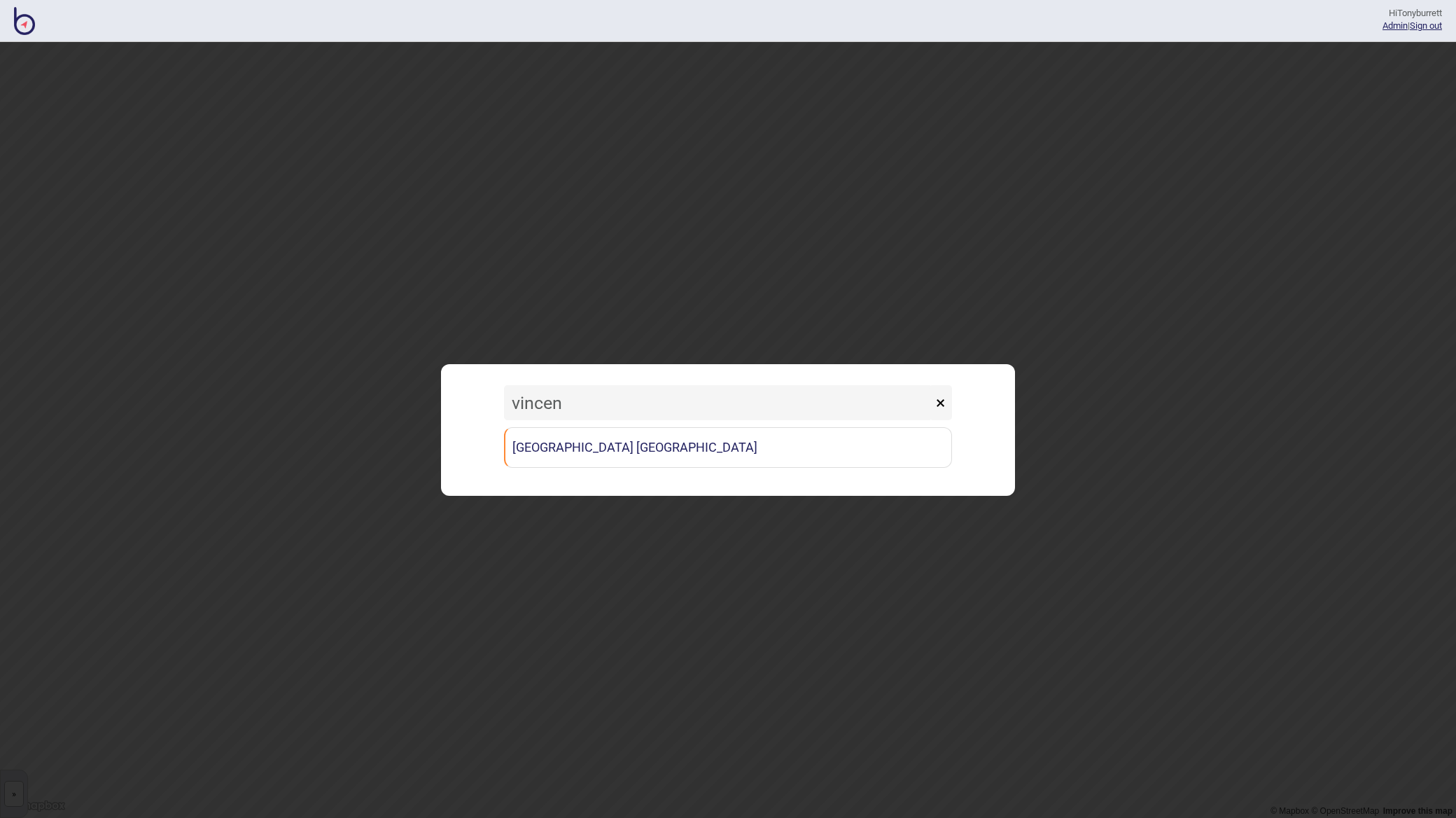
type input "vincent"
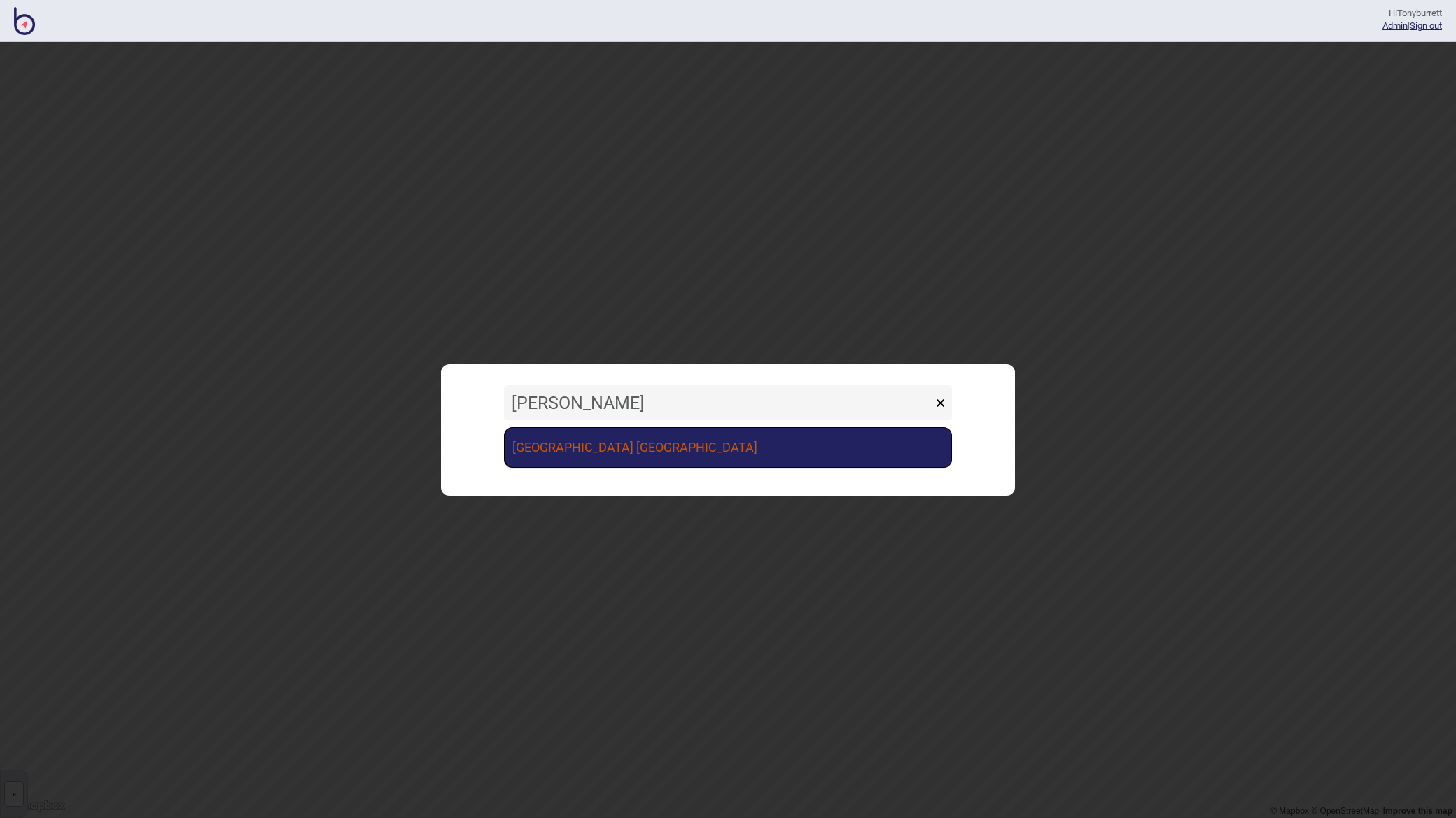
drag, startPoint x: 771, startPoint y: 429, endPoint x: 692, endPoint y: 448, distance: 81.3
click at [692, 448] on link "[GEOGRAPHIC_DATA] [GEOGRAPHIC_DATA]" at bounding box center [728, 447] width 448 height 40
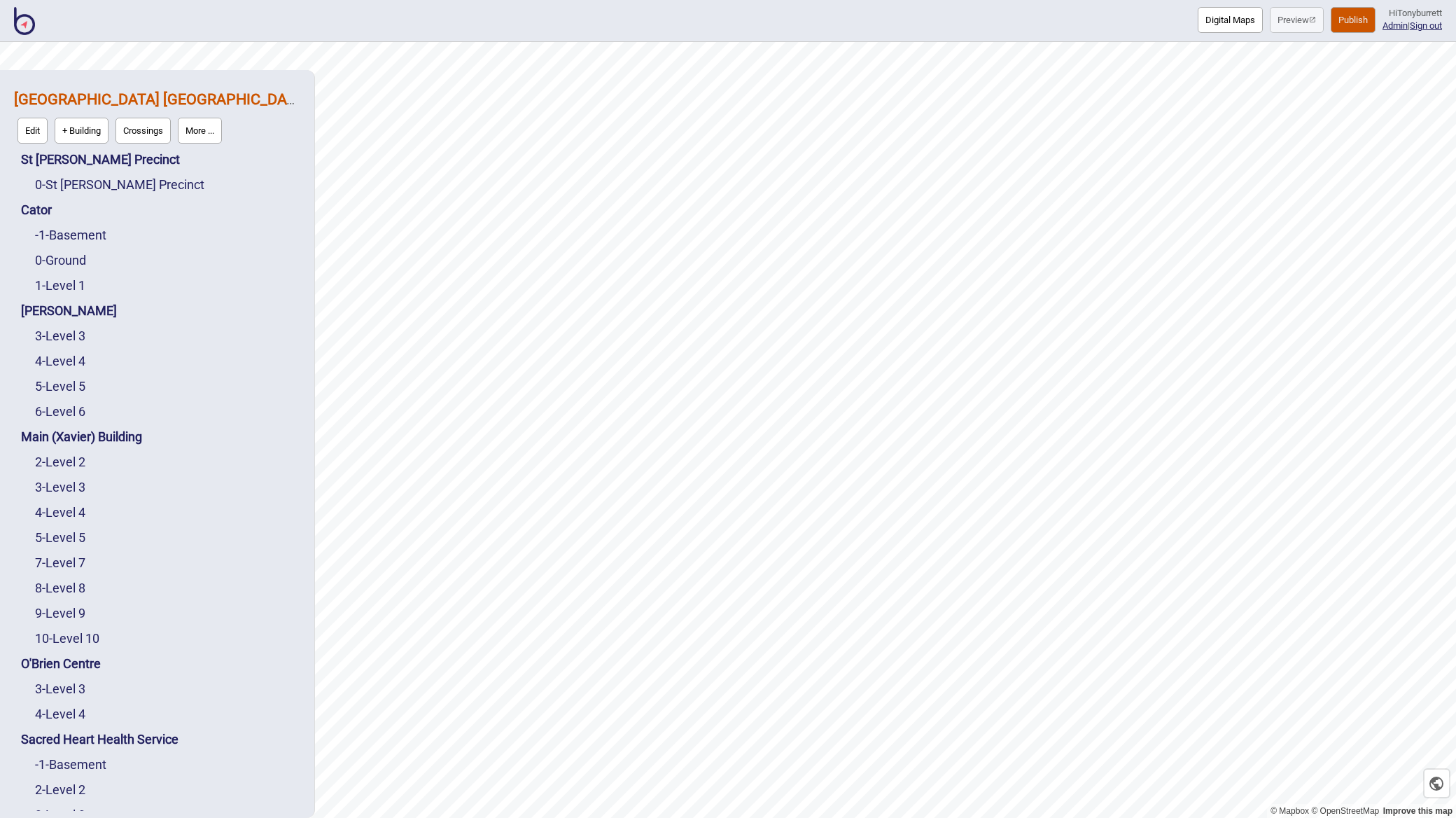
drag, startPoint x: 206, startPoint y: 123, endPoint x: 214, endPoint y: 120, distance: 8.5
click at [214, 120] on button "More ..." at bounding box center [200, 131] width 44 height 26
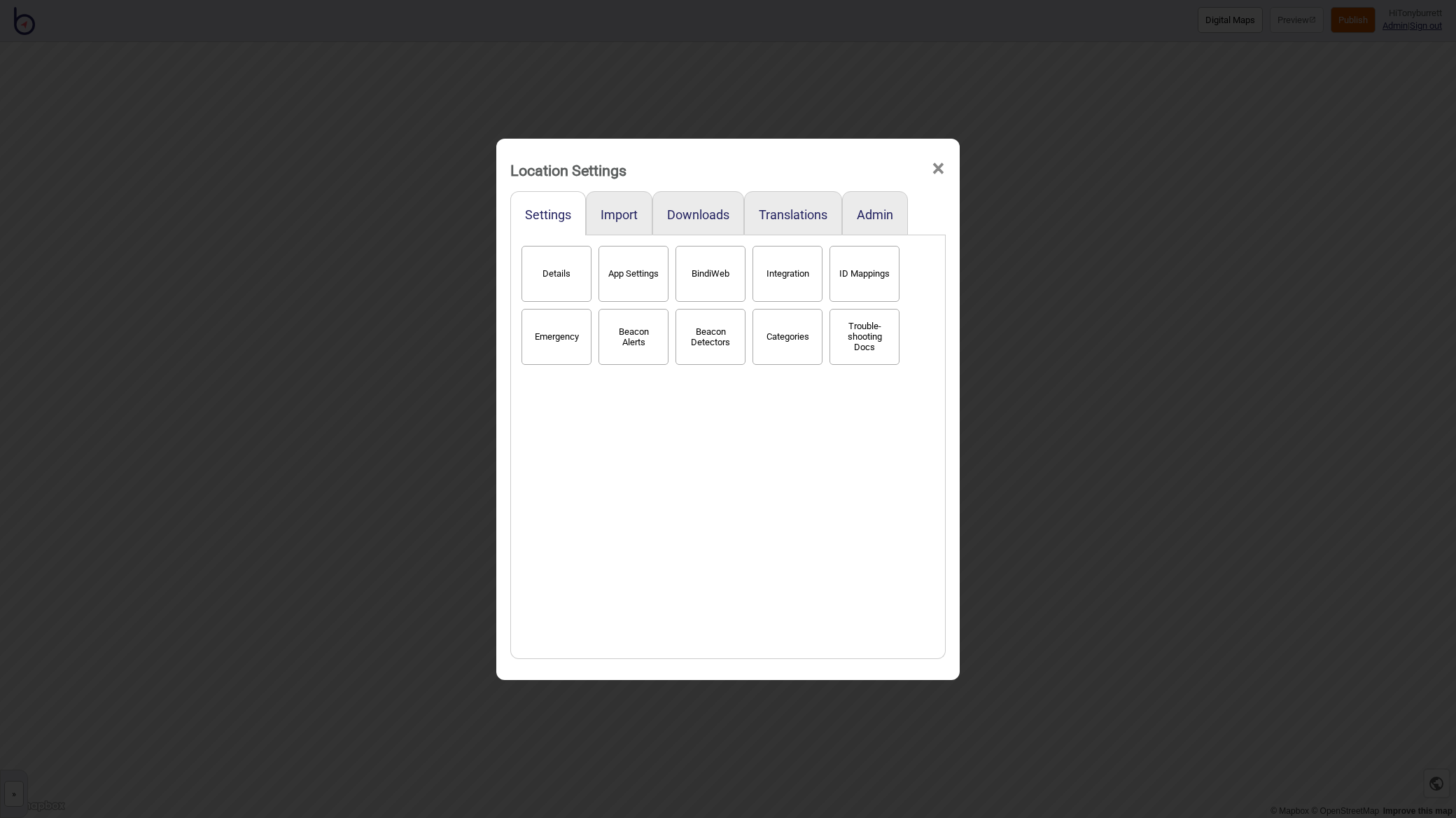
click at [727, 281] on button "BindiWeb" at bounding box center [711, 274] width 70 height 56
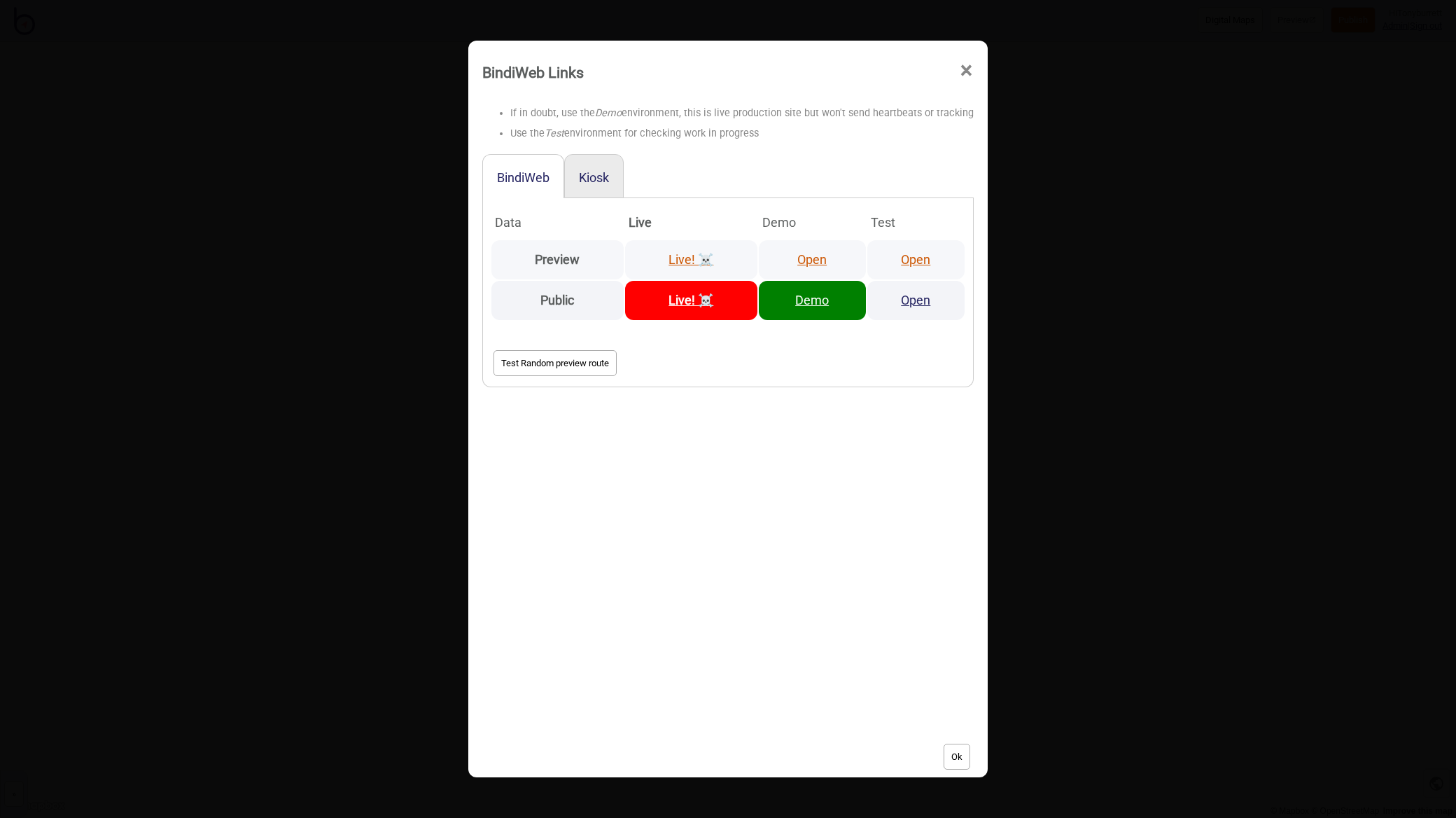
click at [808, 260] on link "Open" at bounding box center [813, 260] width 30 height 15
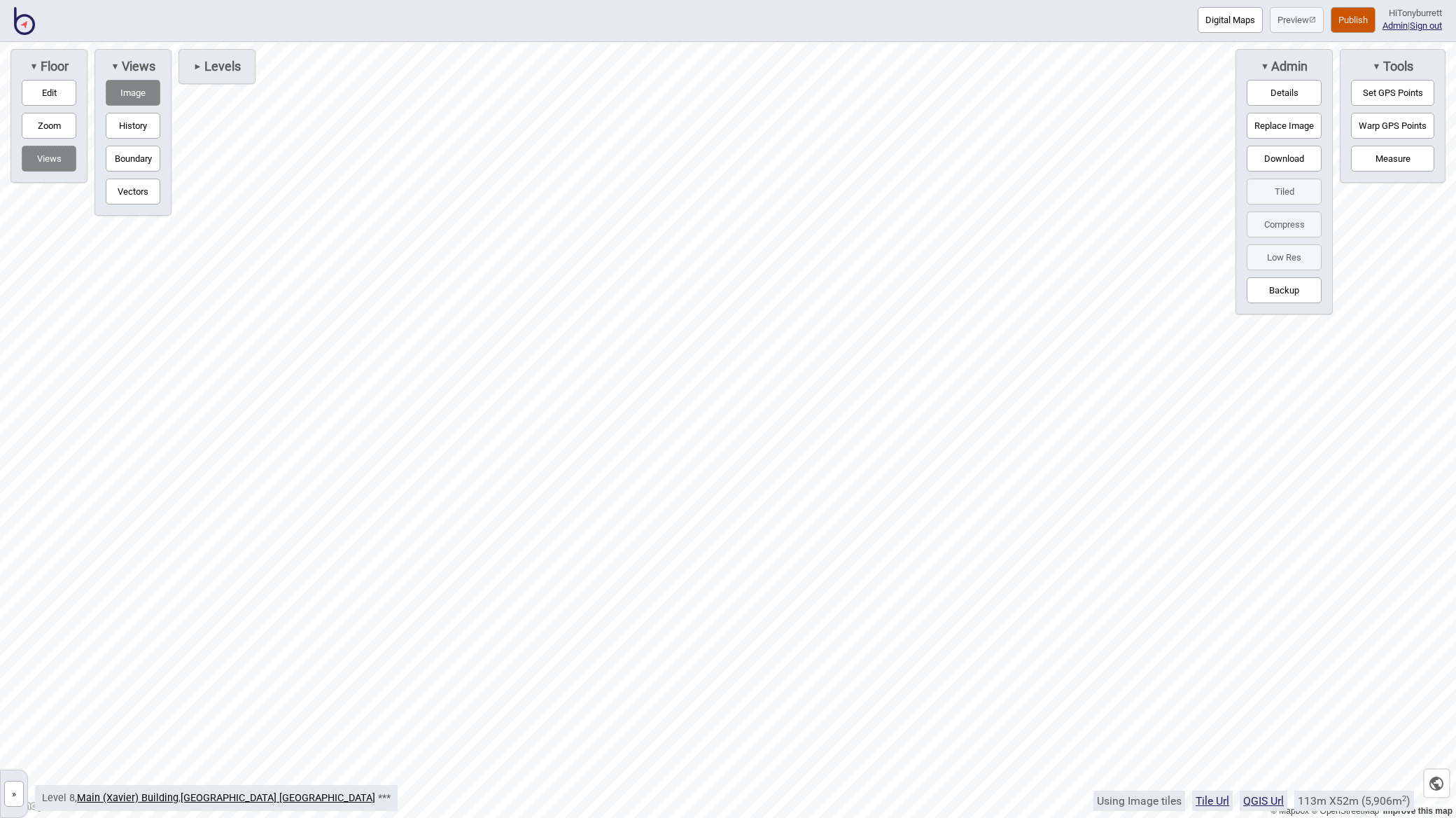
drag, startPoint x: 8, startPoint y: 794, endPoint x: 17, endPoint y: 787, distance: 11.4
click at [8, 794] on button "»" at bounding box center [14, 794] width 19 height 26
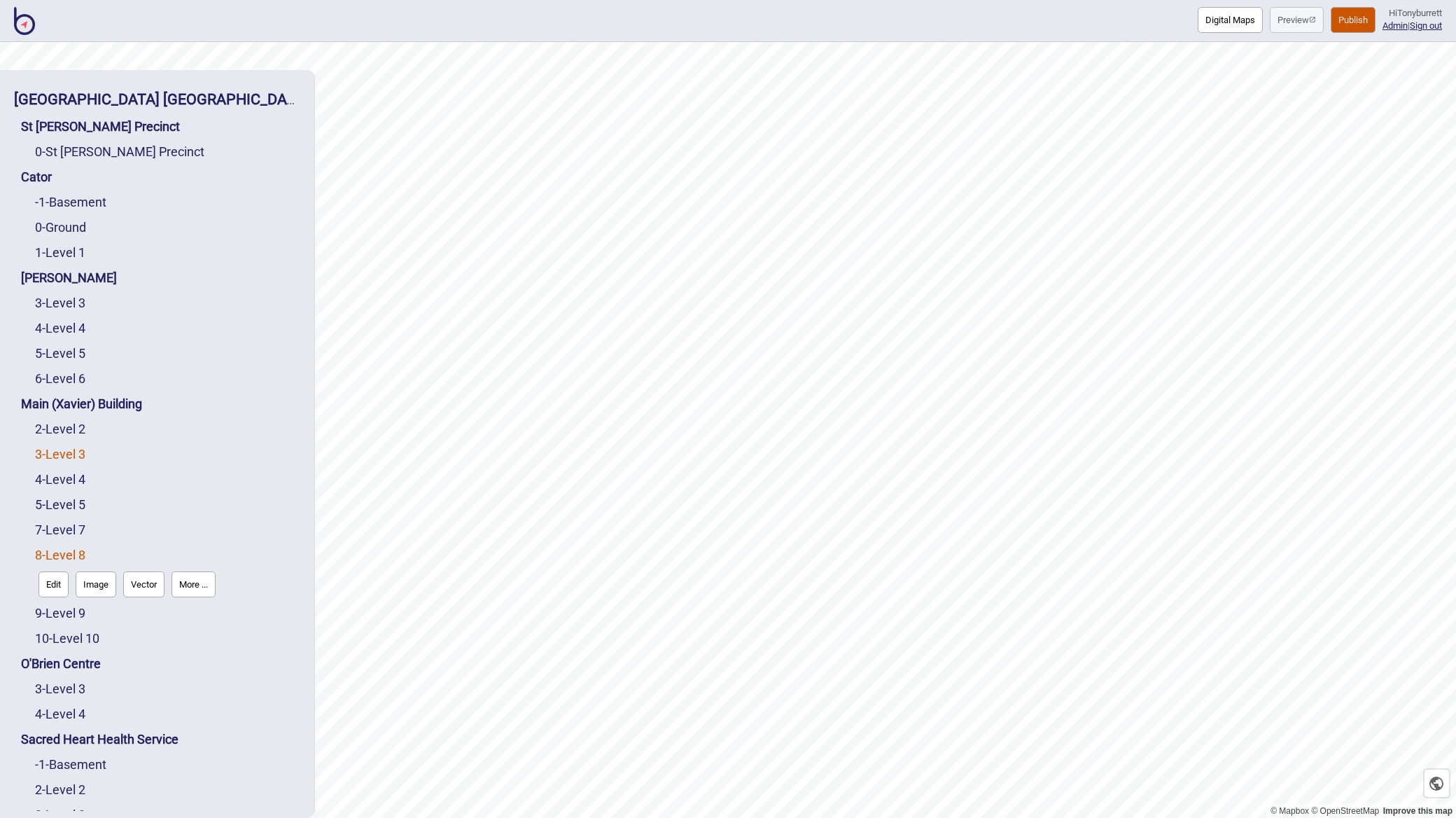
click at [79, 453] on link "3 - Level 3" at bounding box center [60, 454] width 51 height 15
